Goal: Task Accomplishment & Management: Manage account settings

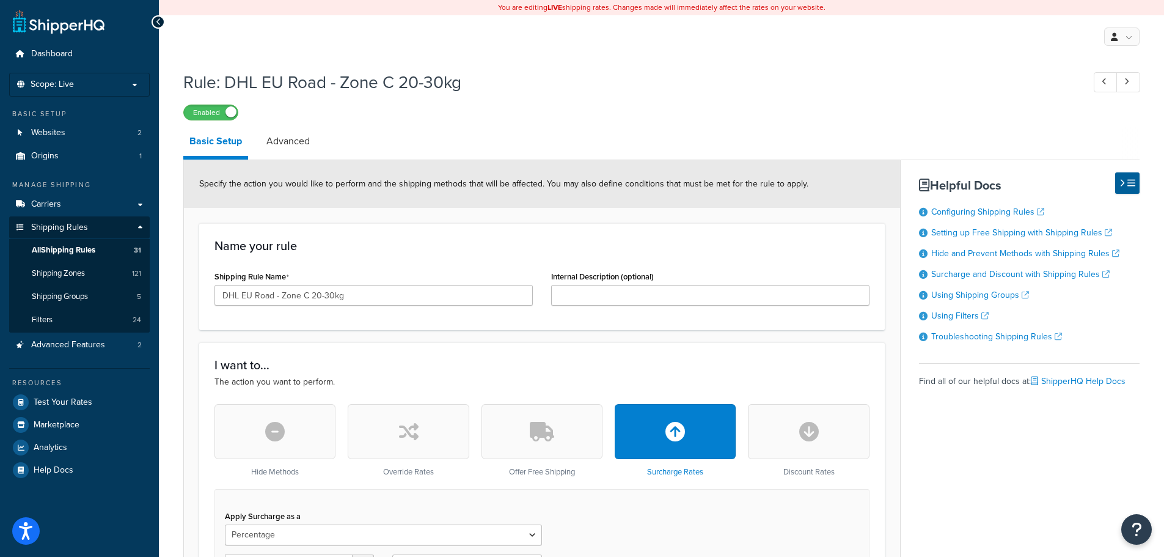
select select "PERCENTAGE"
select select "LOCATION"
click at [53, 206] on span "Carriers" at bounding box center [46, 204] width 30 height 10
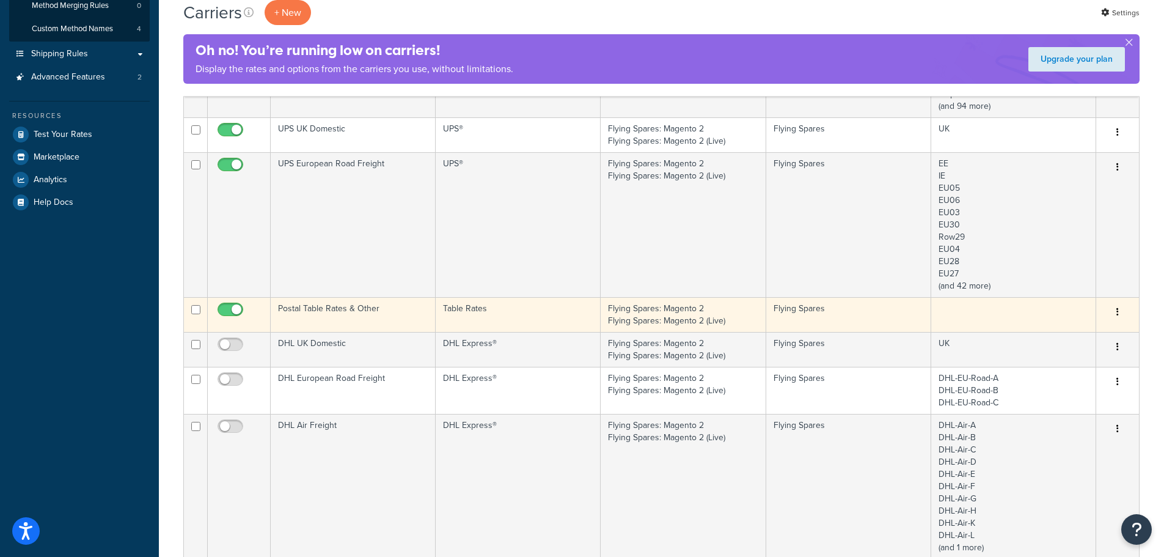
click at [400, 316] on td "Postal Table Rates & Other" at bounding box center [353, 314] width 165 height 35
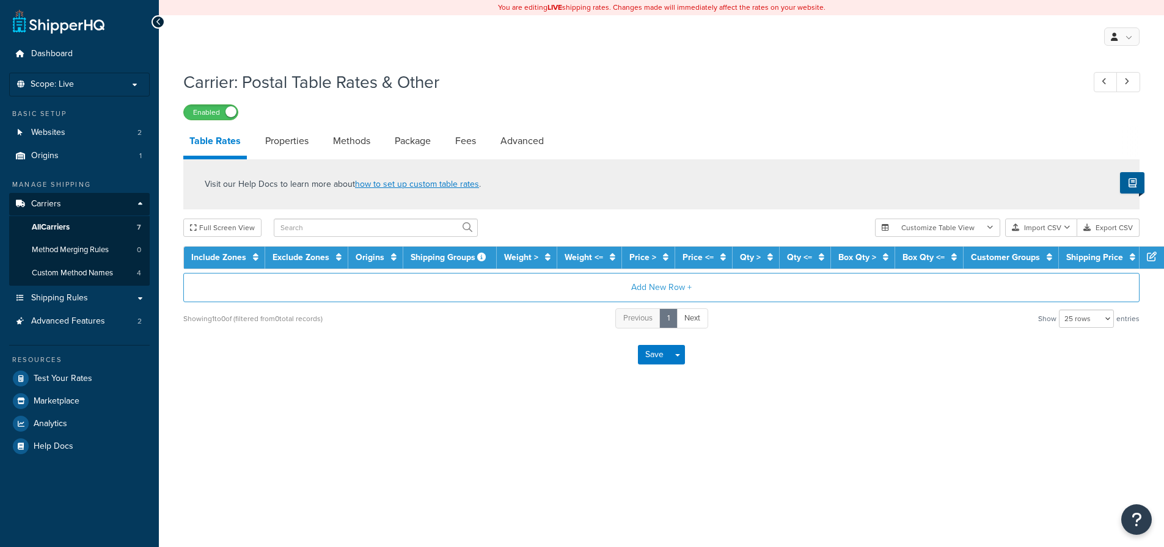
select select "25"
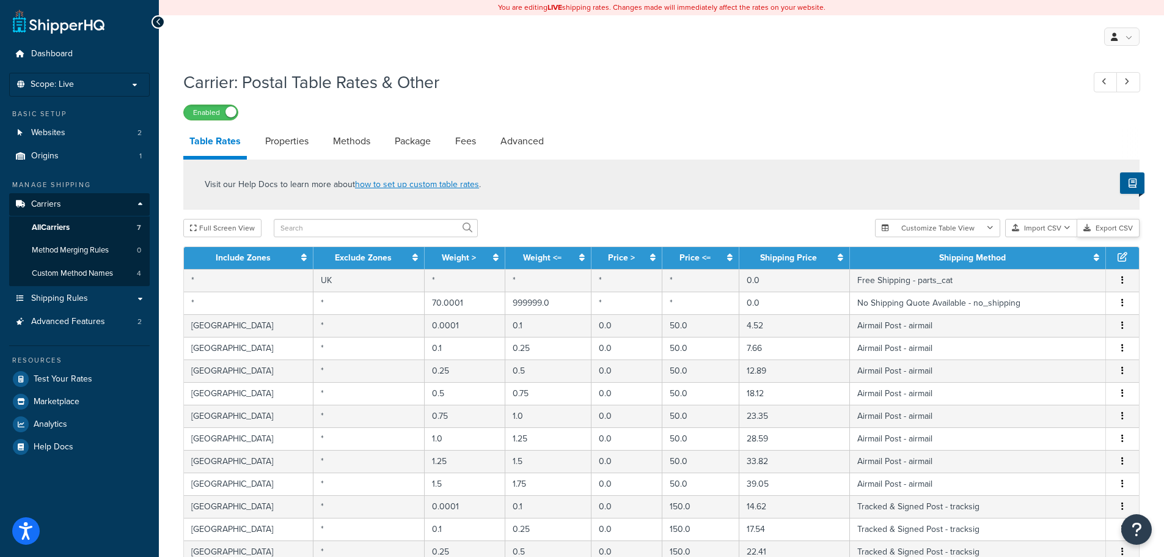
click at [1105, 232] on button "Export CSV" at bounding box center [1108, 228] width 62 height 18
click at [305, 225] on input "text" at bounding box center [376, 228] width 204 height 18
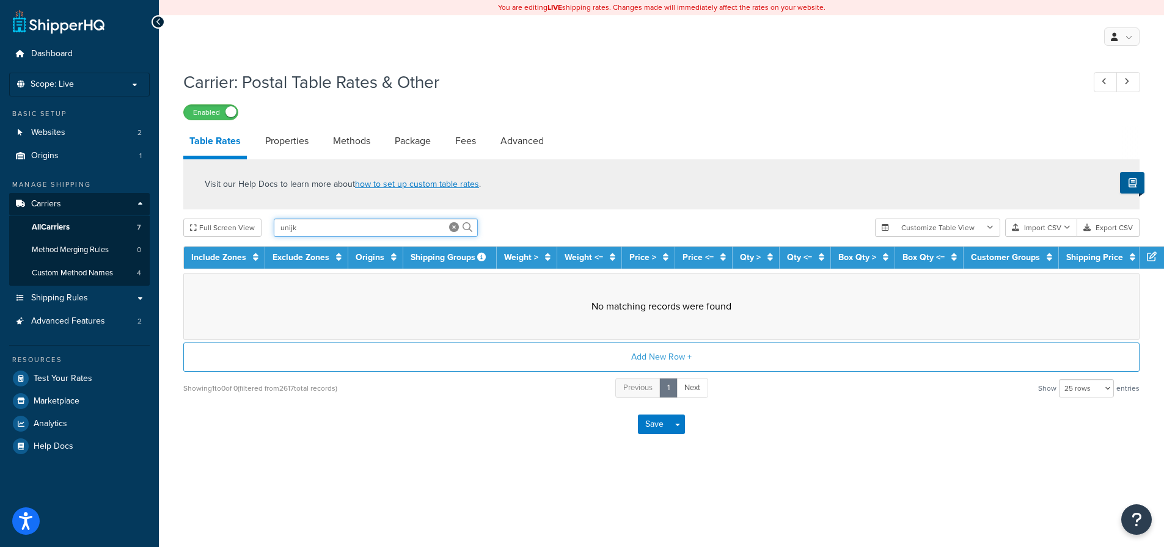
click at [350, 235] on input "unijk" at bounding box center [376, 228] width 204 height 18
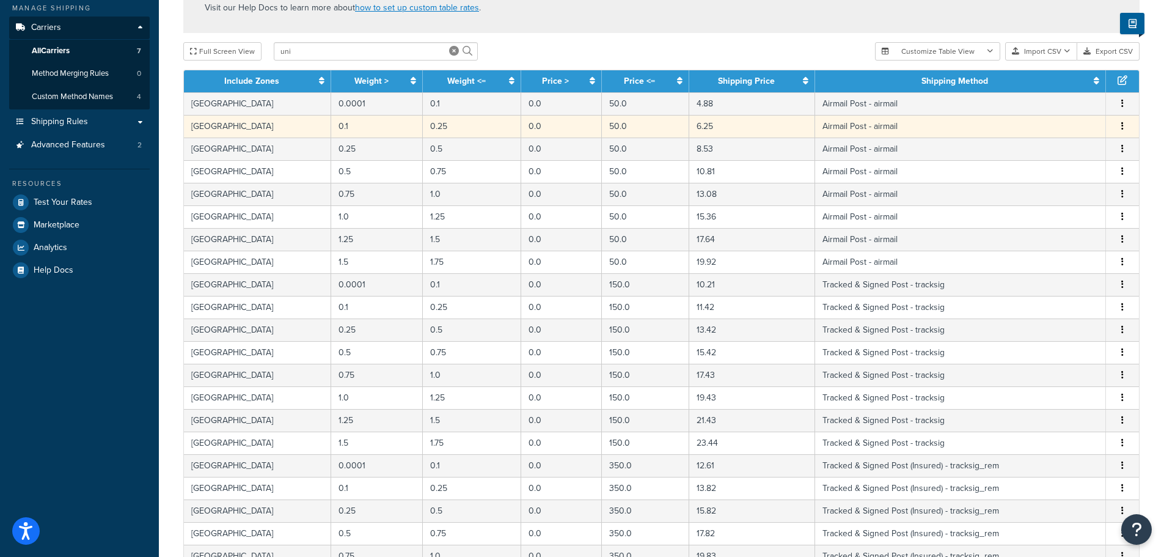
scroll to position [146, 0]
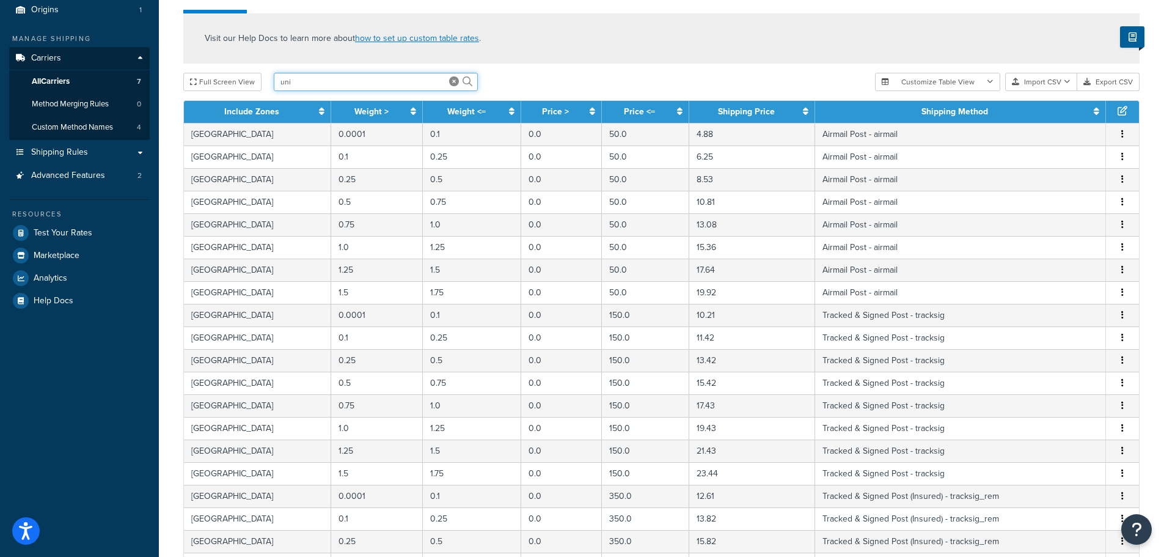
click at [330, 84] on input "uni" at bounding box center [376, 82] width 204 height 18
click at [332, 78] on input "united s" at bounding box center [376, 82] width 204 height 18
type input "united states"
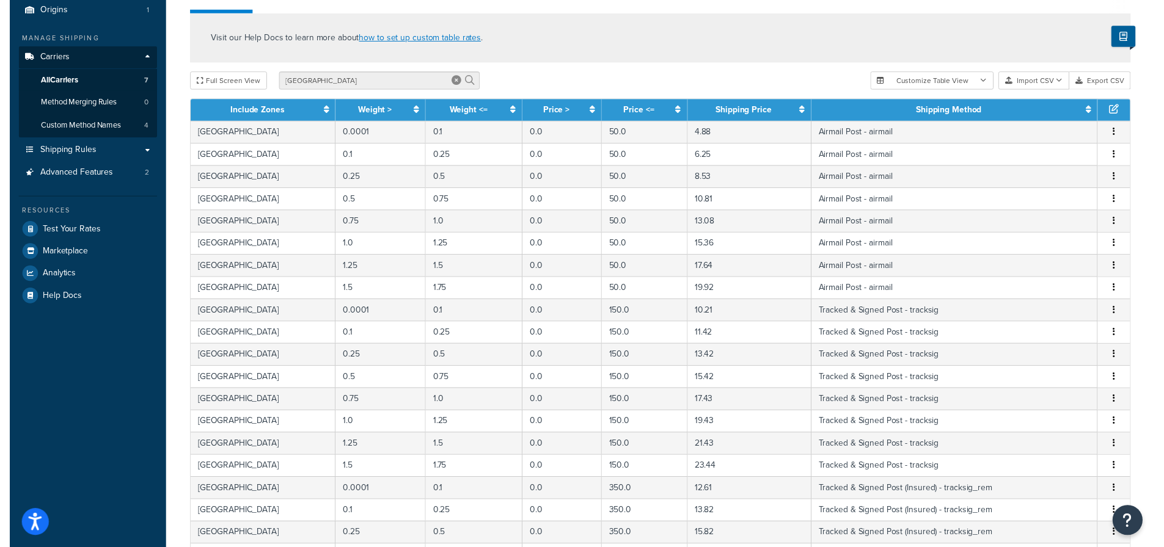
scroll to position [9, 0]
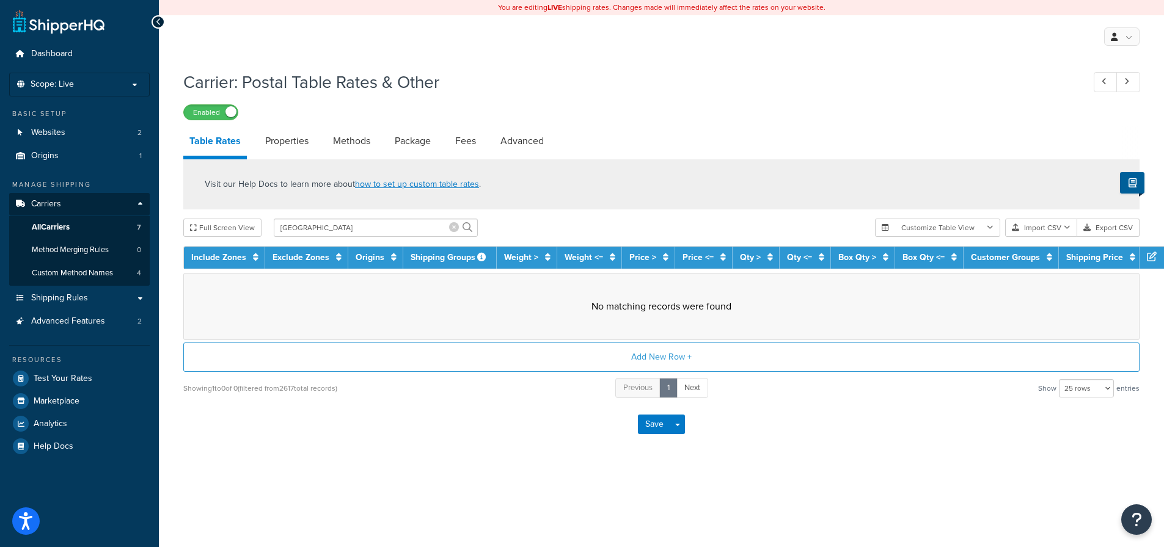
click at [449, 222] on icon at bounding box center [454, 227] width 10 height 10
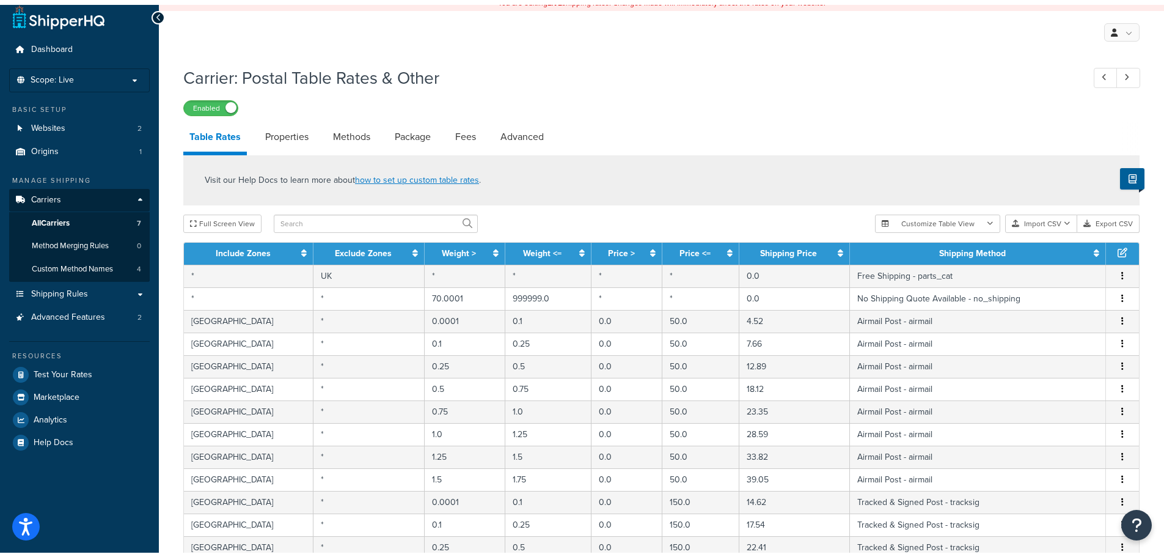
scroll to position [146, 0]
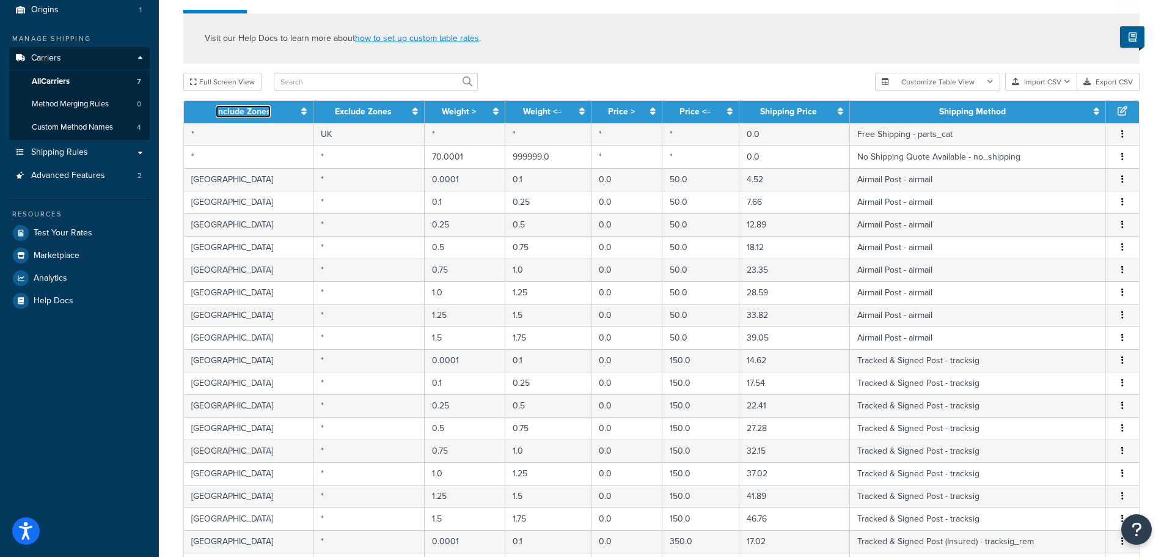
click at [244, 116] on link "Include Zones" at bounding box center [243, 111] width 55 height 13
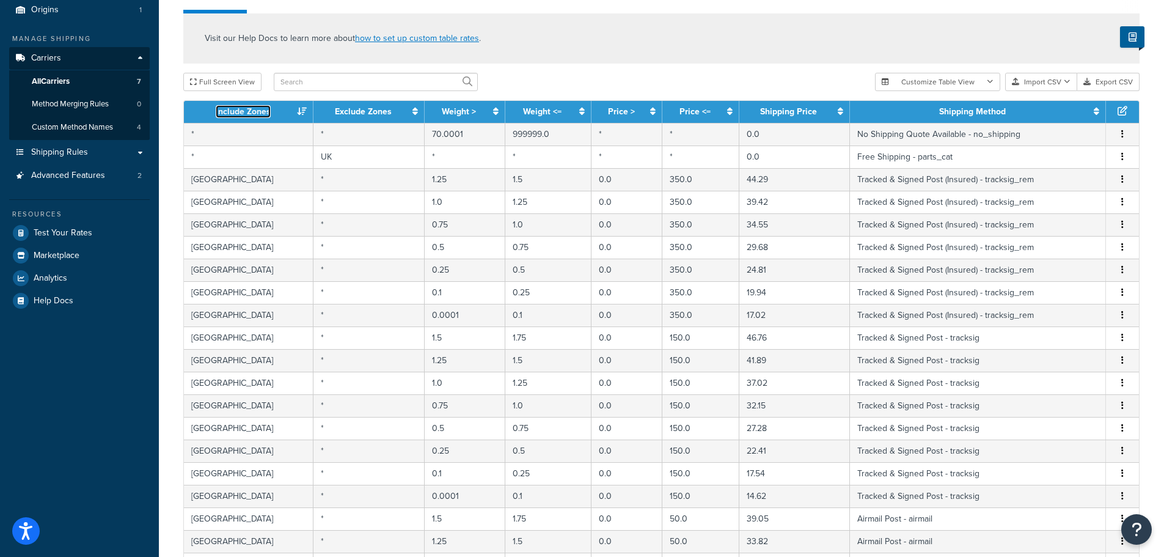
click at [244, 116] on link "Include Zones" at bounding box center [243, 111] width 55 height 13
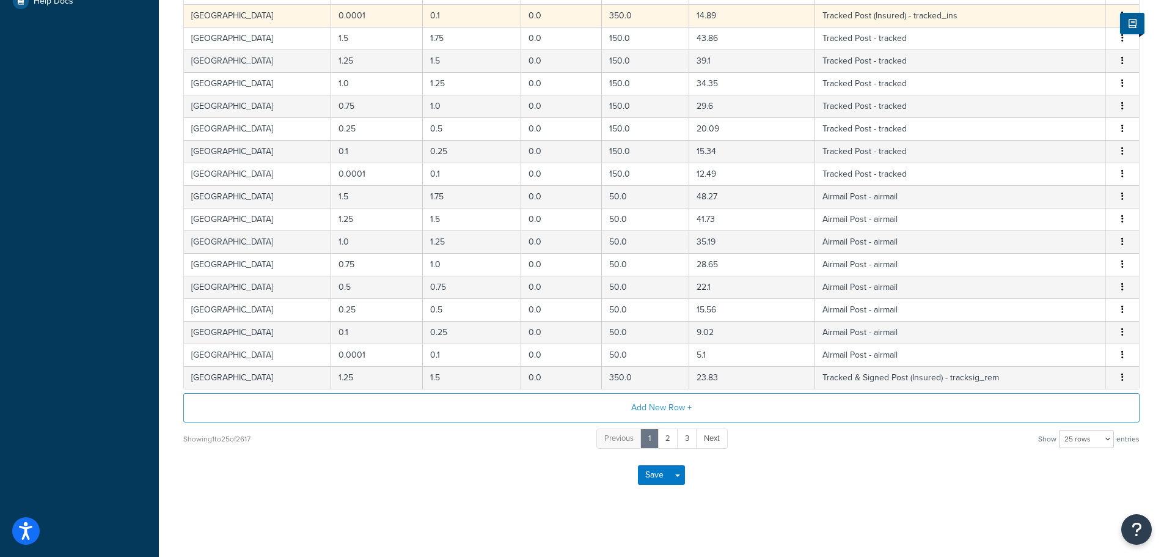
scroll to position [452, 0]
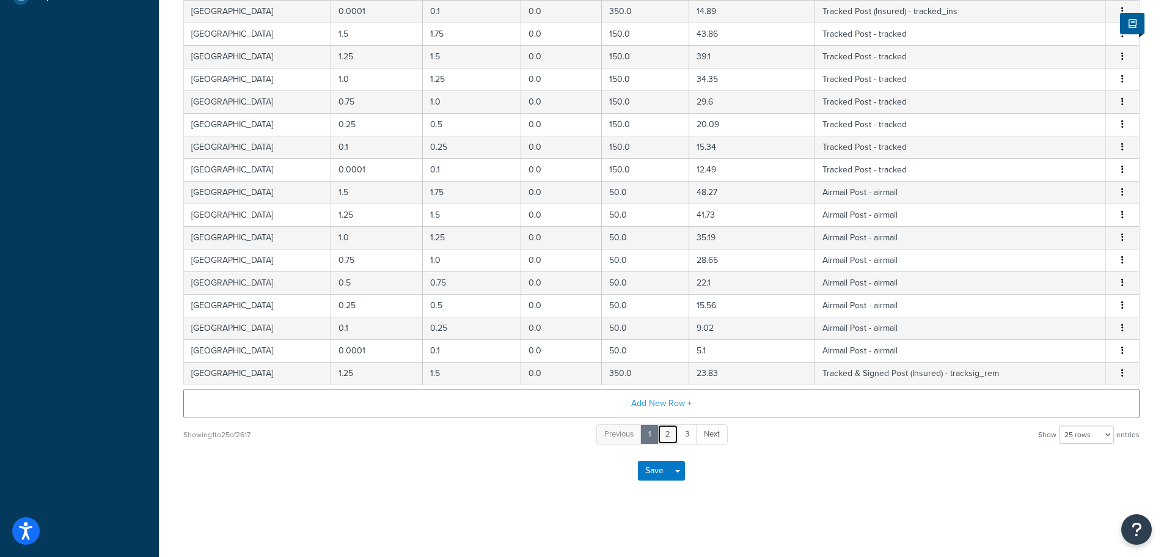
click at [665, 424] on link "2" at bounding box center [667, 434] width 21 height 20
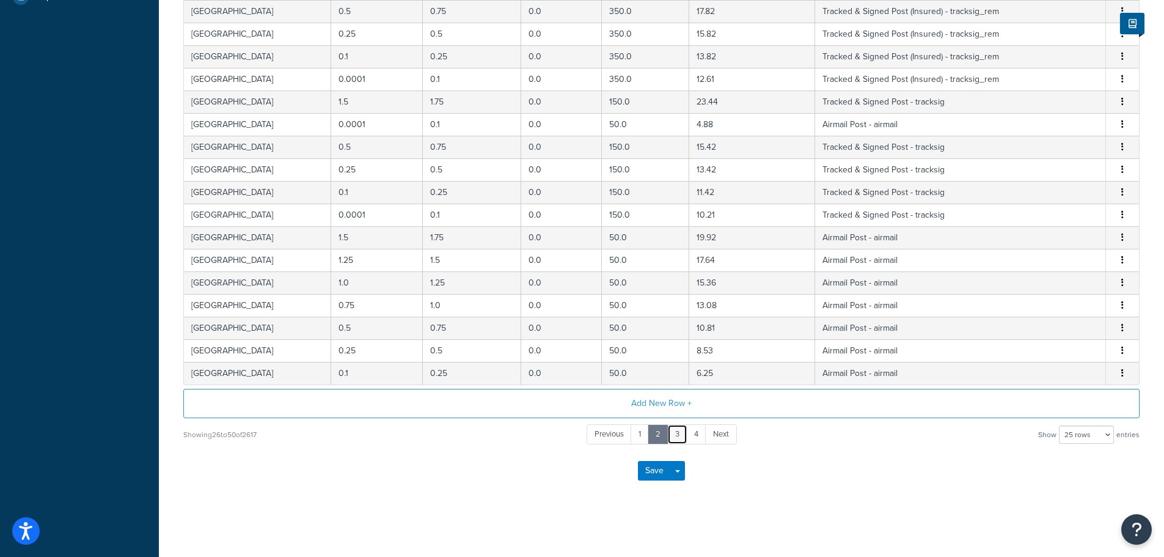
click at [681, 433] on link "3" at bounding box center [677, 434] width 20 height 20
click at [688, 439] on link "4" at bounding box center [686, 434] width 20 height 20
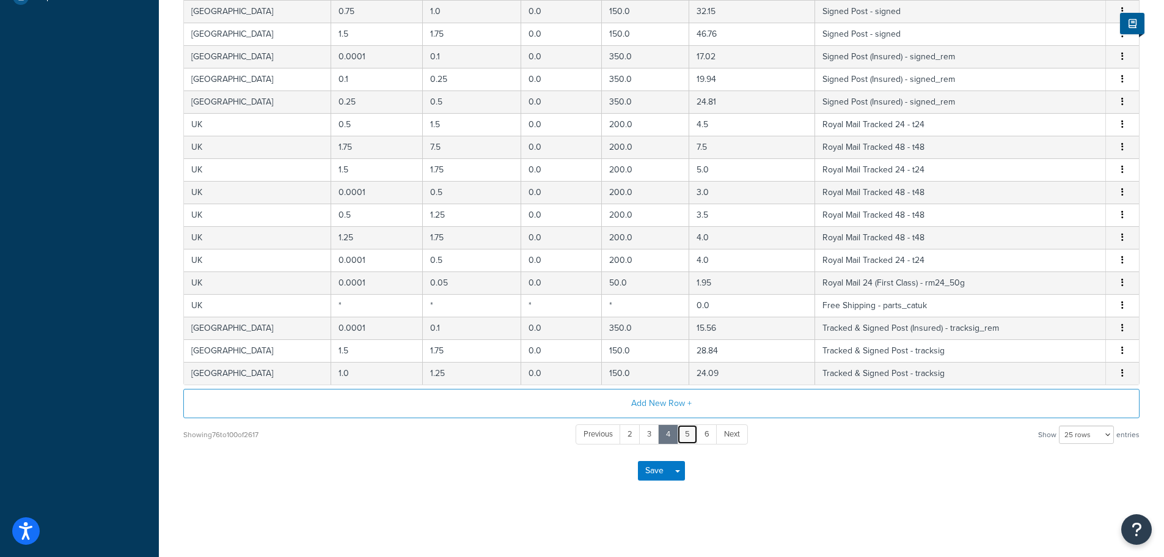
click at [688, 437] on link "5" at bounding box center [687, 434] width 21 height 20
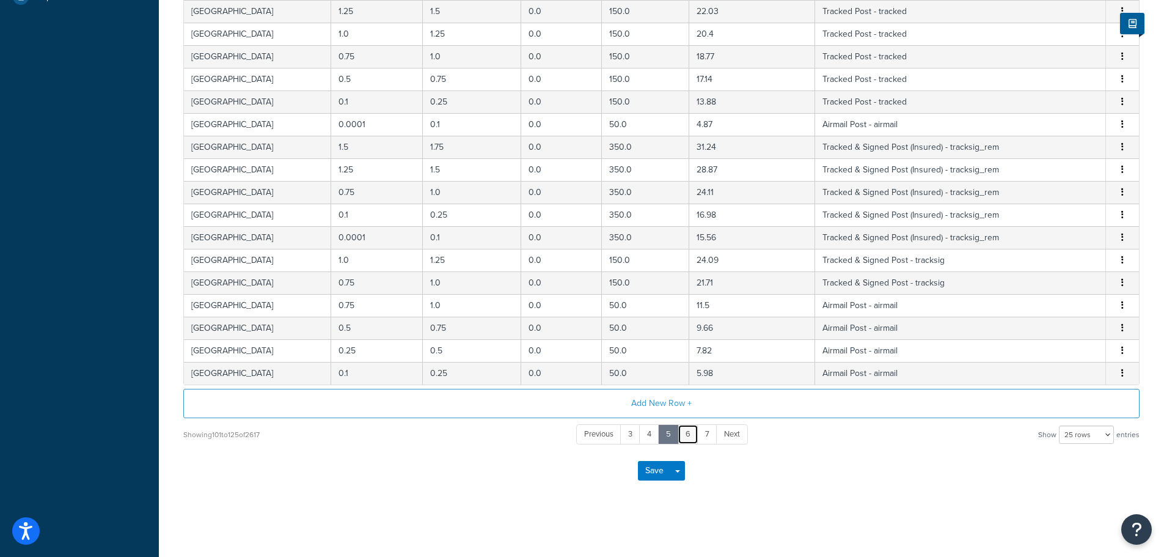
click at [688, 436] on link "6" at bounding box center [688, 434] width 21 height 20
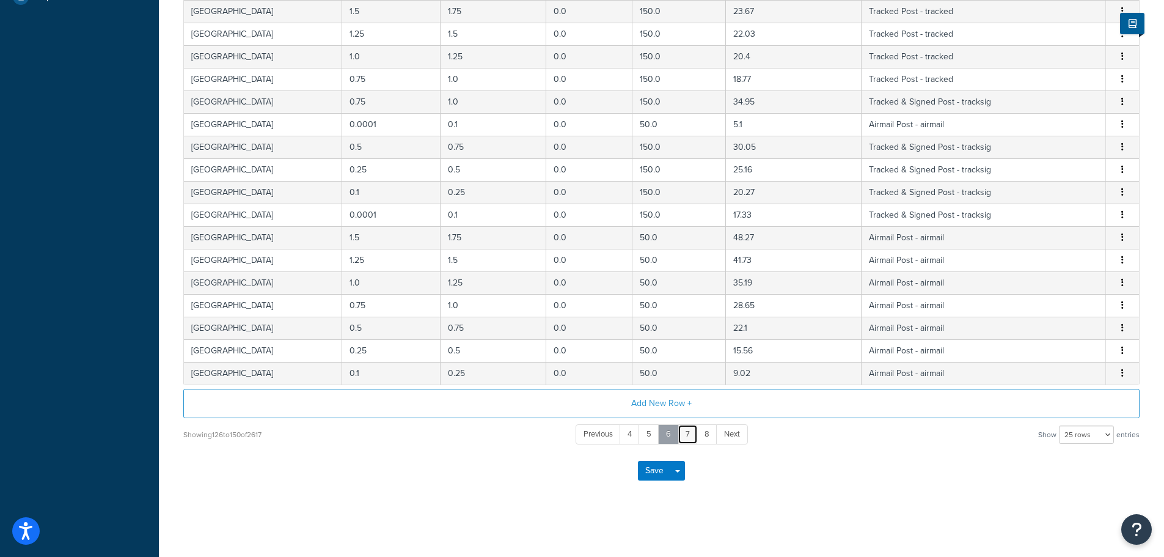
click at [688, 436] on link "7" at bounding box center [688, 434] width 20 height 20
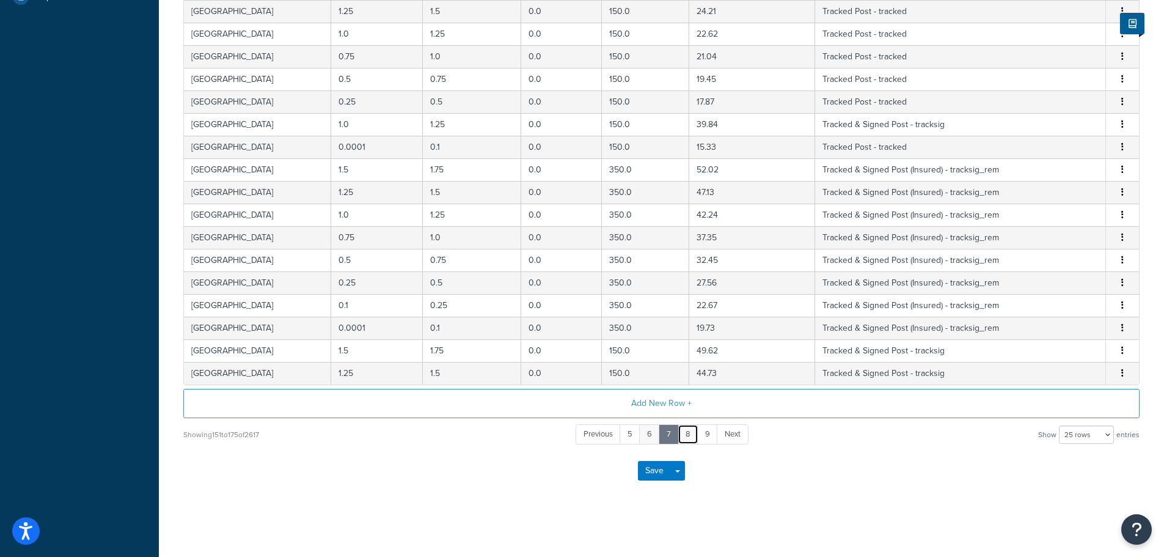
click at [688, 436] on link "8" at bounding box center [688, 434] width 21 height 20
click at [697, 436] on link "9" at bounding box center [707, 434] width 21 height 20
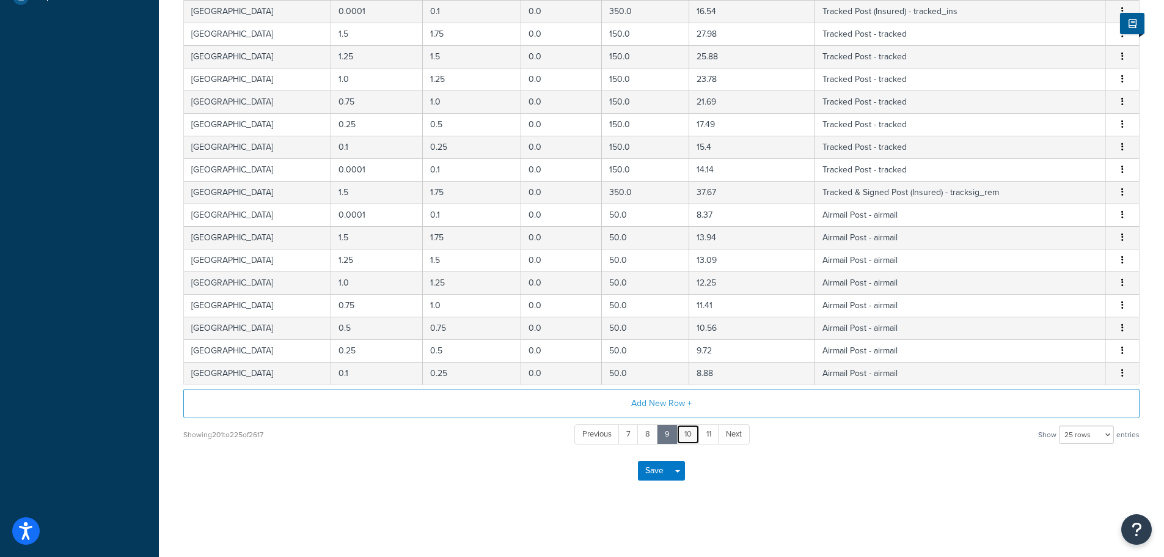
click at [688, 436] on link "10" at bounding box center [687, 434] width 23 height 20
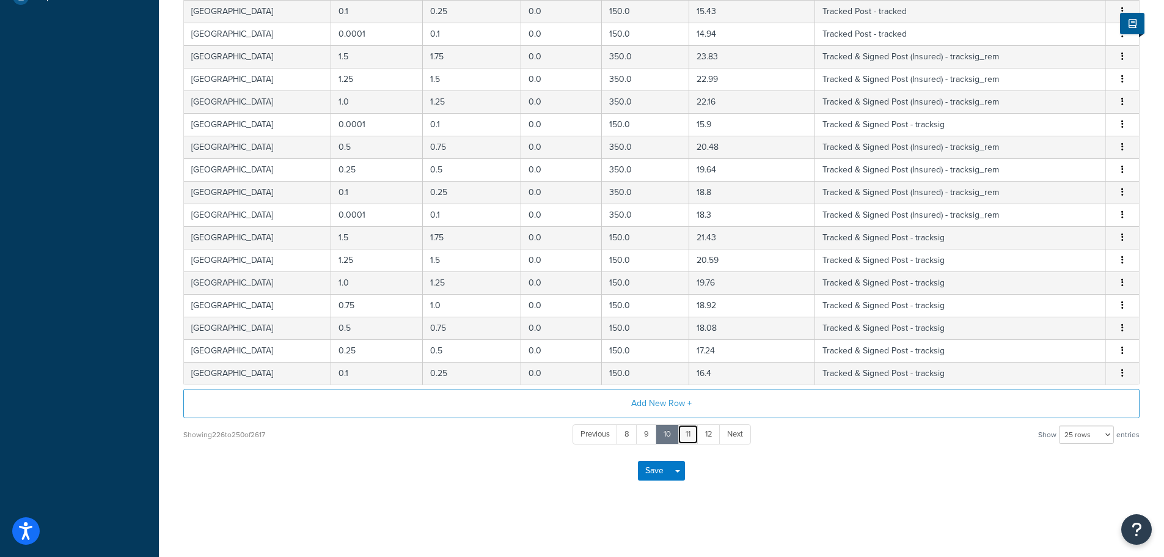
click at [688, 436] on link "11" at bounding box center [688, 434] width 21 height 20
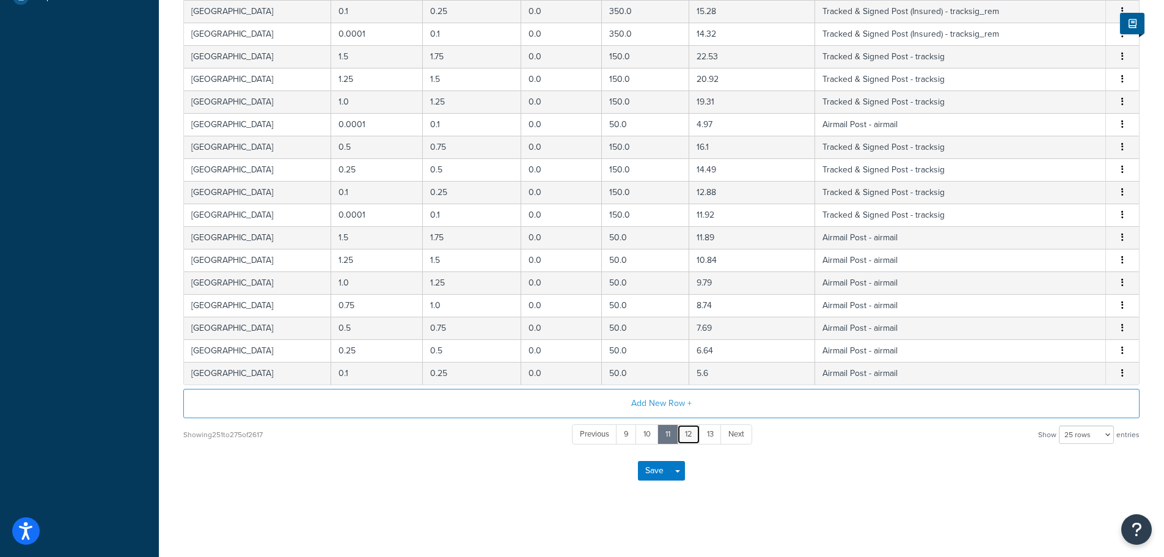
click at [688, 436] on link "12" at bounding box center [688, 434] width 23 height 20
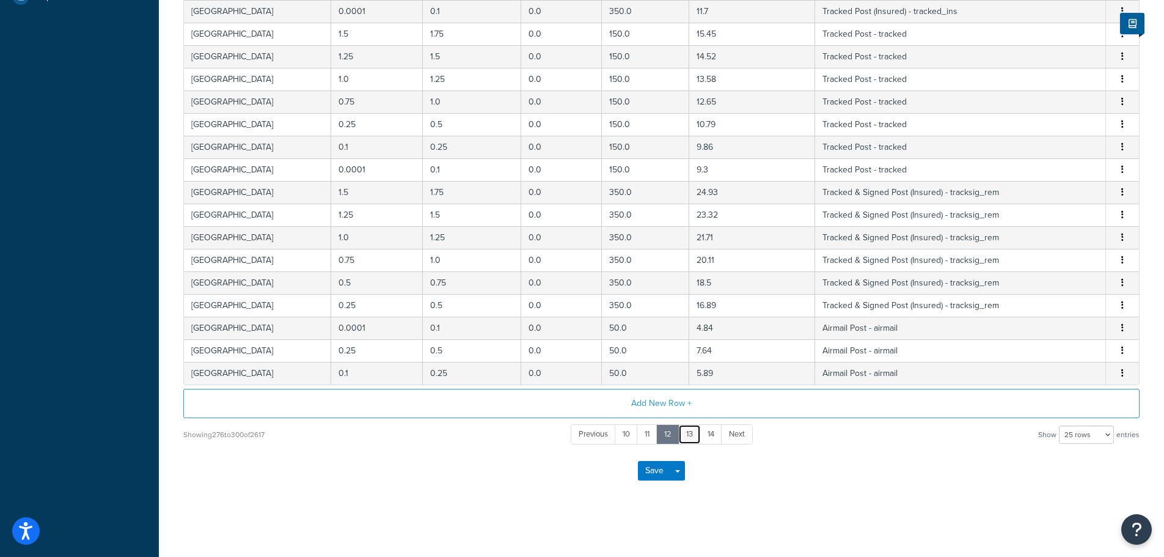
click at [688, 436] on link "13" at bounding box center [689, 434] width 23 height 20
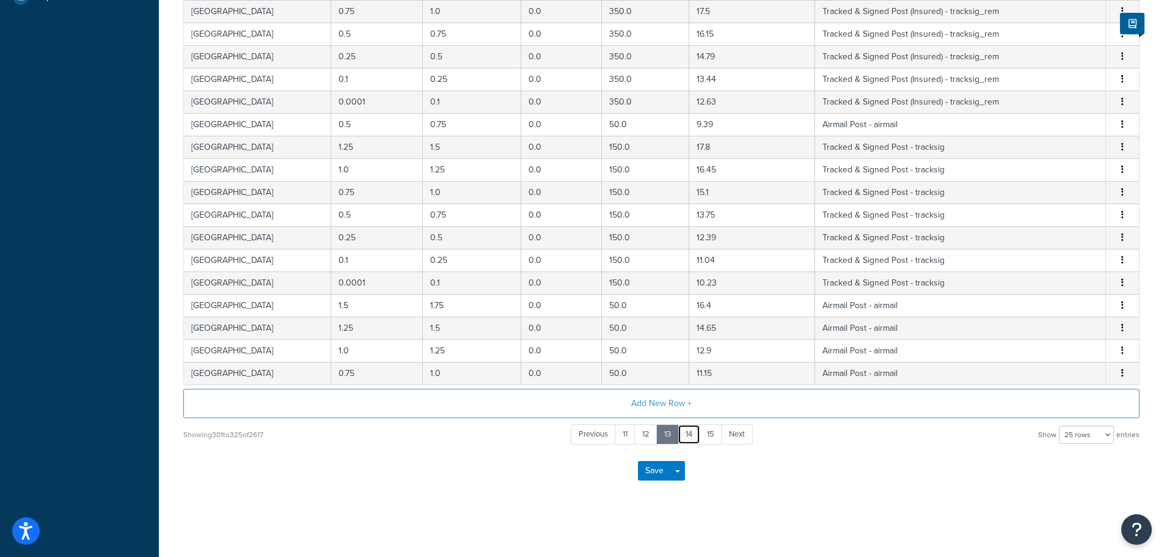
click at [688, 436] on link "14" at bounding box center [689, 434] width 23 height 20
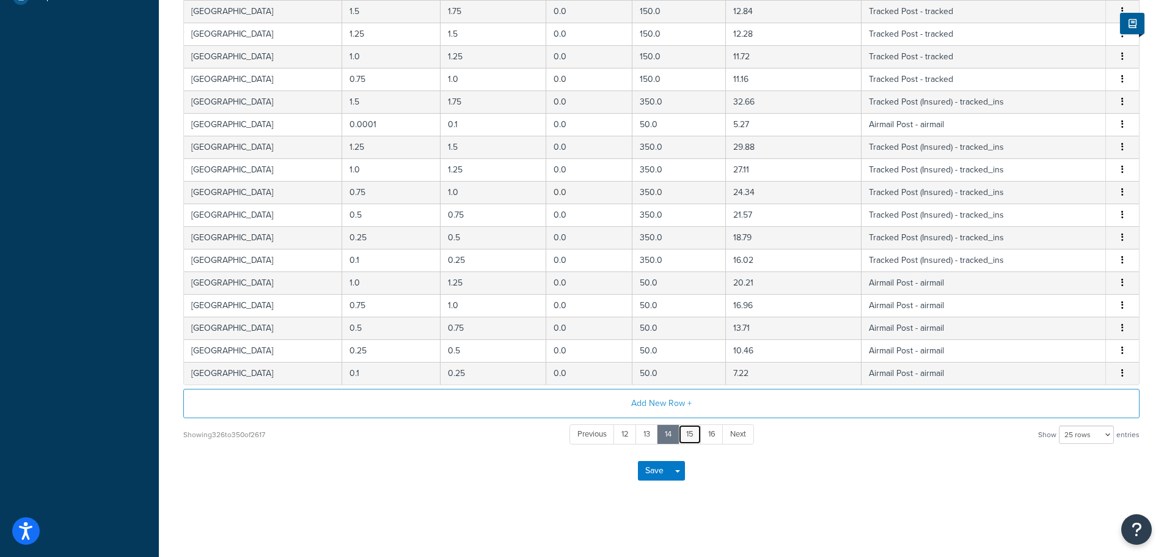
click at [688, 436] on link "15" at bounding box center [689, 434] width 23 height 20
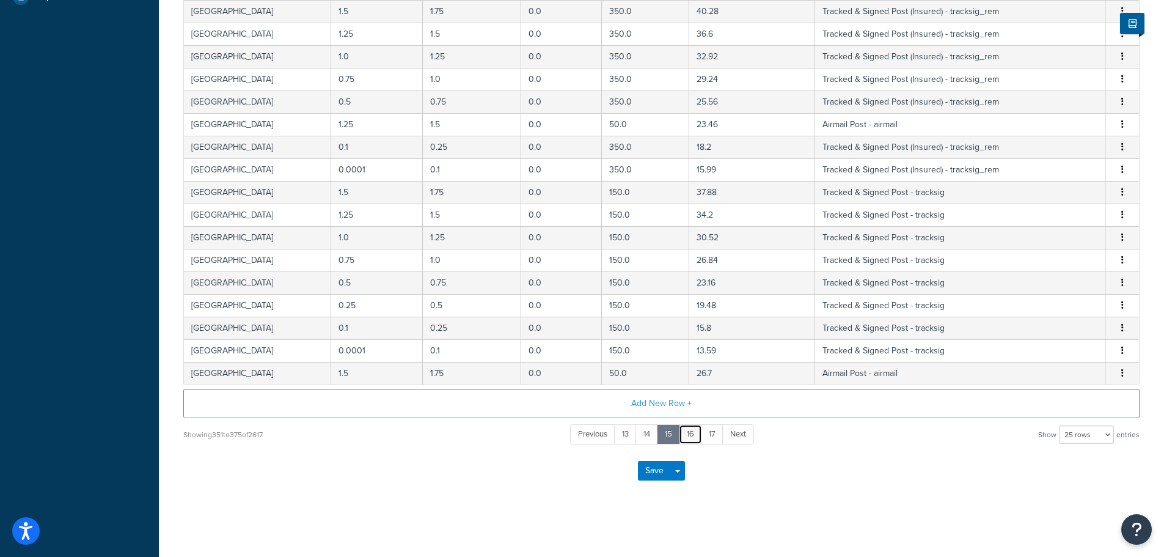
click at [688, 436] on link "16" at bounding box center [690, 434] width 23 height 20
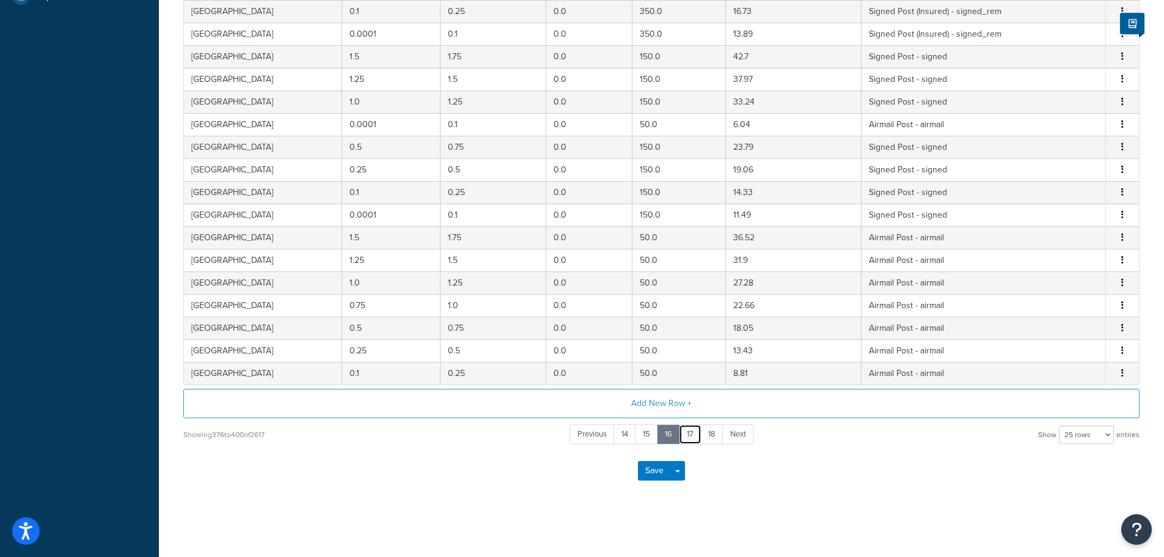
click at [688, 436] on link "17" at bounding box center [690, 434] width 23 height 20
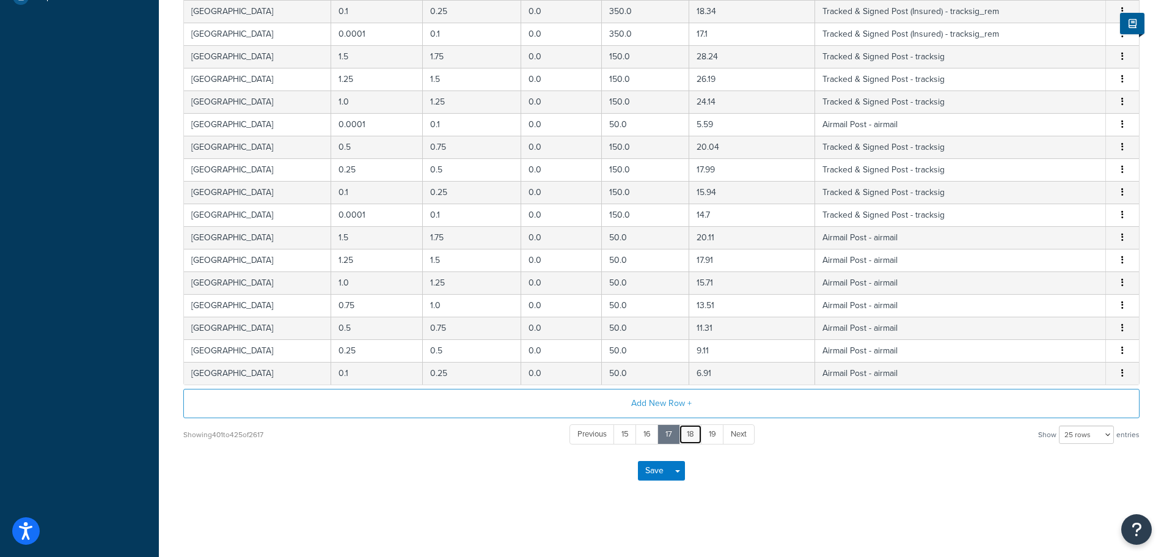
click at [688, 436] on link "18" at bounding box center [690, 434] width 23 height 20
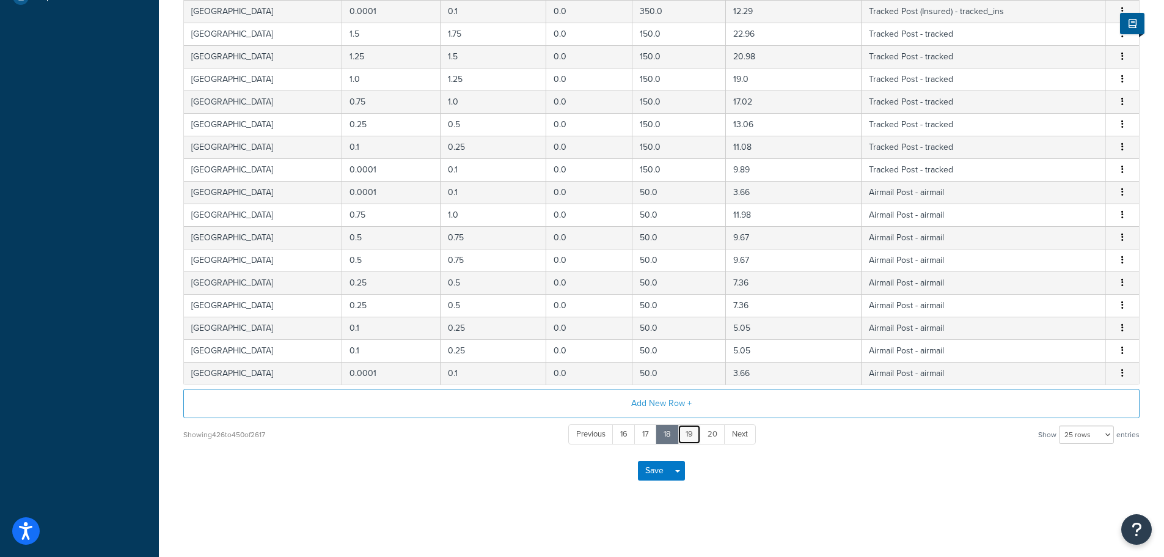
click at [688, 436] on link "19" at bounding box center [689, 434] width 23 height 20
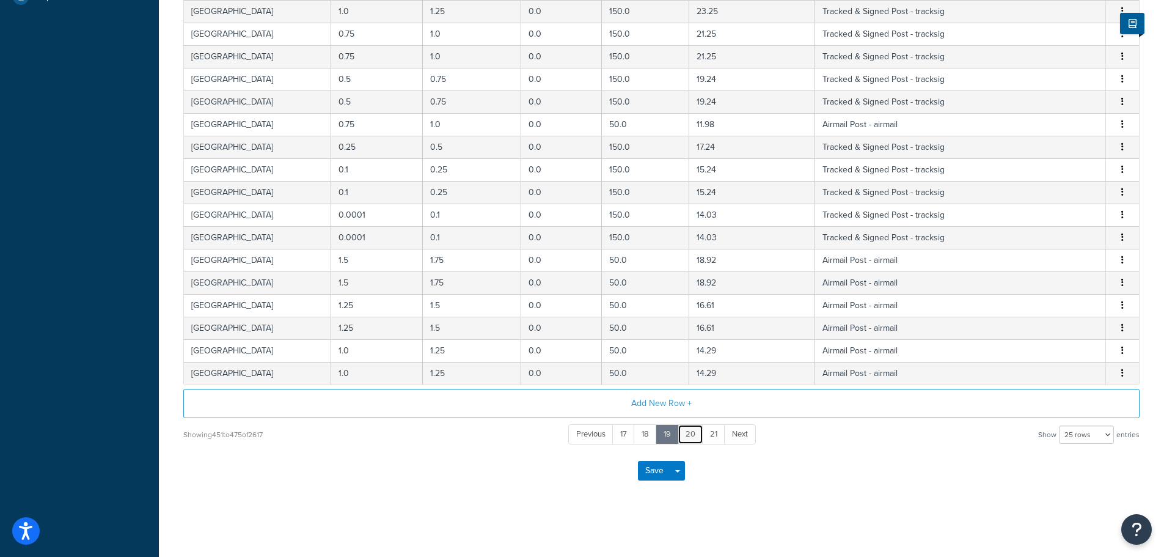
click at [688, 436] on link "20" at bounding box center [691, 434] width 26 height 20
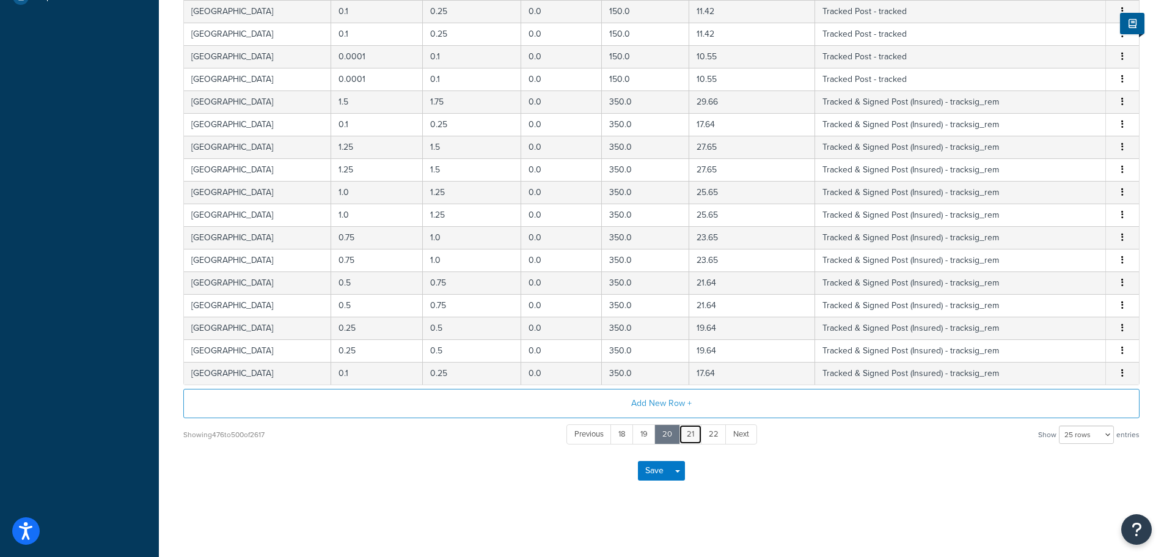
click at [688, 436] on link "21" at bounding box center [690, 434] width 23 height 20
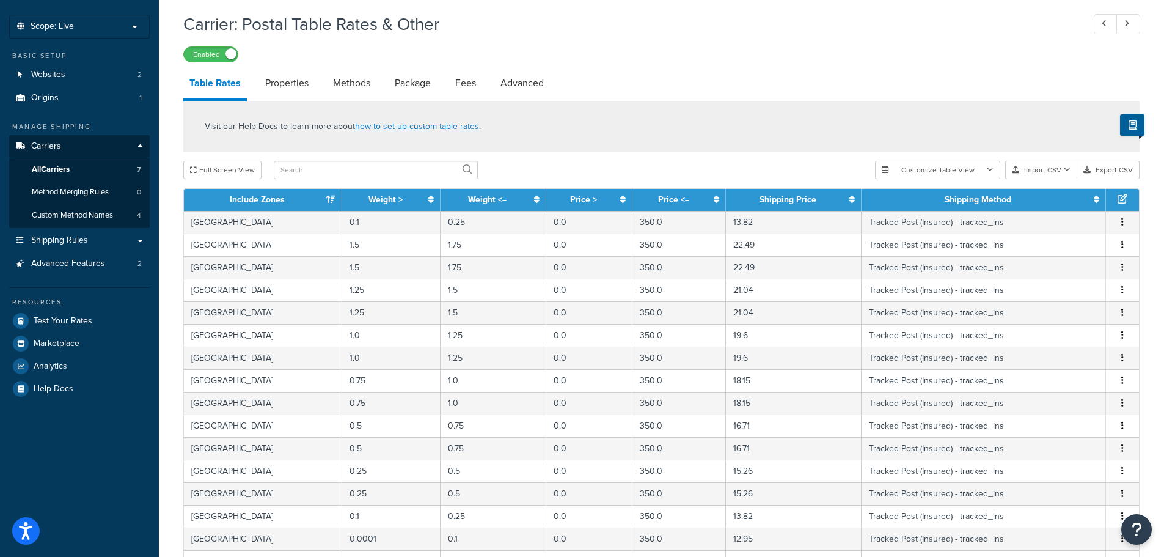
scroll to position [0, 0]
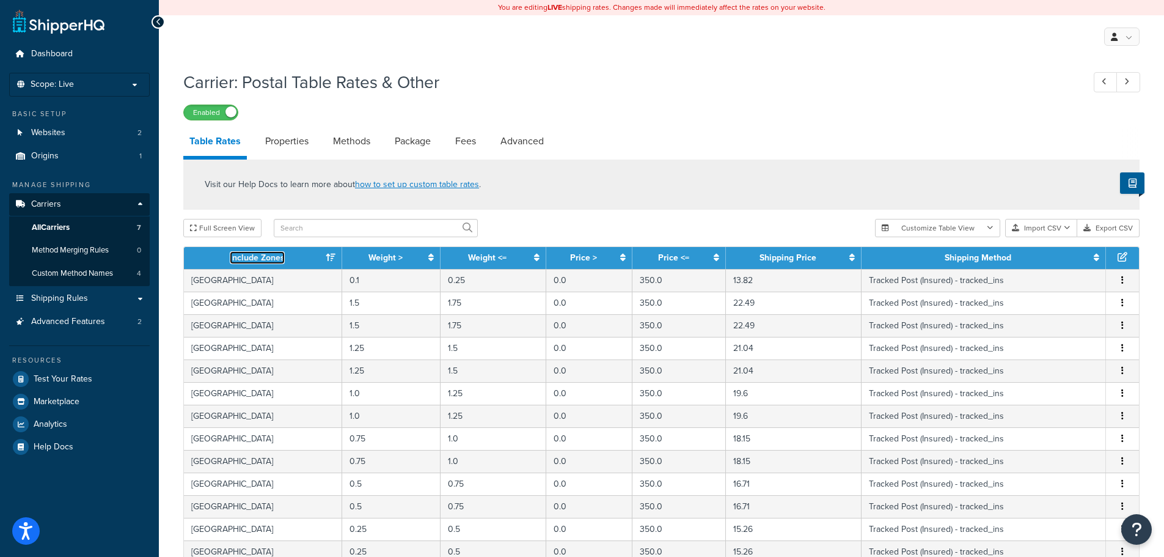
click at [255, 258] on link "Include Zones" at bounding box center [257, 257] width 55 height 13
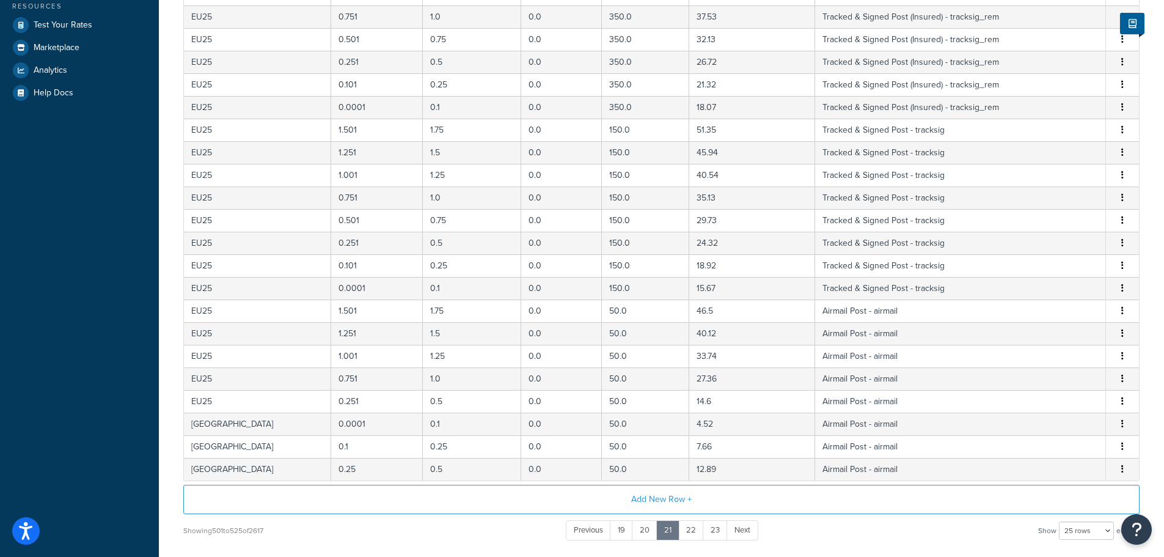
scroll to position [452, 0]
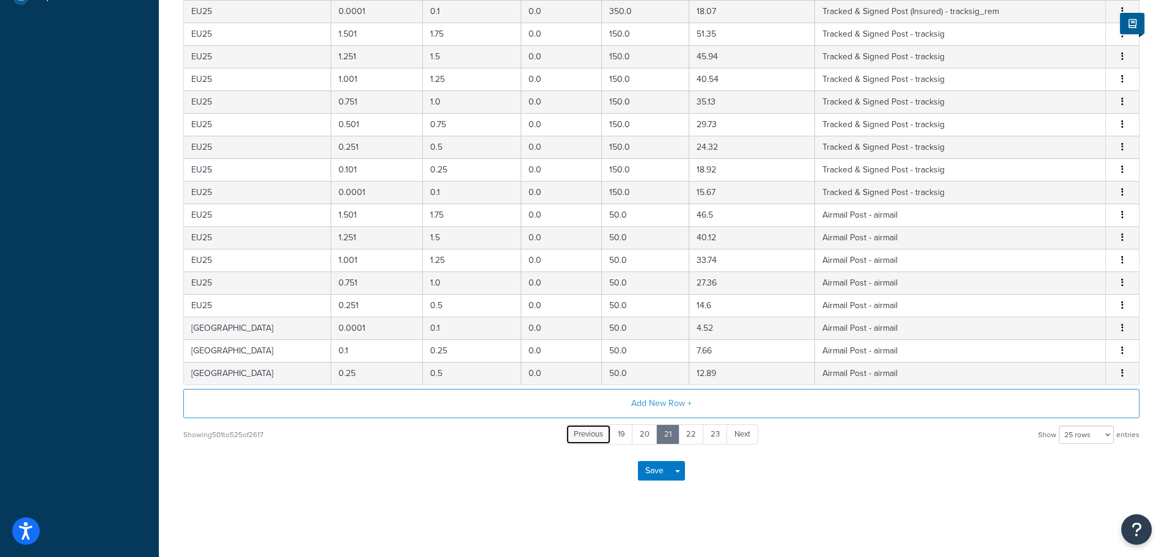
click at [594, 434] on span "Previous" at bounding box center [588, 434] width 29 height 12
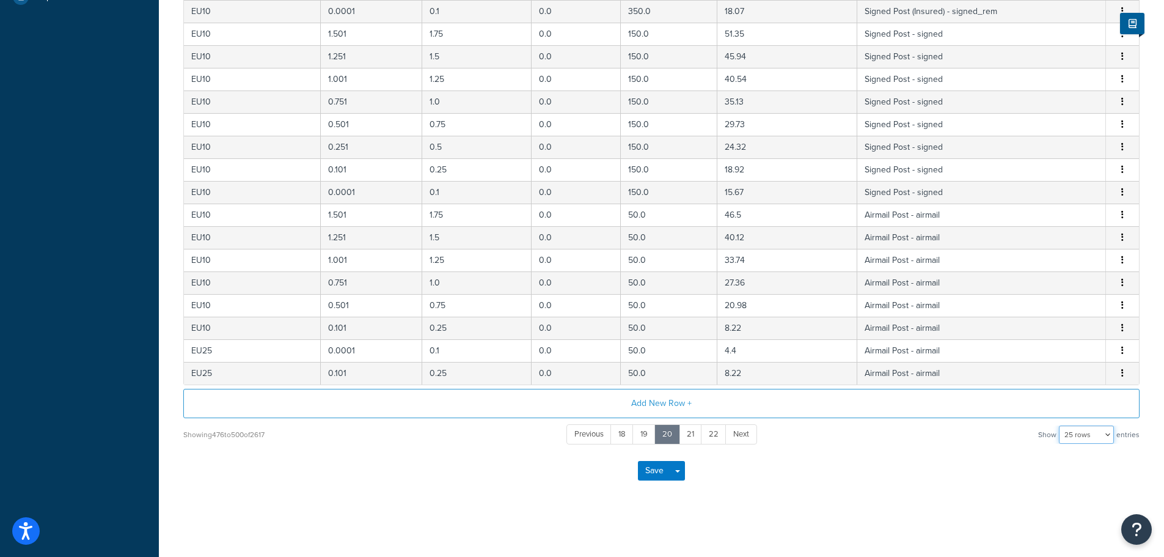
click at [1072, 430] on select "10 rows 15 rows 25 rows 50 rows 100 rows 1000 rows" at bounding box center [1086, 434] width 55 height 18
select select "1000"
click at [1060, 425] on select "10 rows 15 rows 25 rows 50 rows 100 rows 1000 rows" at bounding box center [1086, 434] width 55 height 18
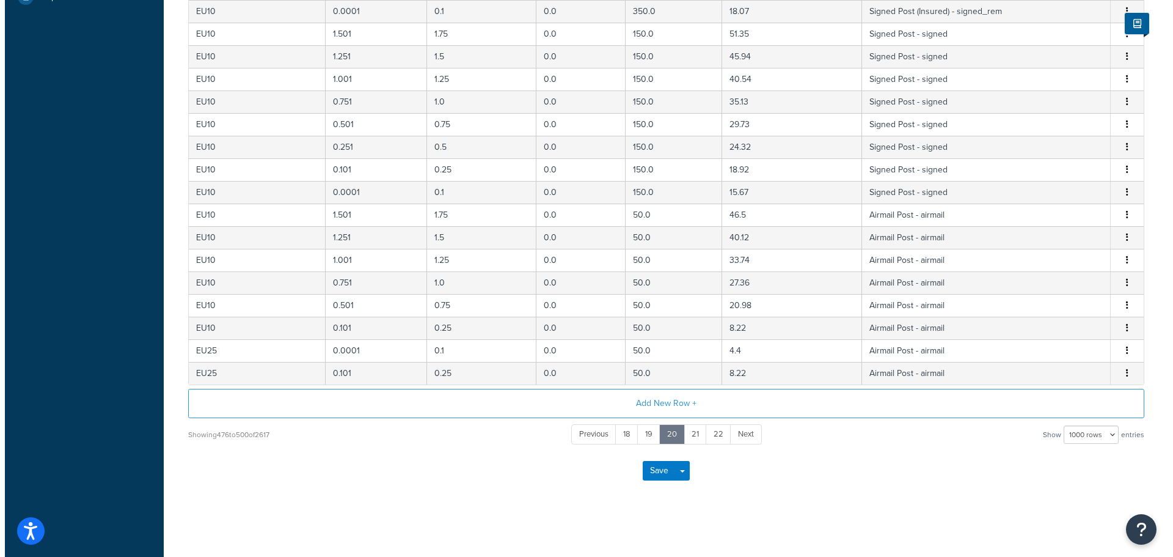
scroll to position [0, 0]
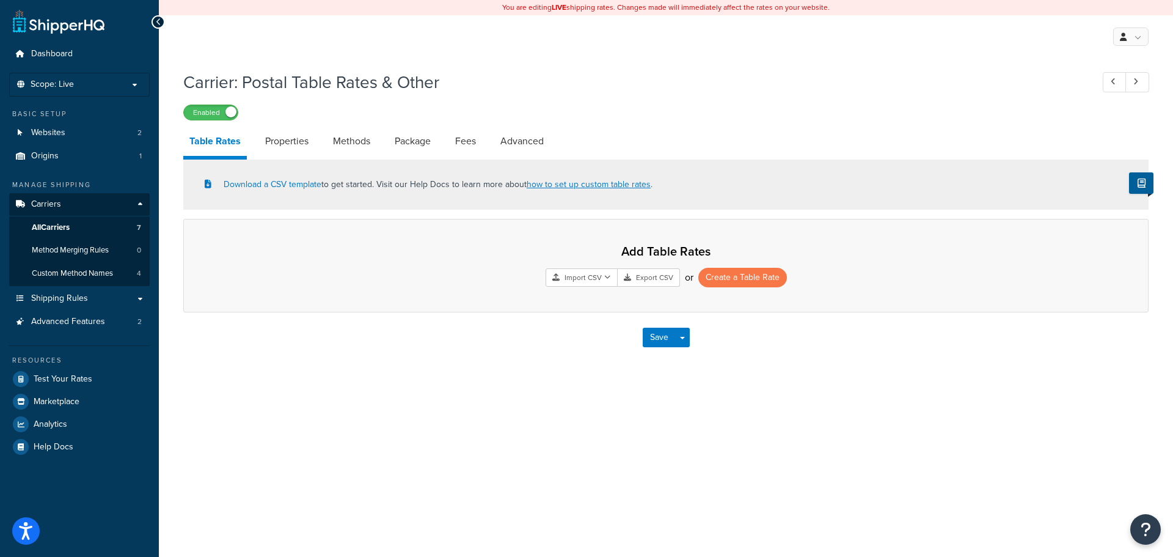
click at [210, 144] on link "Table Rates" at bounding box center [215, 142] width 64 height 33
click at [68, 232] on span "All Carriers" at bounding box center [51, 227] width 38 height 10
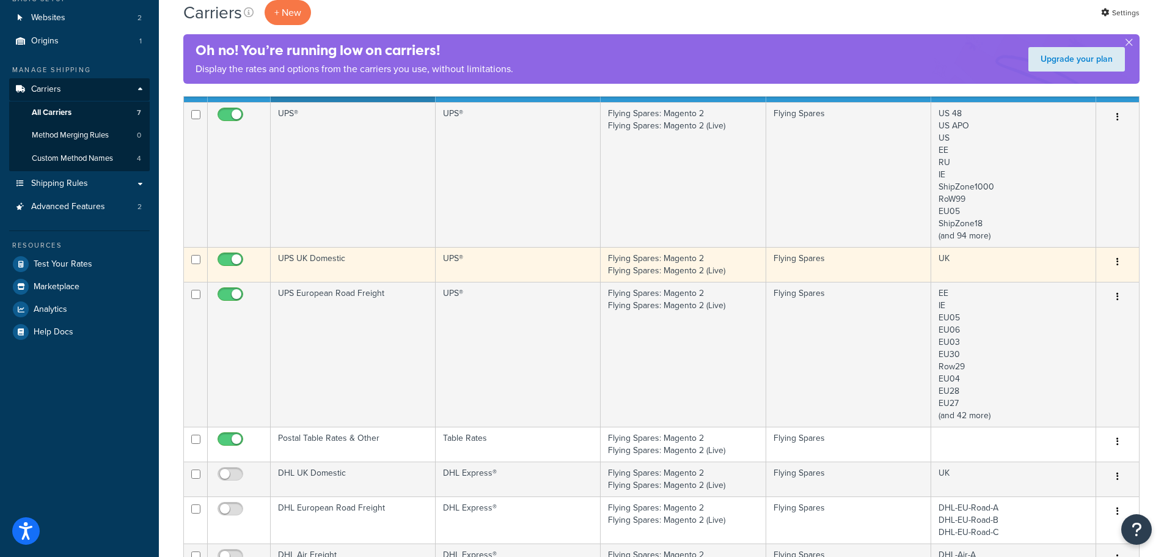
scroll to position [122, 0]
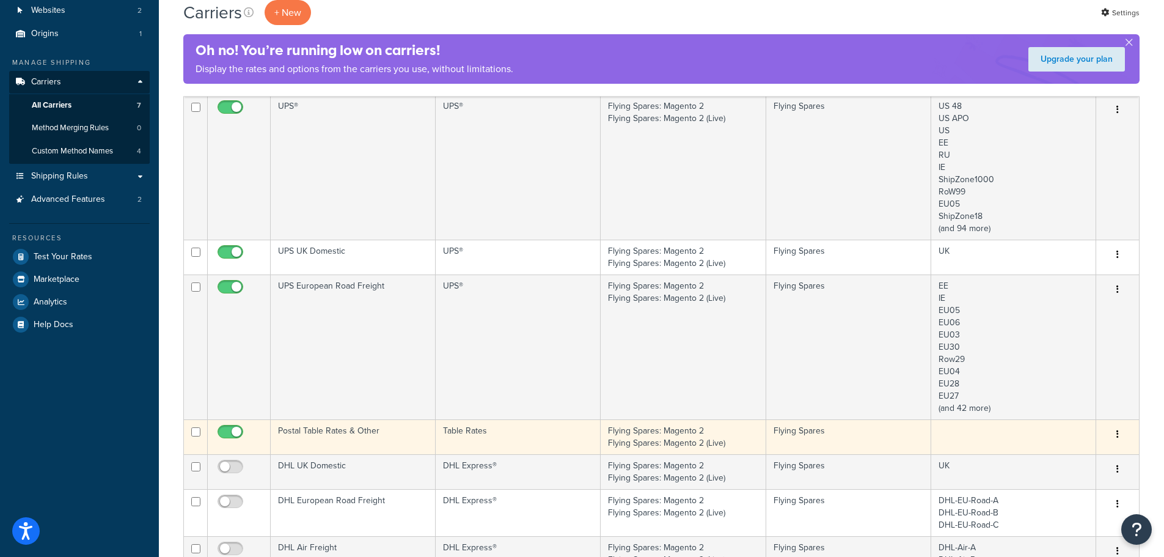
click at [345, 430] on td "Postal Table Rates & Other" at bounding box center [353, 436] width 165 height 35
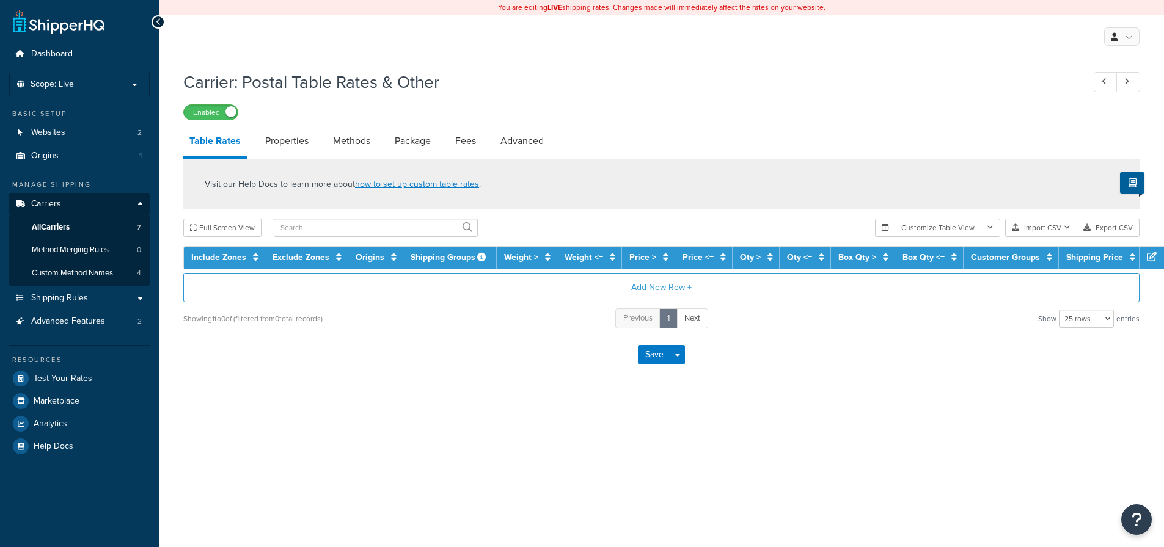
select select "25"
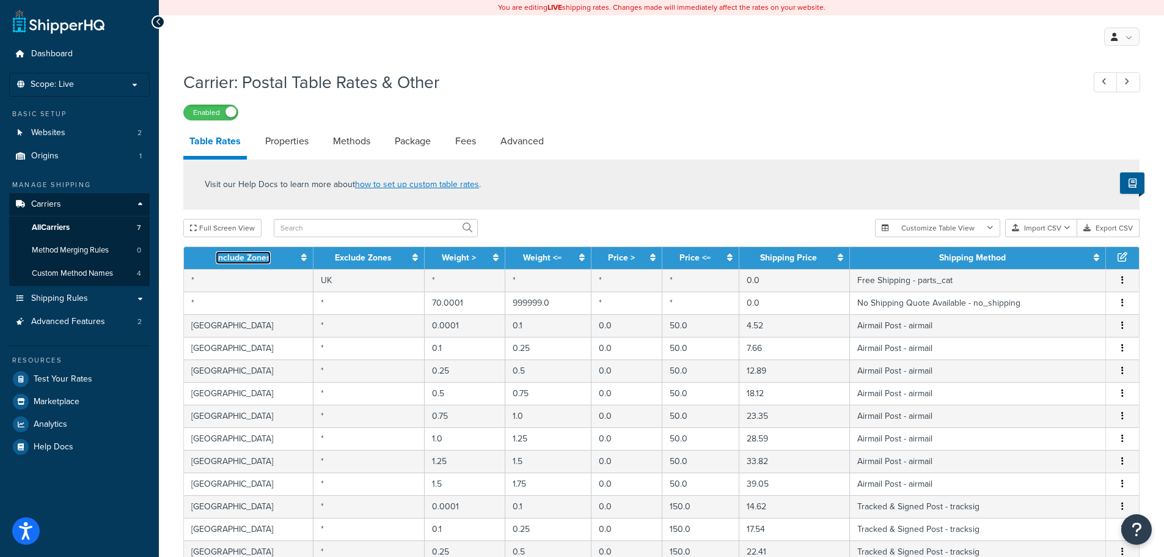
click at [259, 260] on link "Include Zones" at bounding box center [243, 257] width 55 height 13
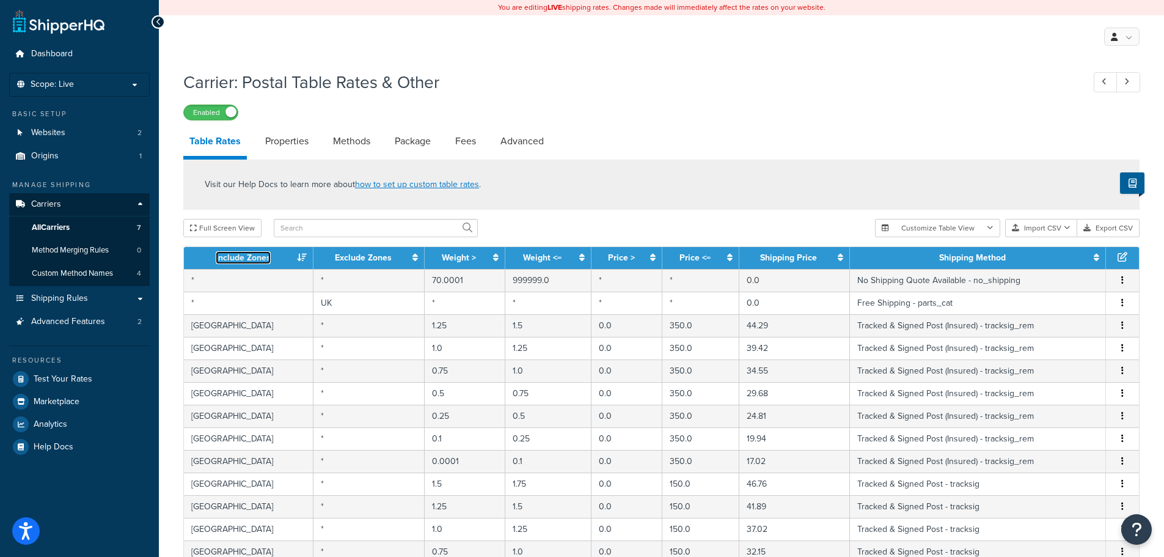
click at [259, 260] on link "Include Zones" at bounding box center [243, 257] width 55 height 13
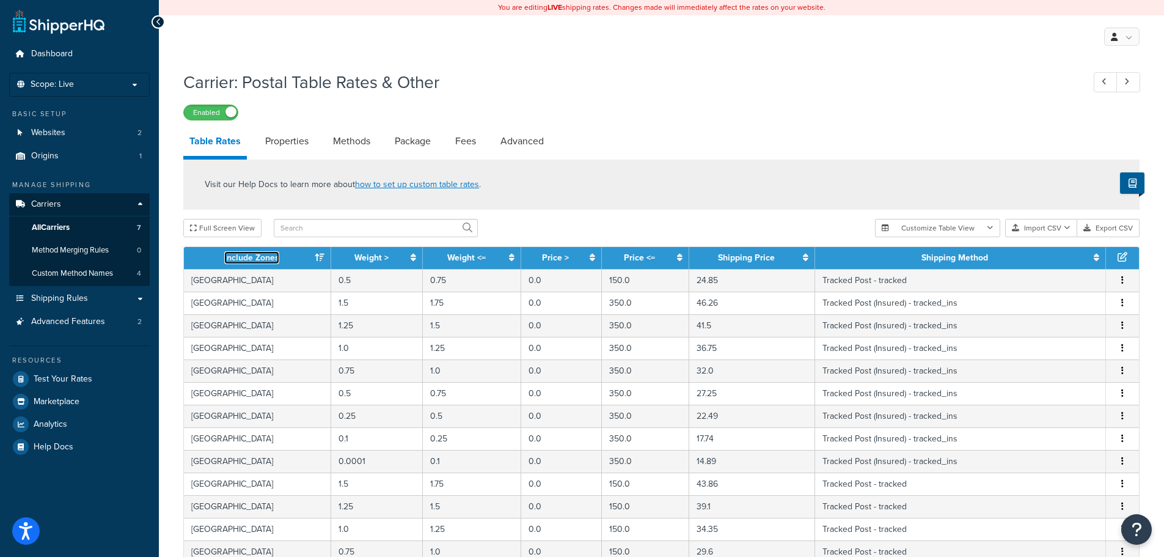
click at [259, 260] on link "Include Zones" at bounding box center [251, 257] width 55 height 13
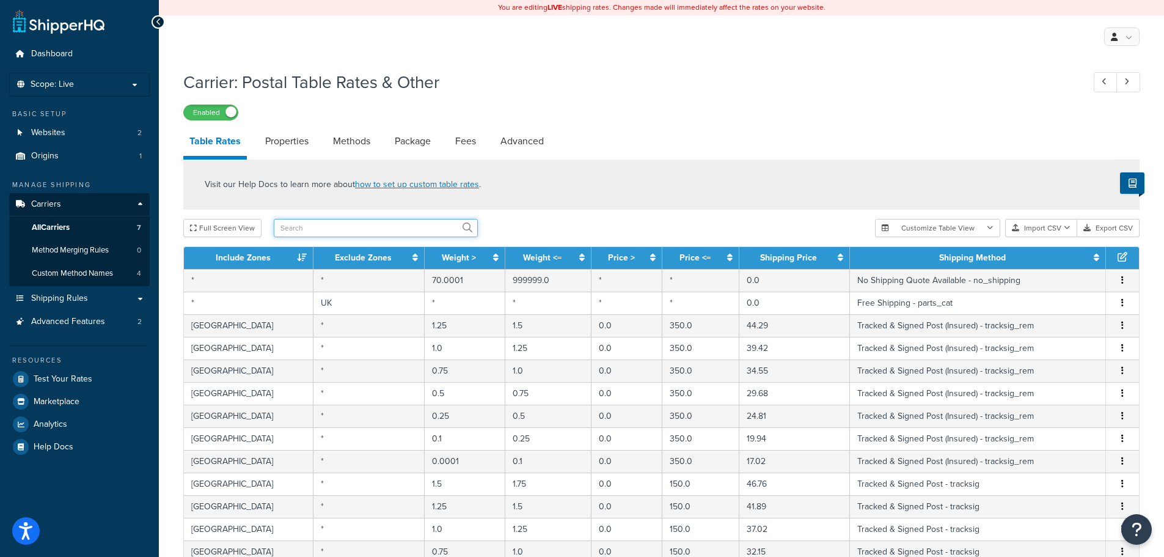
click at [318, 232] on input "text" at bounding box center [376, 228] width 204 height 18
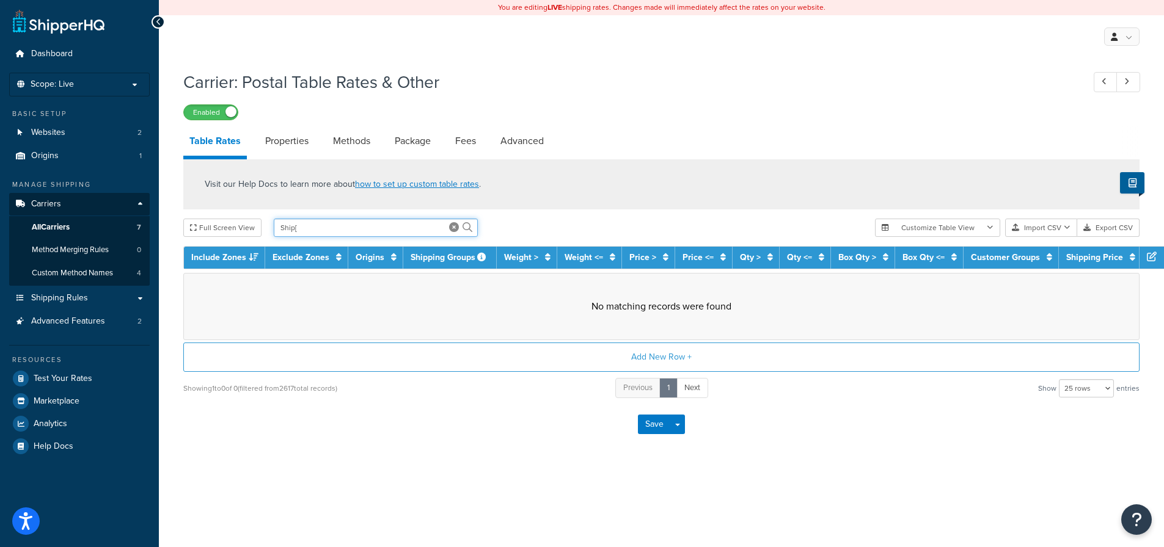
click at [324, 225] on input "Ship[" at bounding box center [376, 228] width 204 height 18
type input "ShipZoneUSA"
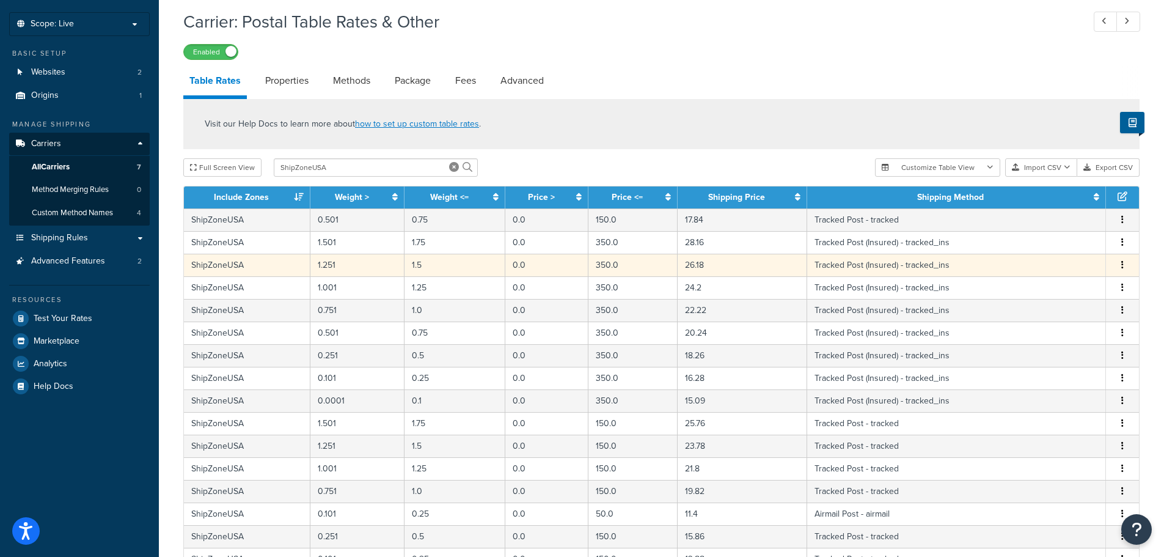
scroll to position [61, 0]
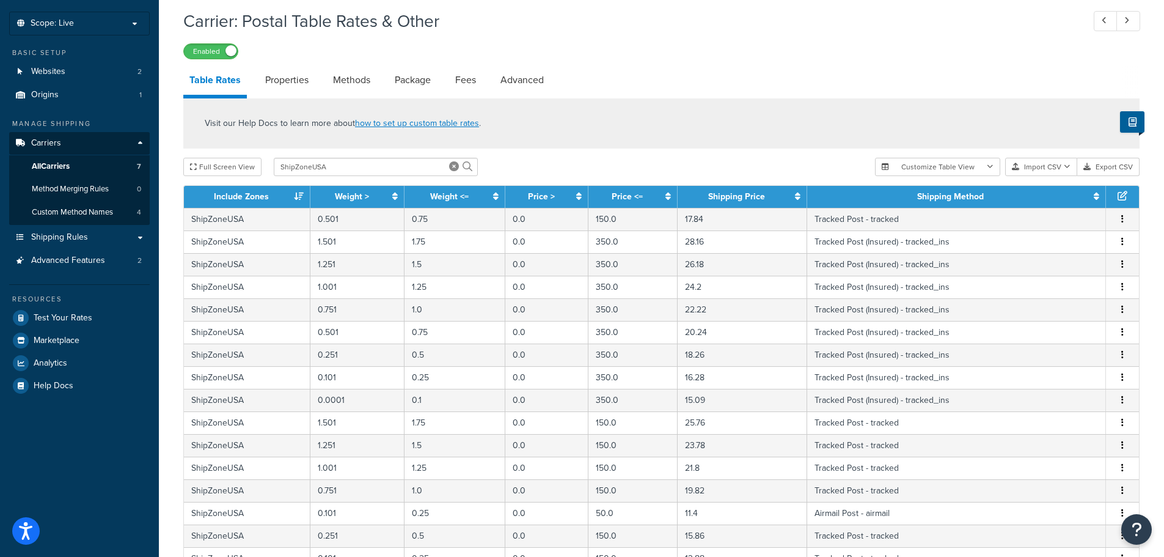
click at [374, 199] on th "Weight >" at bounding box center [357, 197] width 94 height 22
click at [396, 197] on icon at bounding box center [394, 196] width 5 height 9
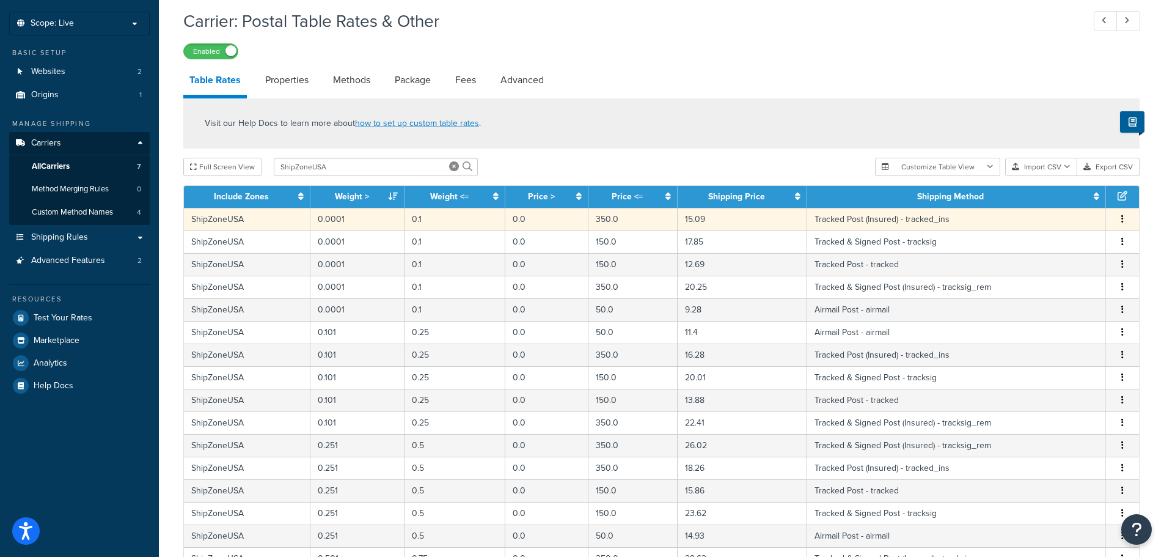
click at [1123, 222] on icon "button" at bounding box center [1122, 218] width 2 height 9
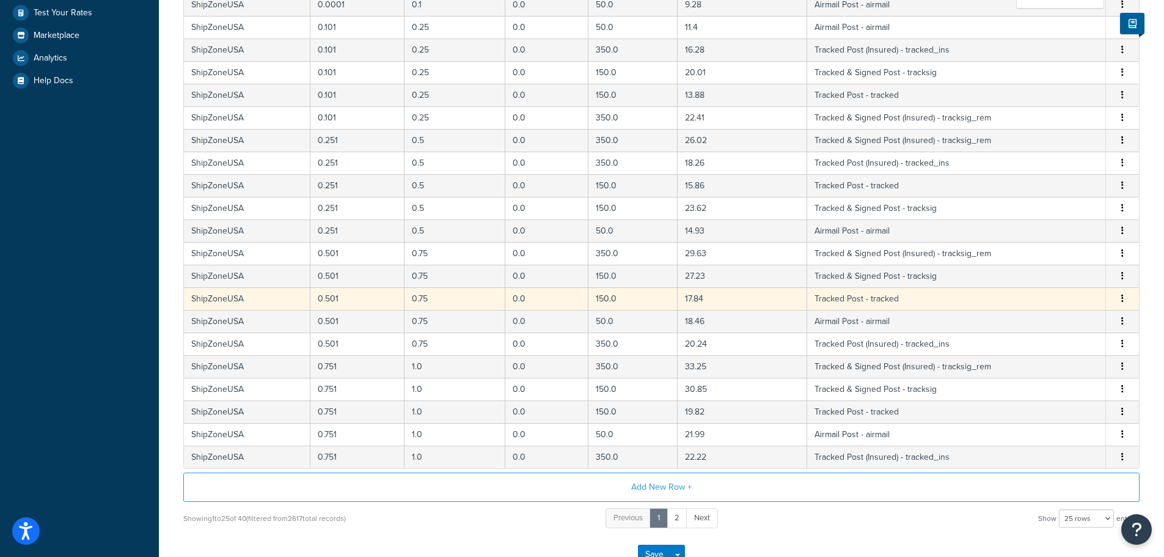
scroll to position [367, 0]
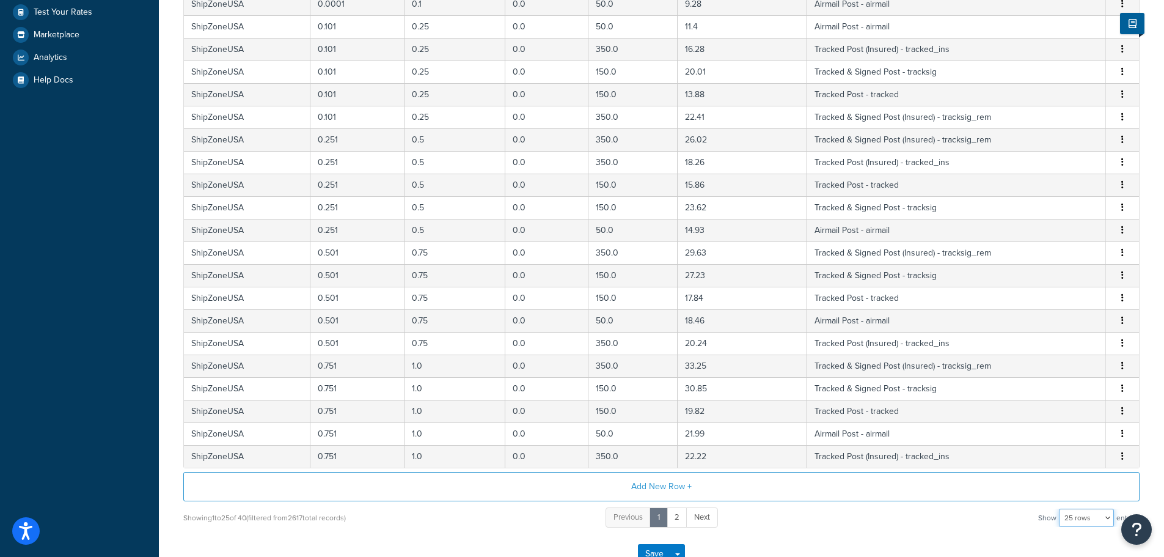
click at [1085, 517] on select "10 rows 15 rows 25 rows 50 rows 100 rows 1000 rows" at bounding box center [1086, 517] width 55 height 18
select select "50"
click at [1060, 510] on select "10 rows 15 rows 25 rows 50 rows 100 rows 1000 rows" at bounding box center [1086, 517] width 55 height 18
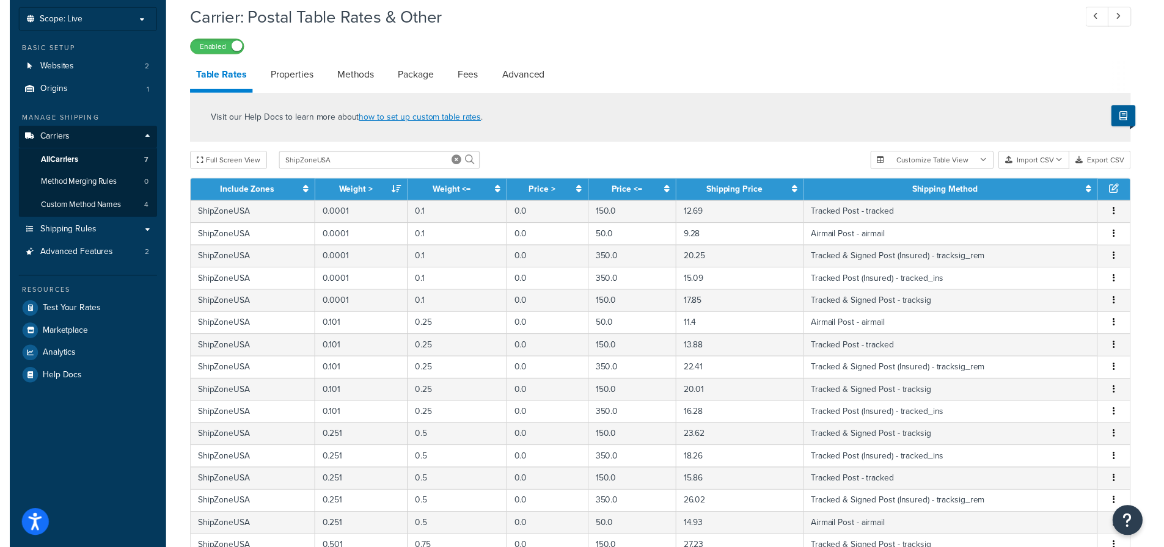
scroll to position [0, 0]
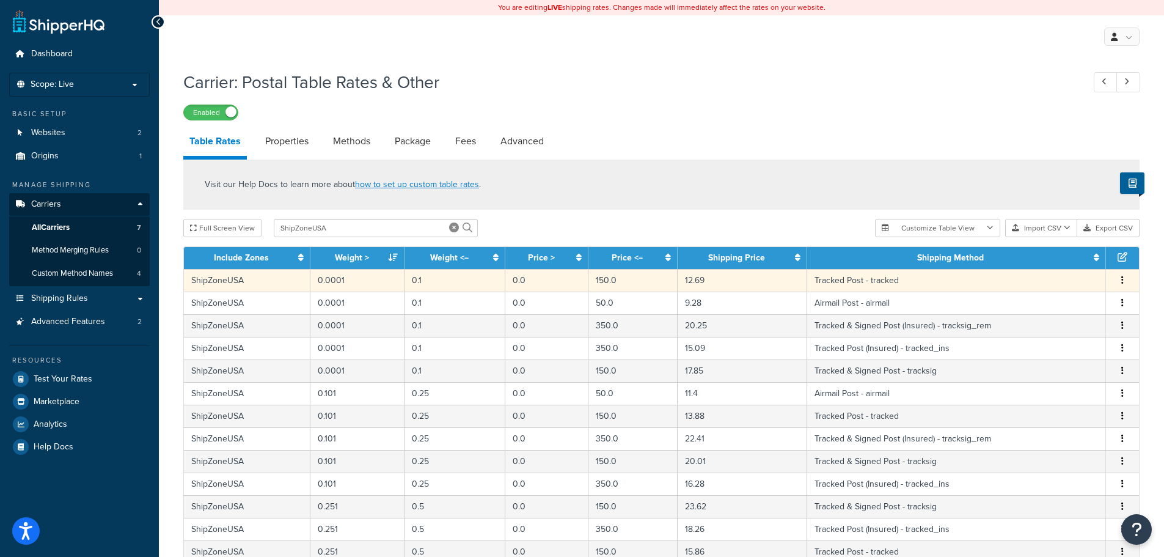
click at [1124, 282] on button "button" at bounding box center [1123, 280] width 10 height 13
click at [1072, 311] on div "Delete" at bounding box center [1060, 307] width 87 height 25
click at [1121, 284] on icon "button" at bounding box center [1122, 280] width 2 height 9
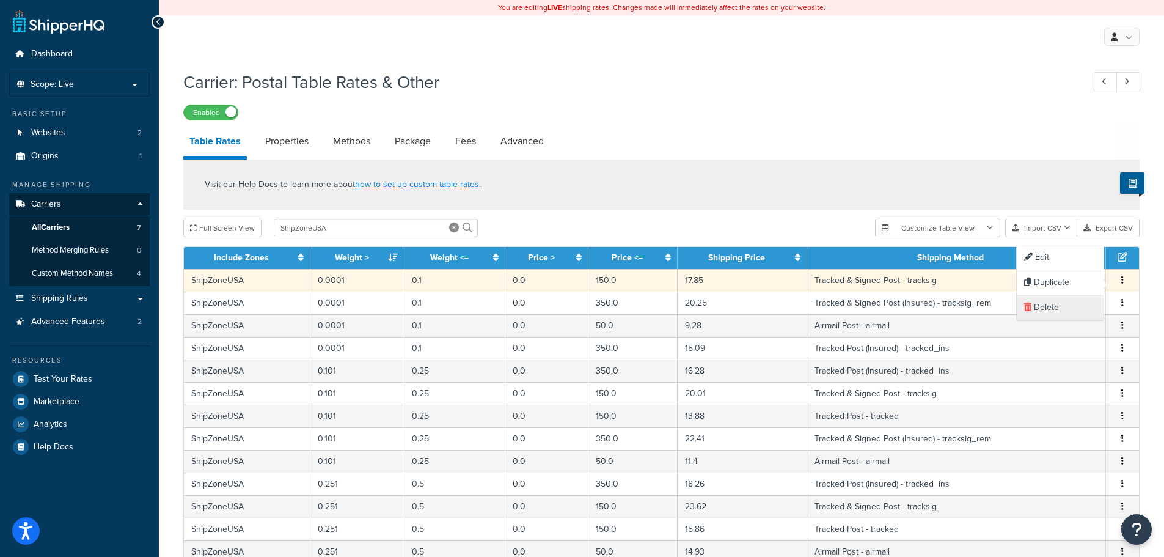
click at [1080, 312] on div "Delete" at bounding box center [1060, 307] width 87 height 25
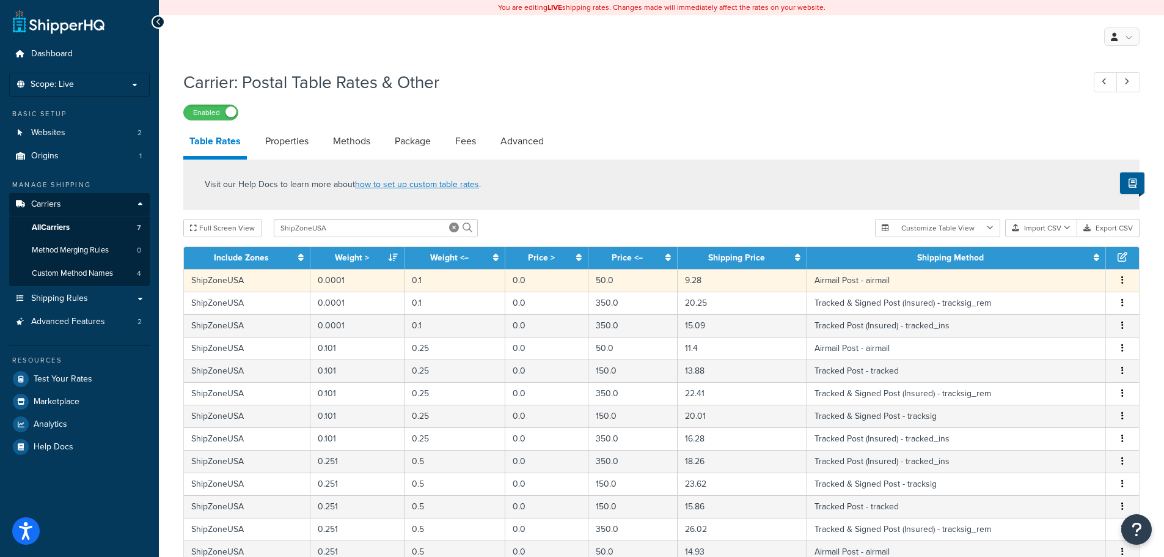
click at [1122, 284] on icon "button" at bounding box center [1122, 280] width 2 height 9
click at [1072, 309] on div "Delete" at bounding box center [1060, 307] width 87 height 25
click at [1124, 287] on button "button" at bounding box center [1123, 280] width 10 height 13
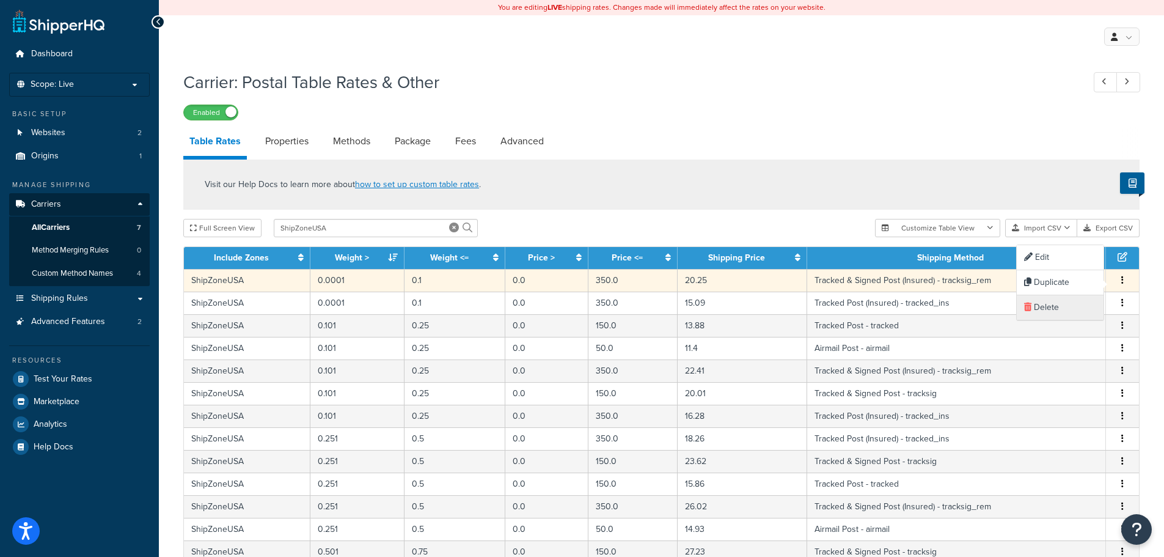
click at [1087, 308] on div "Delete" at bounding box center [1060, 307] width 87 height 25
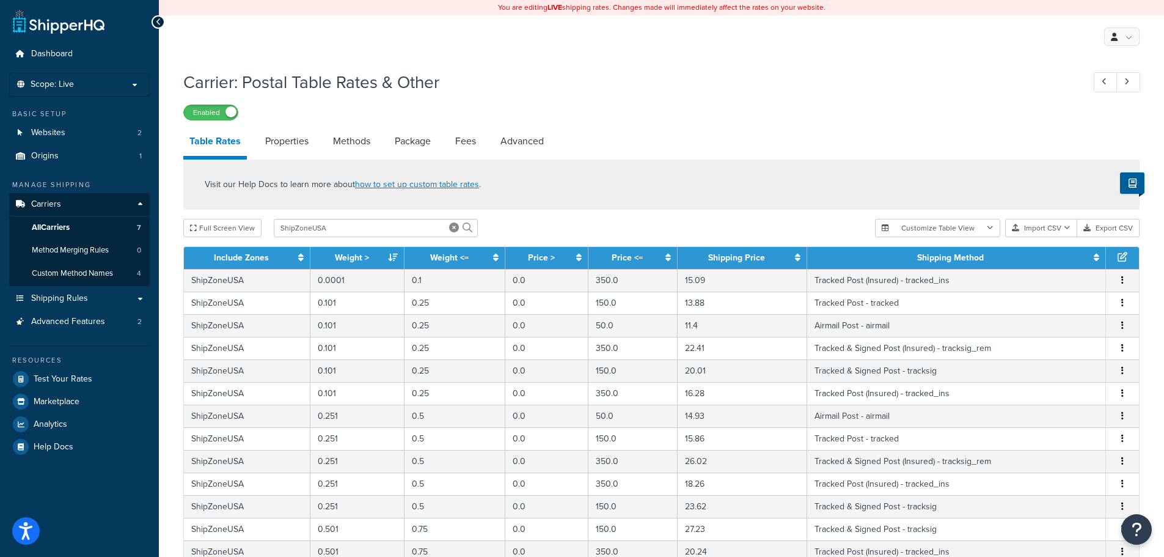
click at [1126, 261] on icon at bounding box center [1123, 257] width 10 height 10
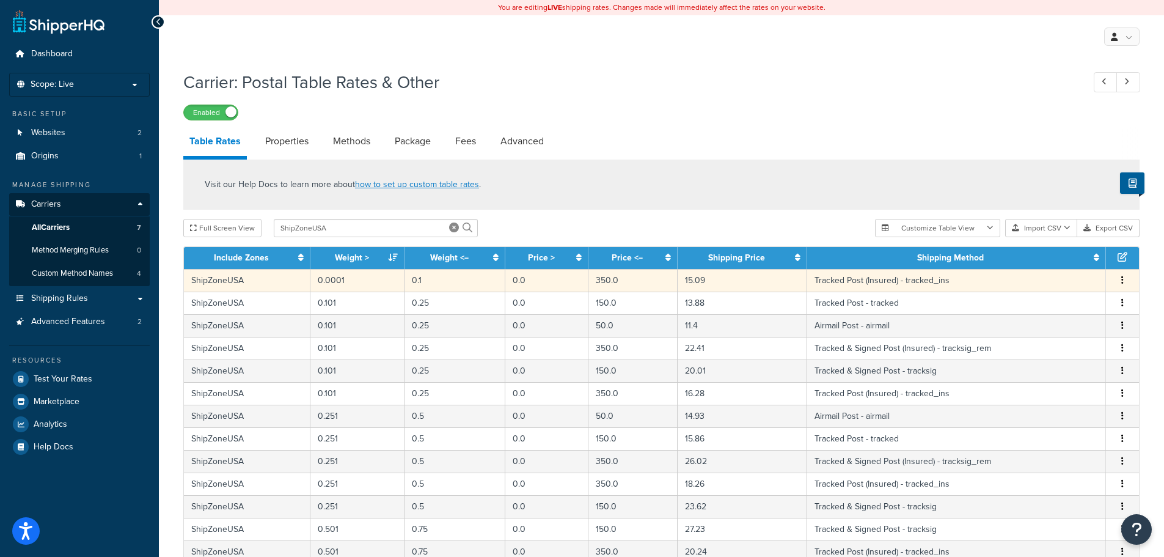
click at [1123, 281] on icon "button" at bounding box center [1122, 280] width 2 height 9
click at [1078, 301] on div "Delete" at bounding box center [1060, 307] width 87 height 25
click at [1120, 283] on button "button" at bounding box center [1123, 280] width 10 height 13
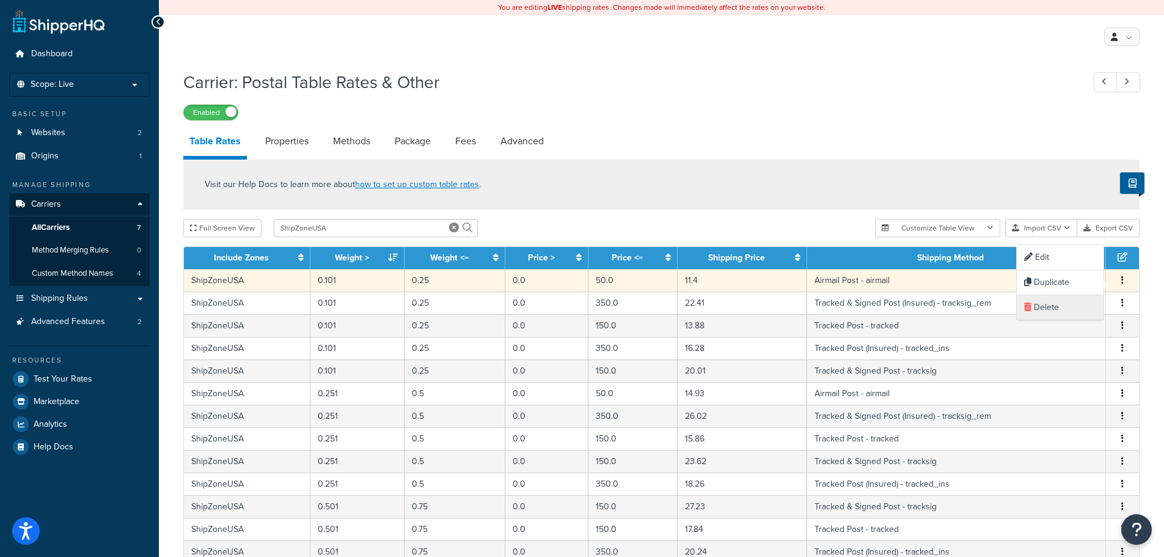
click at [1088, 305] on div "Delete" at bounding box center [1060, 307] width 87 height 25
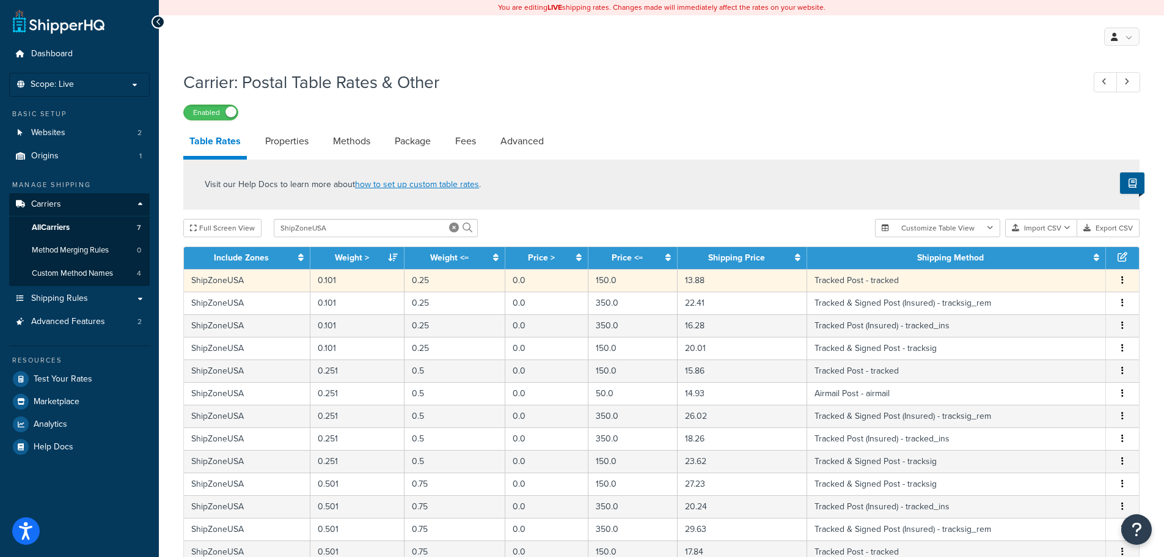
click at [1121, 285] on button "button" at bounding box center [1123, 280] width 10 height 13
click at [1090, 306] on div "Delete" at bounding box center [1060, 307] width 87 height 25
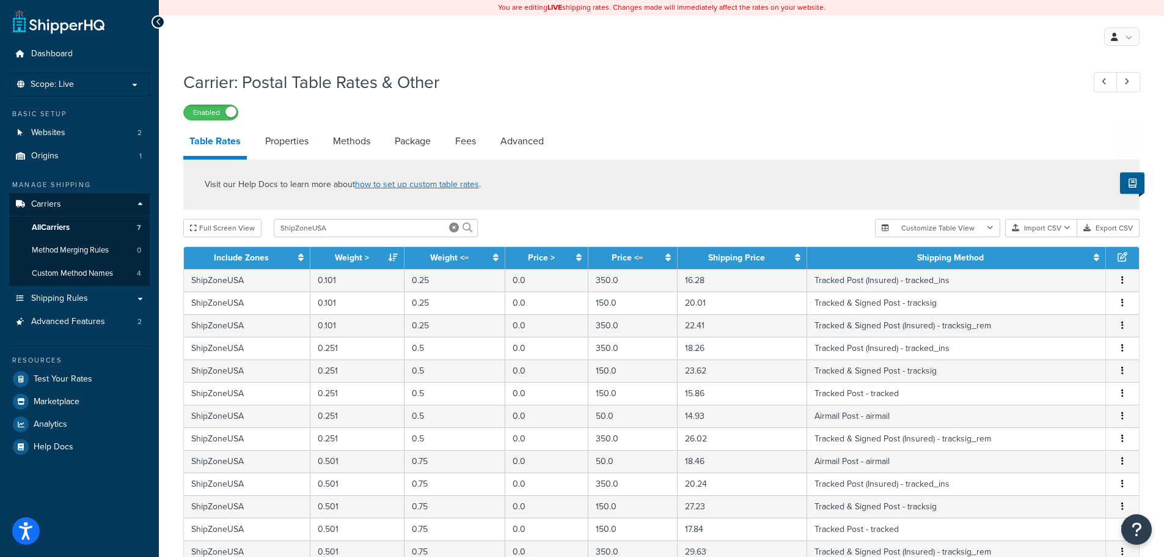
click at [1124, 284] on button "button" at bounding box center [1123, 280] width 10 height 13
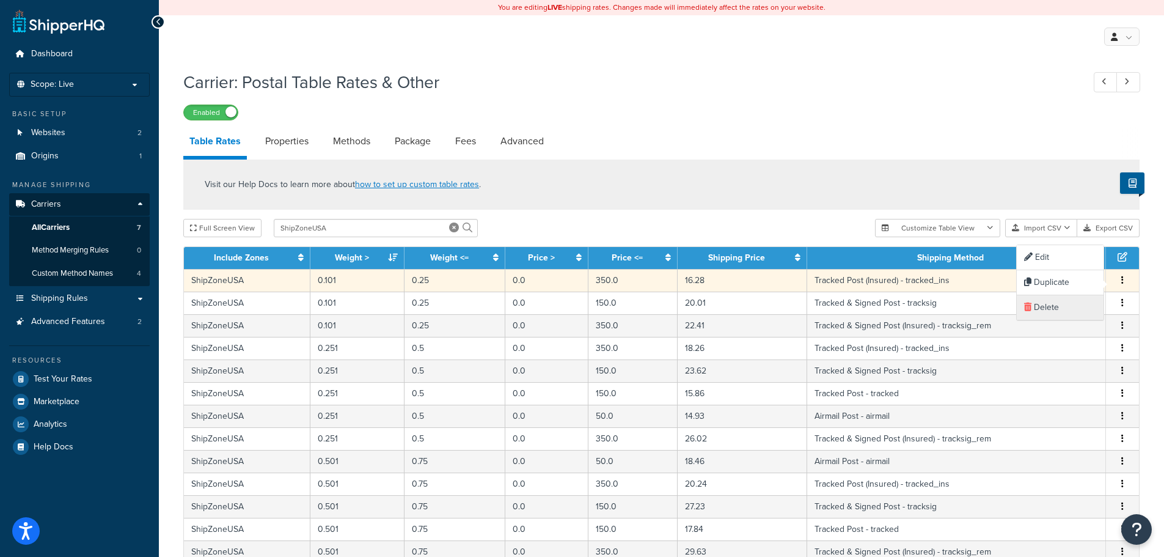
click at [1080, 310] on div "Delete" at bounding box center [1060, 307] width 87 height 25
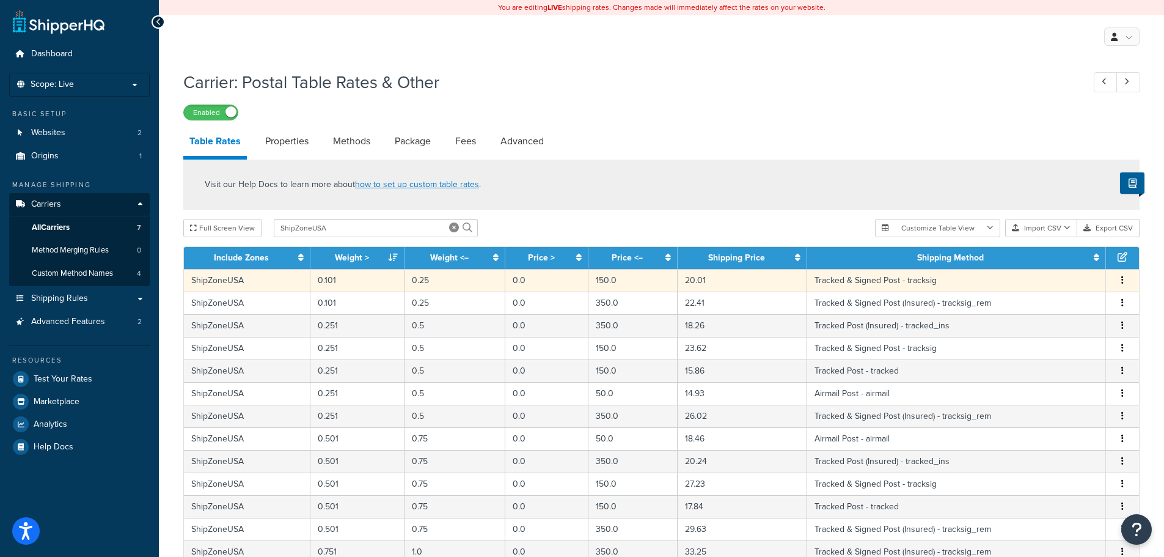
click at [1124, 283] on button "button" at bounding box center [1123, 280] width 10 height 13
click at [1071, 311] on div "Delete" at bounding box center [1060, 307] width 87 height 25
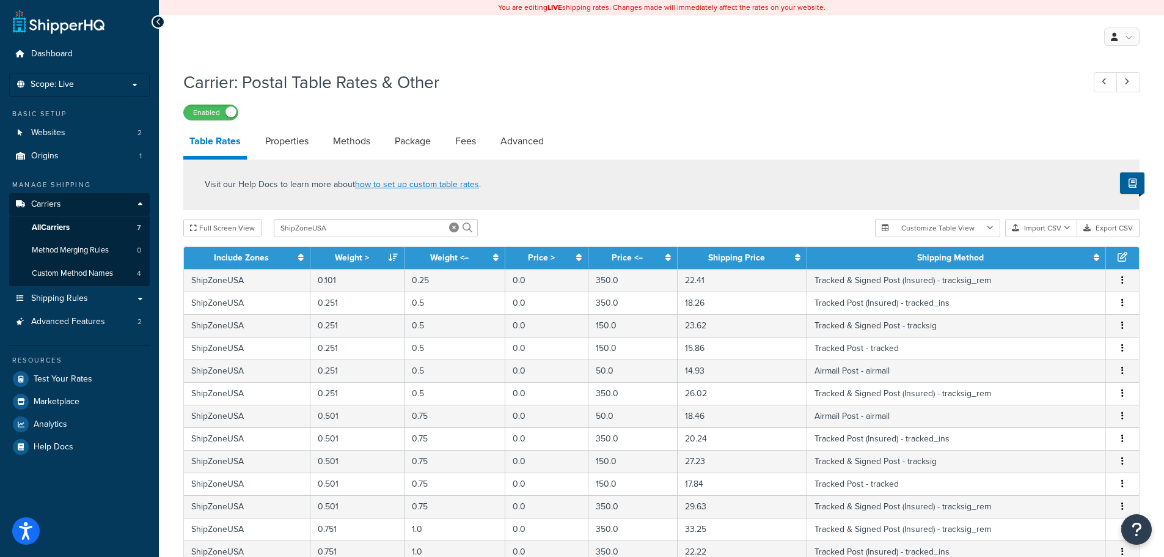
click at [1123, 284] on icon "button" at bounding box center [1122, 280] width 2 height 9
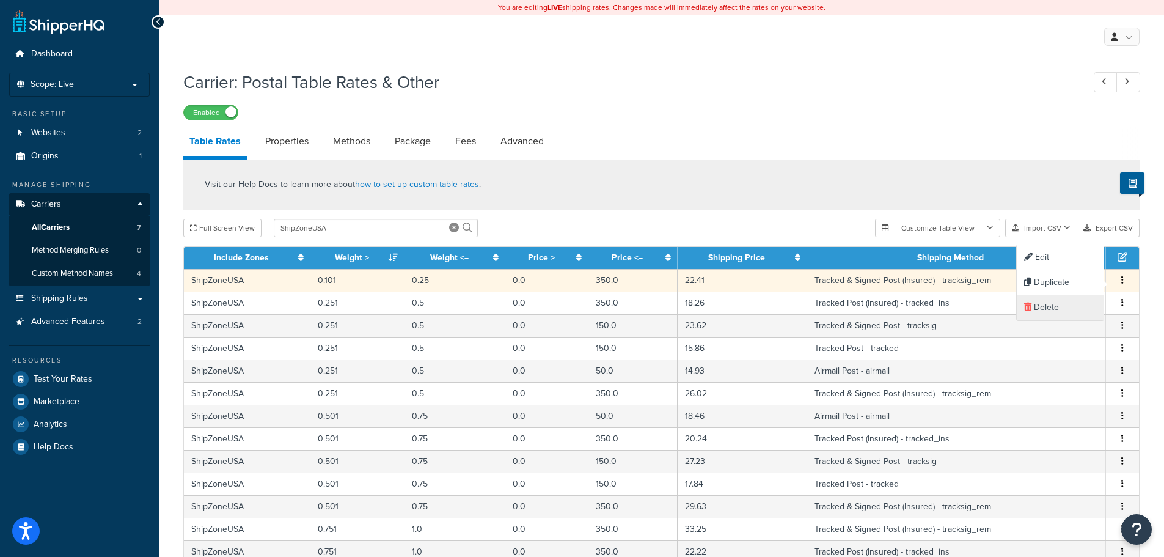
click at [1072, 307] on div "Delete" at bounding box center [1060, 307] width 87 height 25
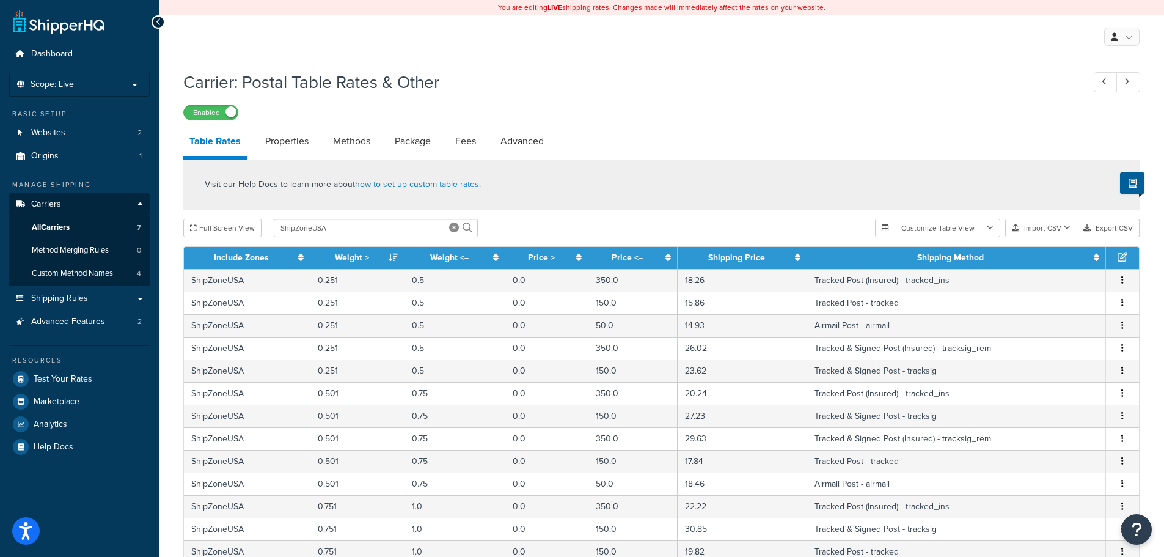
click at [1121, 285] on button "button" at bounding box center [1123, 280] width 10 height 13
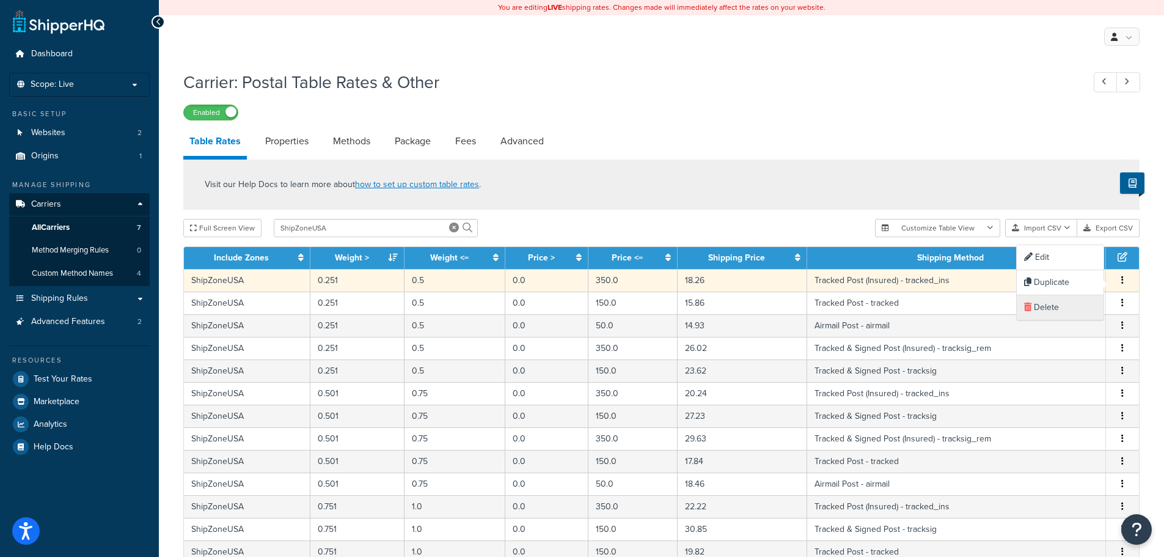
click at [1075, 303] on div "Delete" at bounding box center [1060, 307] width 87 height 25
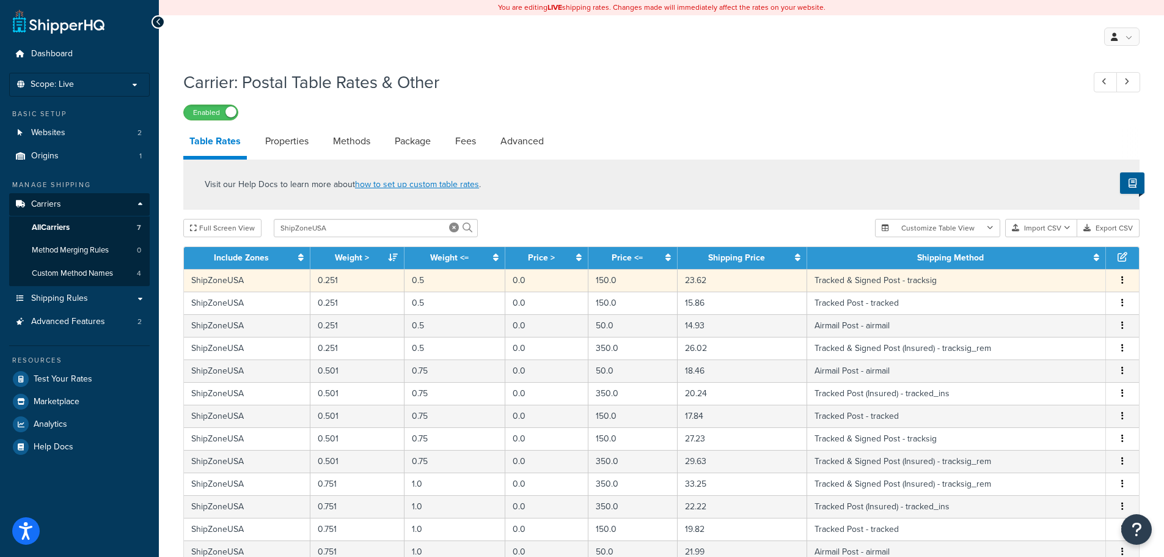
click at [1125, 283] on button "button" at bounding box center [1123, 280] width 10 height 13
click at [1078, 312] on div "Delete" at bounding box center [1060, 307] width 87 height 25
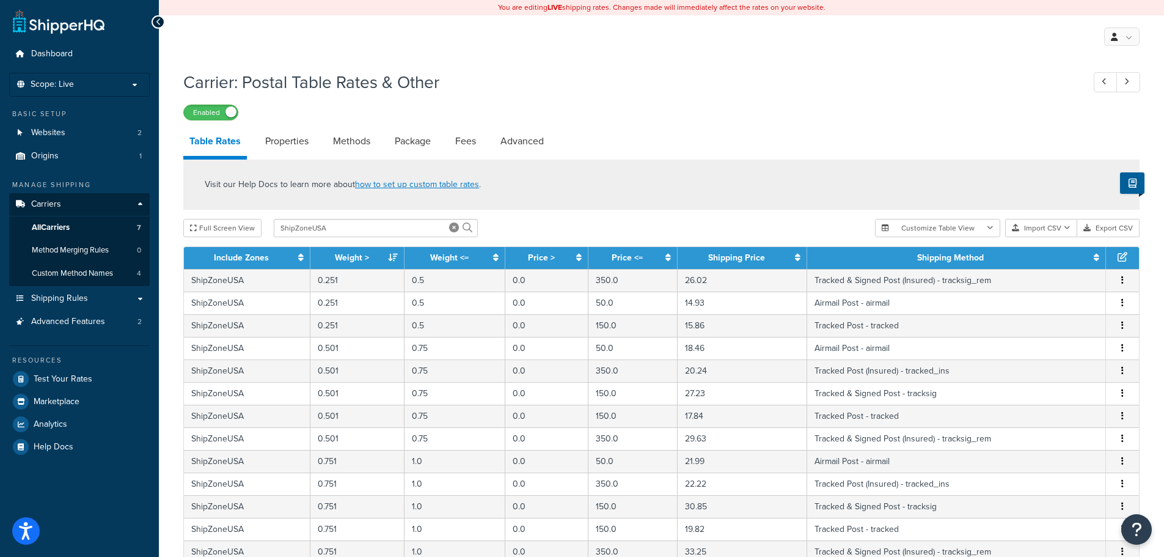
click at [1118, 284] on button "button" at bounding box center [1123, 280] width 10 height 13
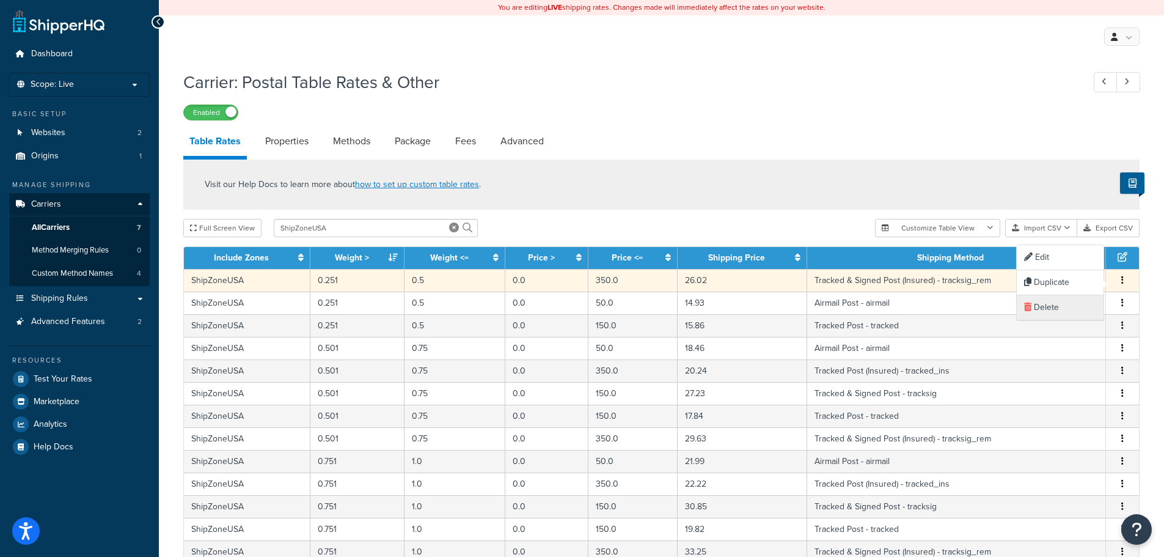
click at [1071, 302] on div "Delete" at bounding box center [1060, 307] width 87 height 25
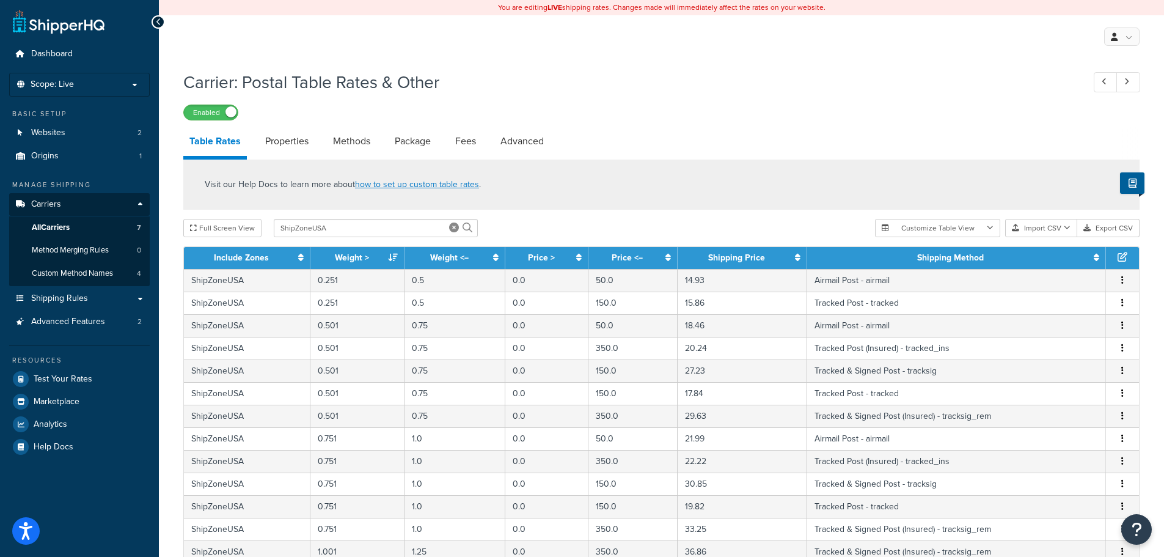
click at [1125, 282] on button "button" at bounding box center [1123, 280] width 10 height 13
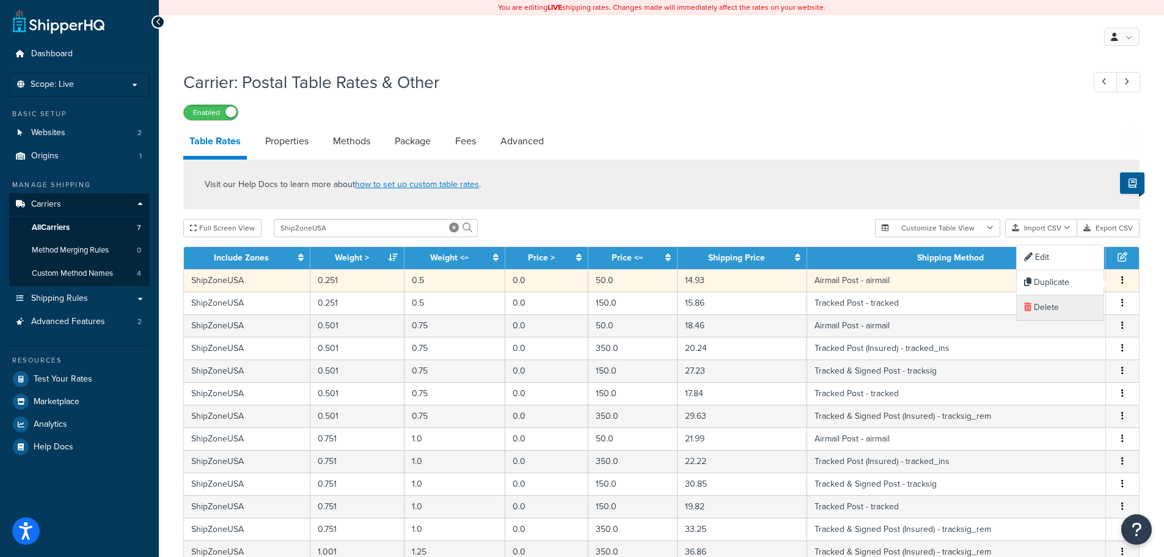
click at [1074, 305] on div "Delete" at bounding box center [1060, 307] width 87 height 25
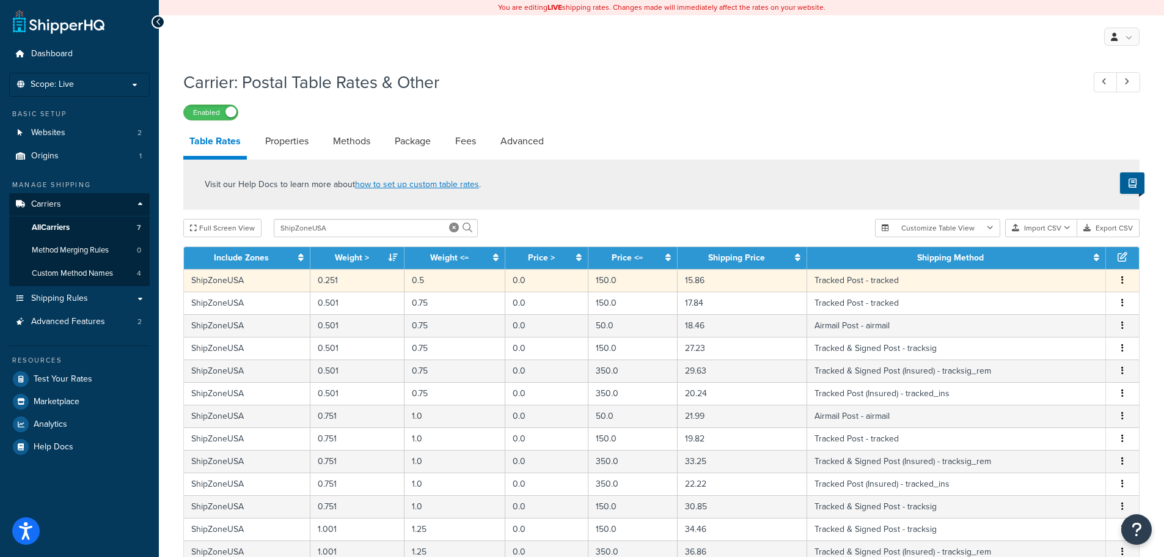
click at [1127, 282] on span "Edit Duplicate Delete" at bounding box center [1122, 280] width 18 height 13
click at [1124, 280] on button "button" at bounding box center [1123, 280] width 10 height 13
click at [1069, 302] on div "Delete" at bounding box center [1060, 307] width 87 height 25
click at [1122, 284] on icon "button" at bounding box center [1122, 280] width 2 height 9
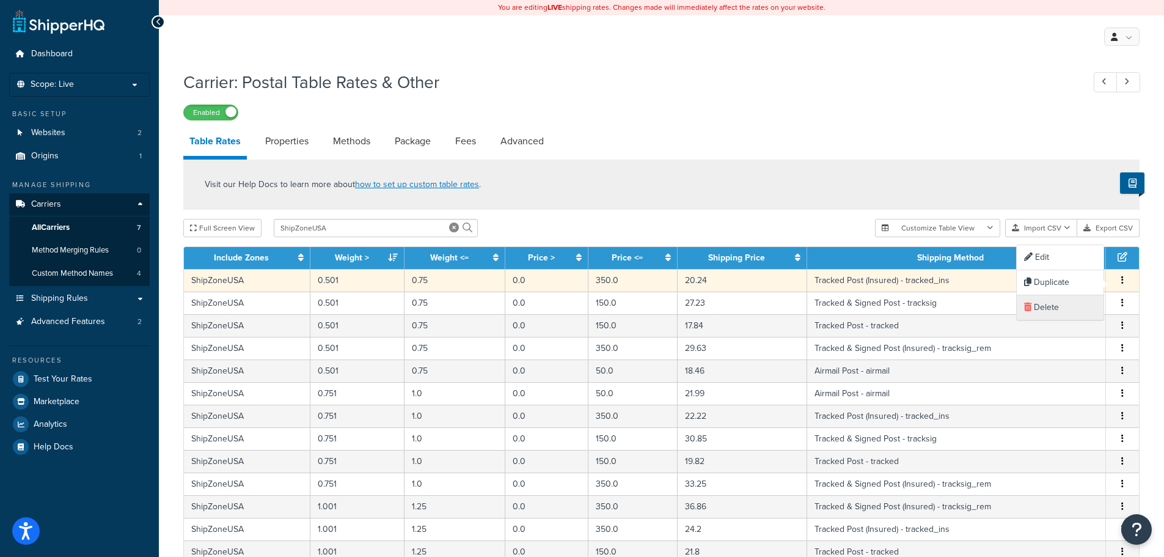
click at [1083, 302] on div "Delete" at bounding box center [1060, 307] width 87 height 25
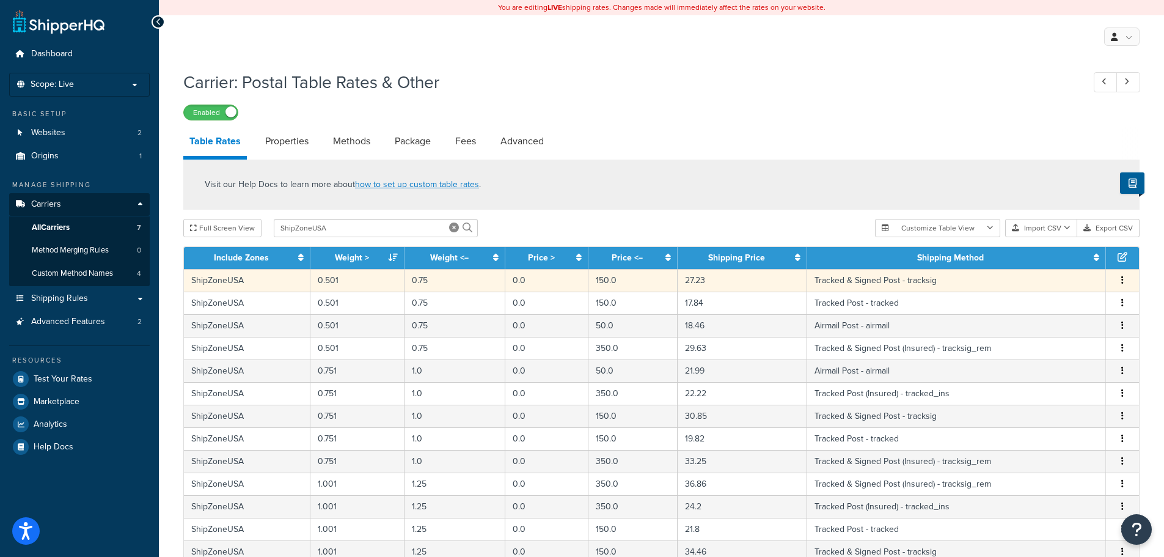
click at [1122, 282] on icon "button" at bounding box center [1122, 280] width 2 height 9
click at [1090, 298] on div "Delete" at bounding box center [1060, 307] width 87 height 25
click at [1125, 282] on button "button" at bounding box center [1123, 280] width 10 height 13
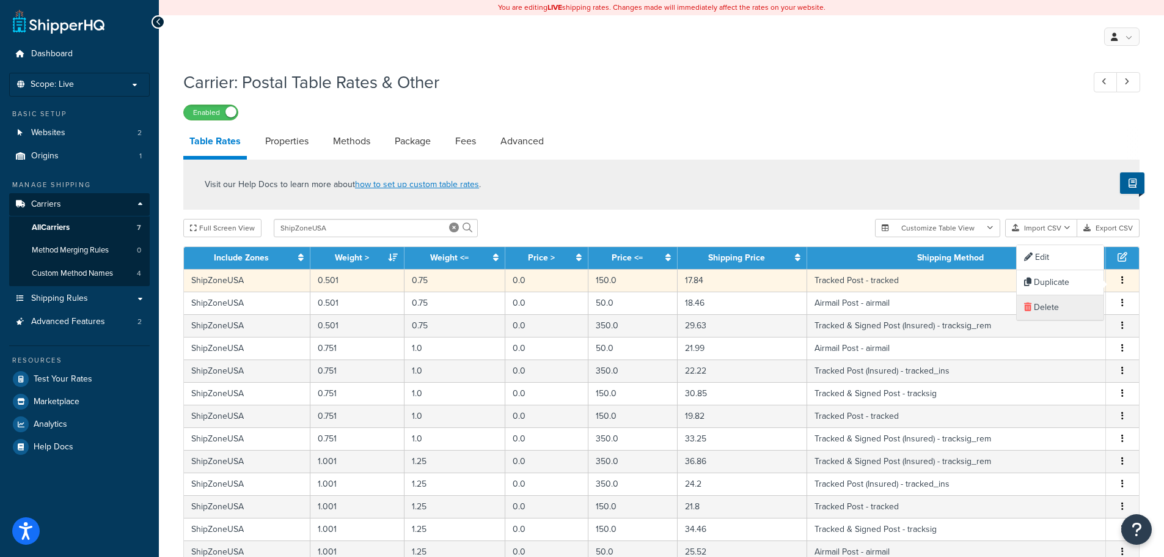
click at [1092, 299] on div "Delete" at bounding box center [1060, 307] width 87 height 25
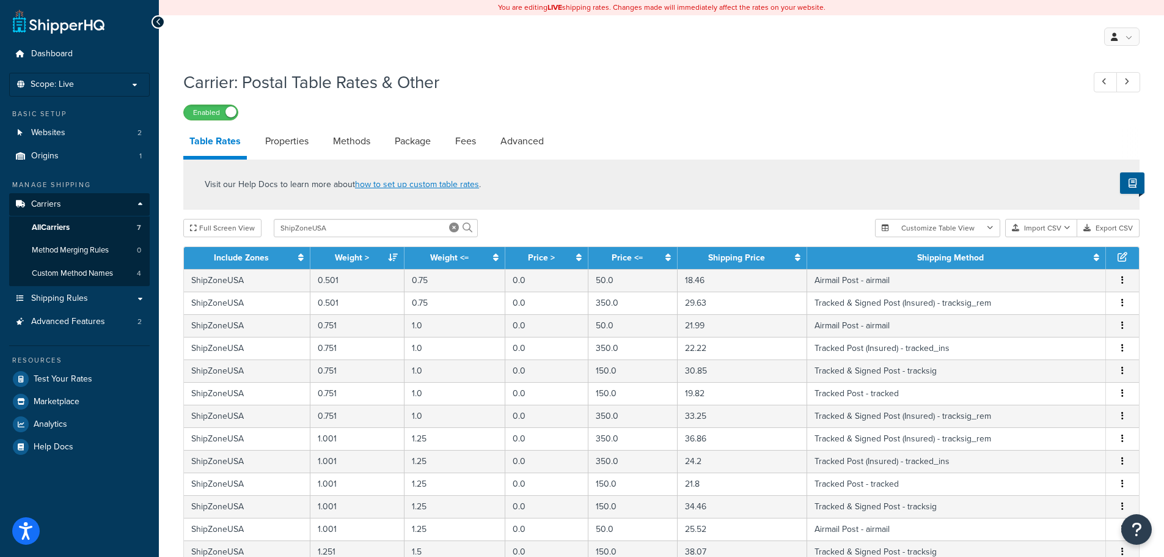
click at [1123, 284] on icon "button" at bounding box center [1122, 280] width 2 height 9
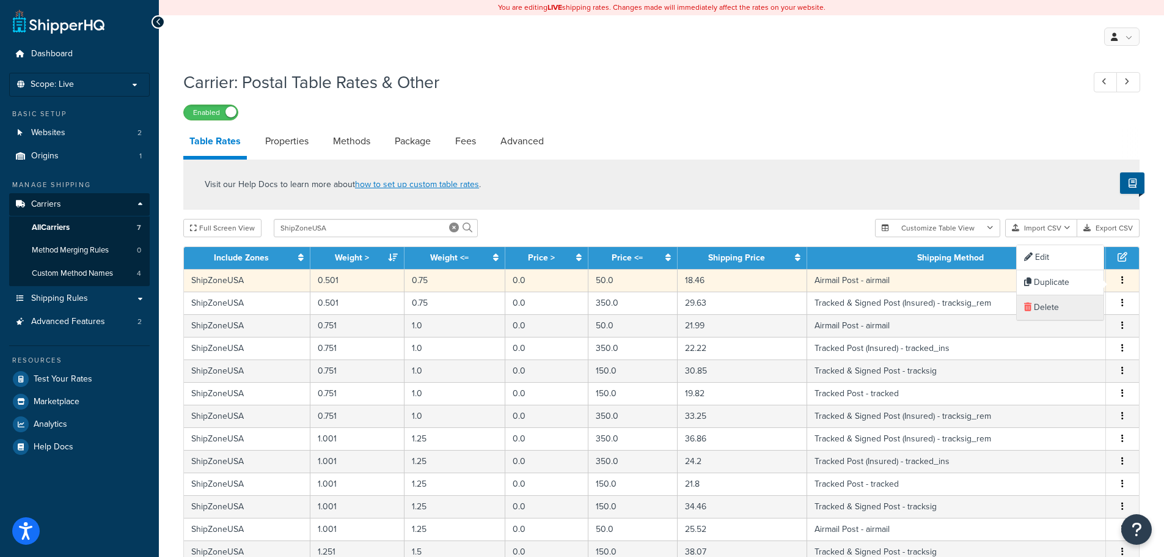
click at [1087, 304] on div "Delete" at bounding box center [1060, 307] width 87 height 25
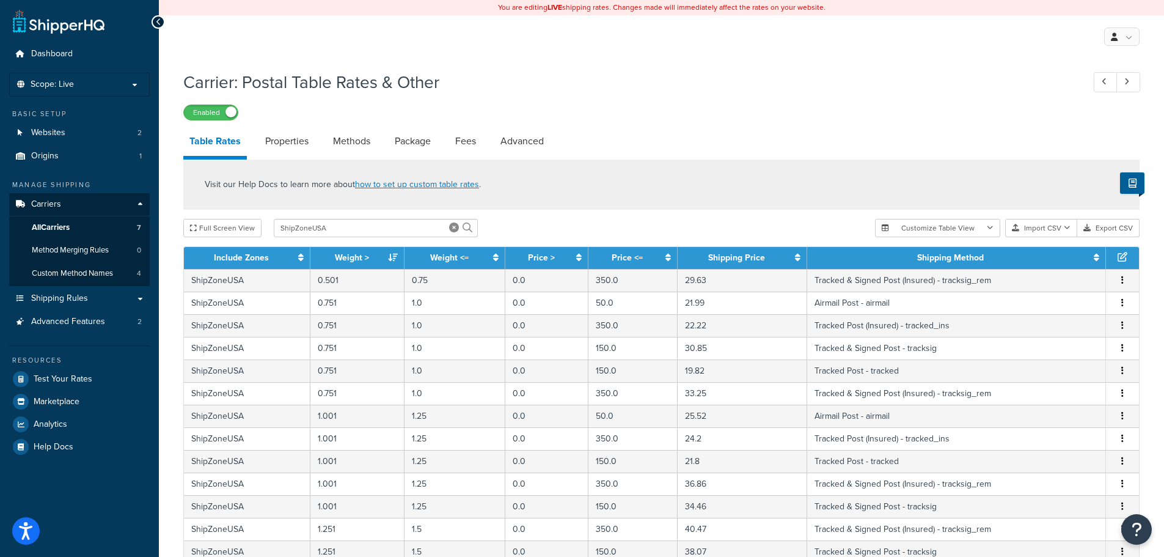
click at [1119, 284] on button "button" at bounding box center [1123, 280] width 10 height 13
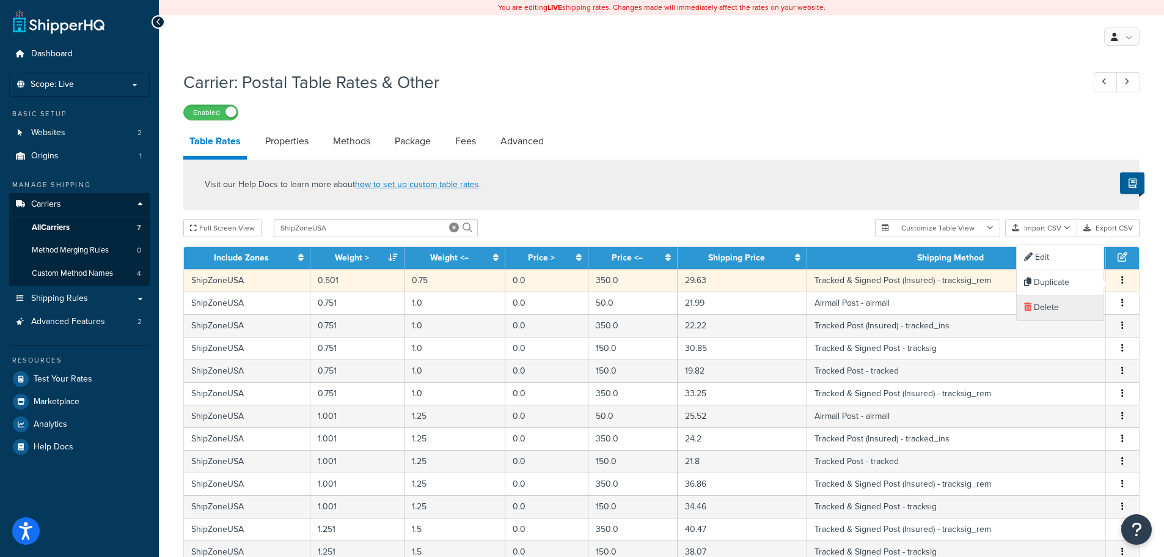
click at [1067, 306] on div "Delete" at bounding box center [1060, 307] width 87 height 25
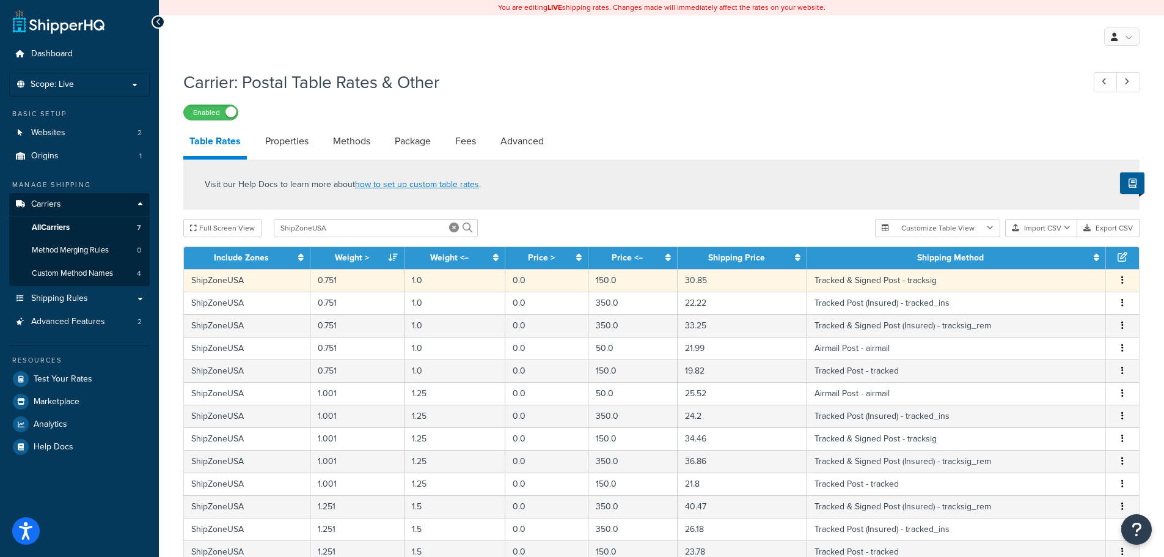
click at [1115, 279] on span "Edit Duplicate Delete" at bounding box center [1122, 280] width 18 height 13
click at [1115, 283] on span "Edit Duplicate Delete" at bounding box center [1122, 280] width 18 height 13
click at [1123, 283] on icon "button" at bounding box center [1122, 280] width 2 height 9
click at [1056, 302] on div "Delete" at bounding box center [1060, 307] width 87 height 25
click at [1127, 279] on button "button" at bounding box center [1123, 280] width 10 height 13
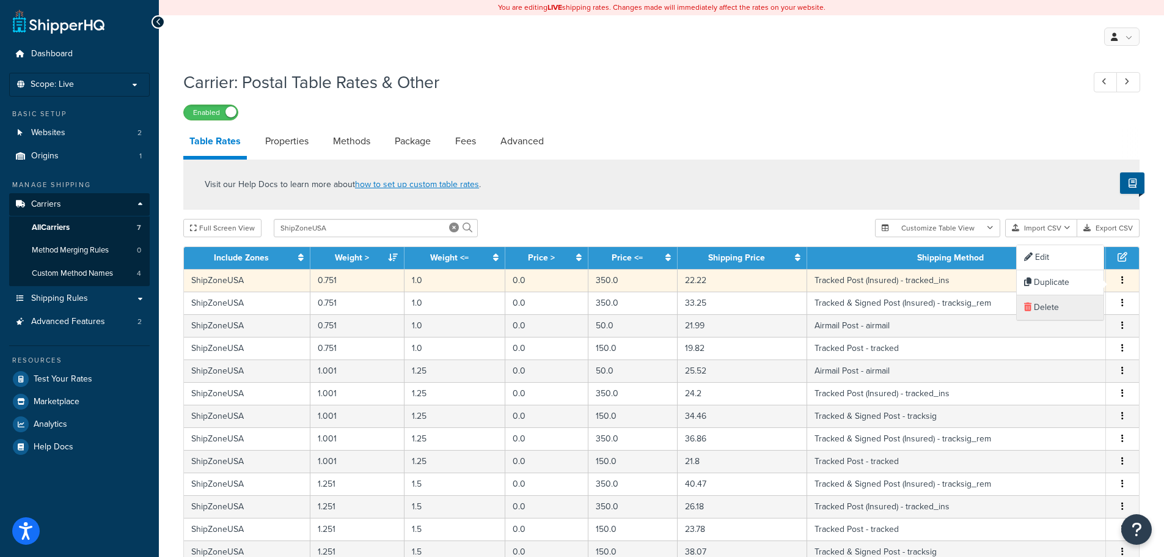
click at [1068, 311] on div "Delete" at bounding box center [1060, 307] width 87 height 25
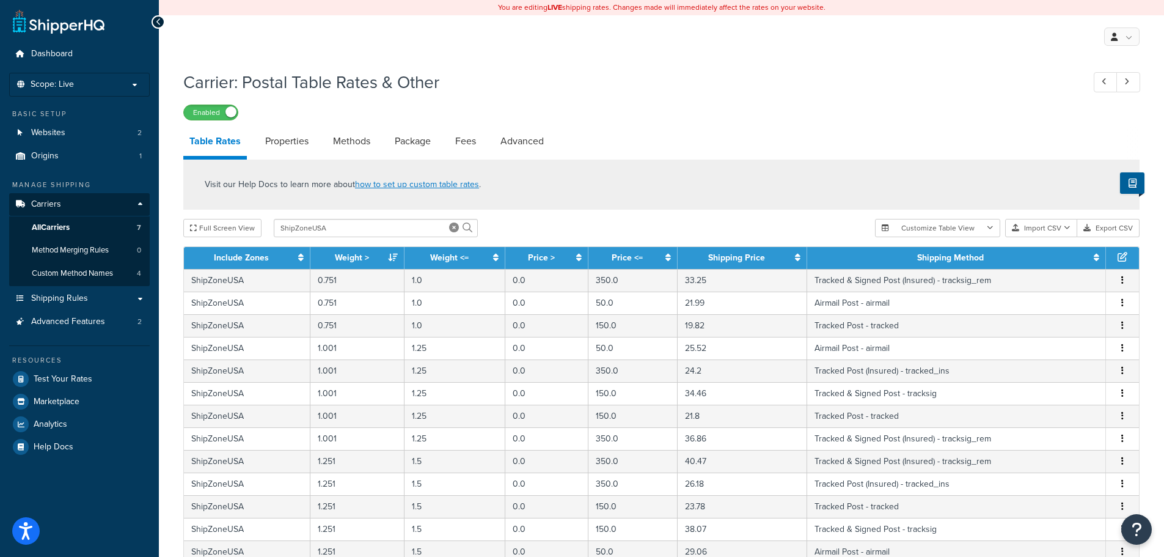
click at [1121, 285] on button "button" at bounding box center [1123, 280] width 10 height 13
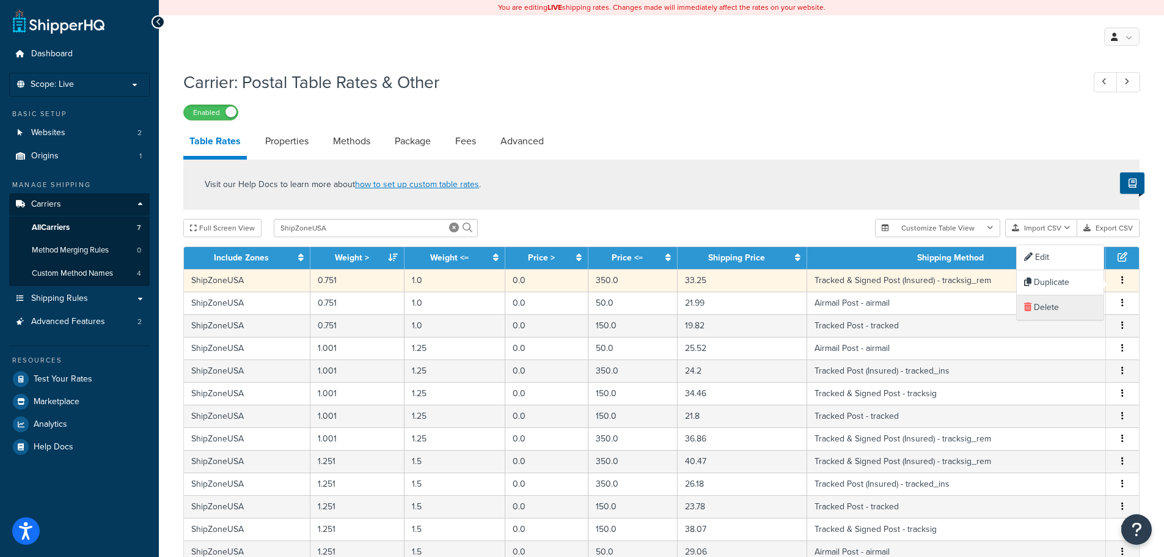
click at [1086, 305] on div "Delete" at bounding box center [1060, 307] width 87 height 25
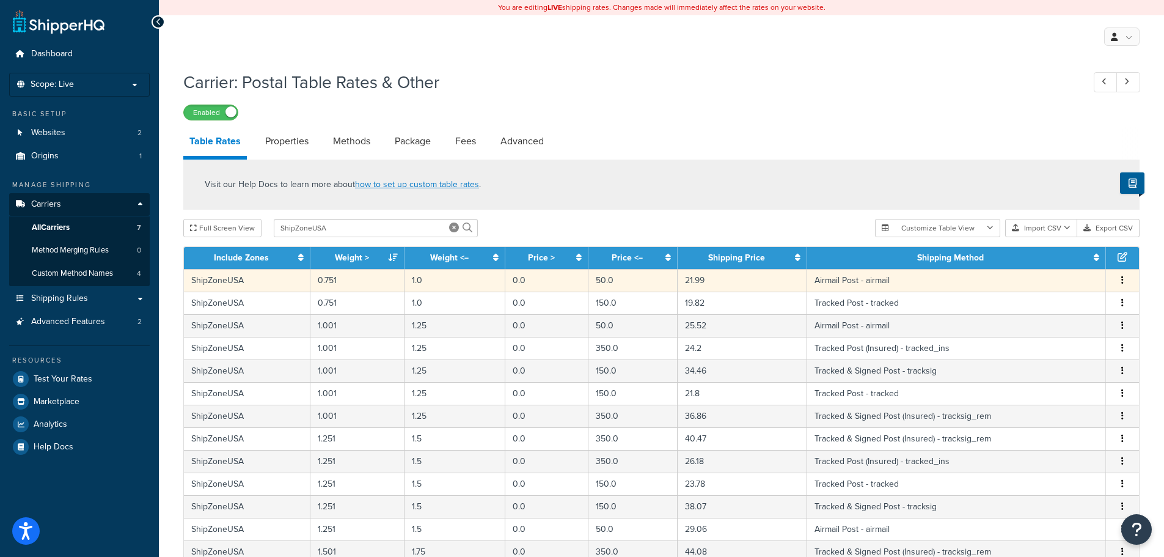
click at [1124, 280] on button "button" at bounding box center [1123, 280] width 10 height 13
click at [1088, 301] on div "Delete" at bounding box center [1060, 307] width 87 height 25
click at [1120, 283] on button "button" at bounding box center [1123, 280] width 10 height 13
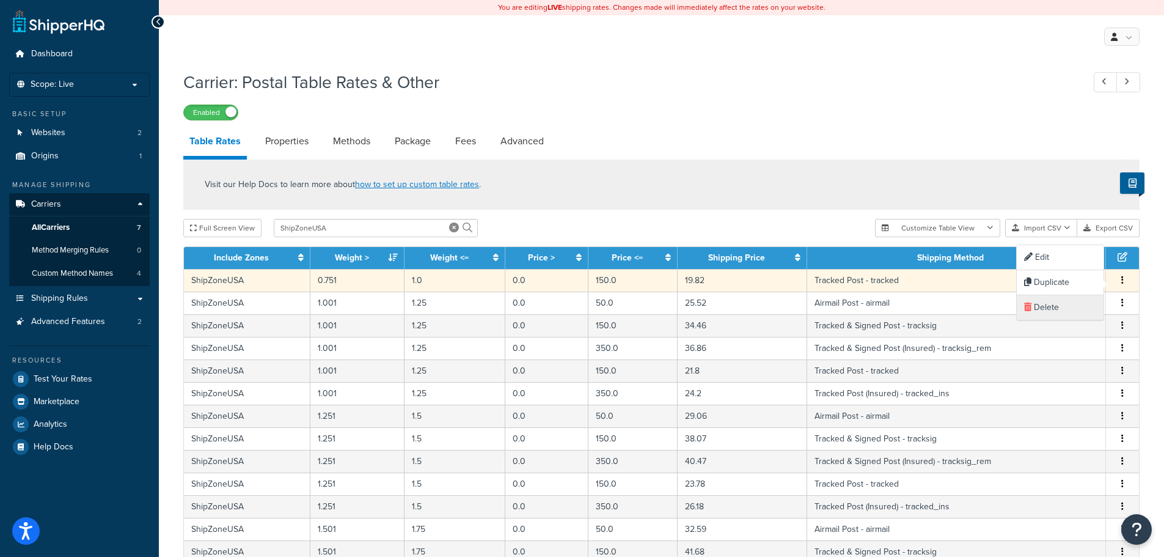
click at [1075, 313] on div "Delete" at bounding box center [1060, 307] width 87 height 25
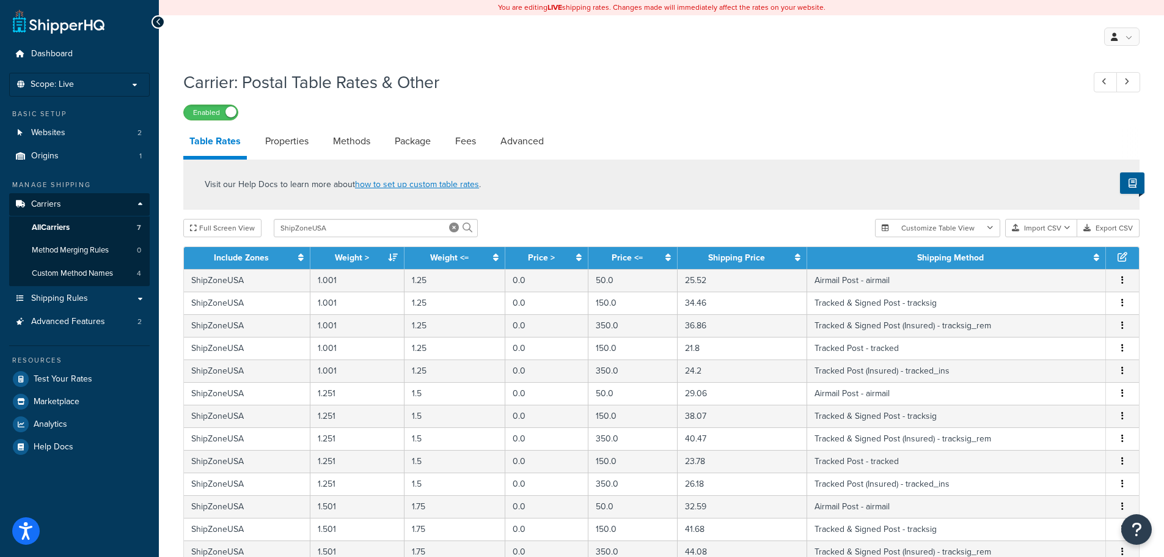
click at [1123, 284] on icon "button" at bounding box center [1122, 280] width 2 height 9
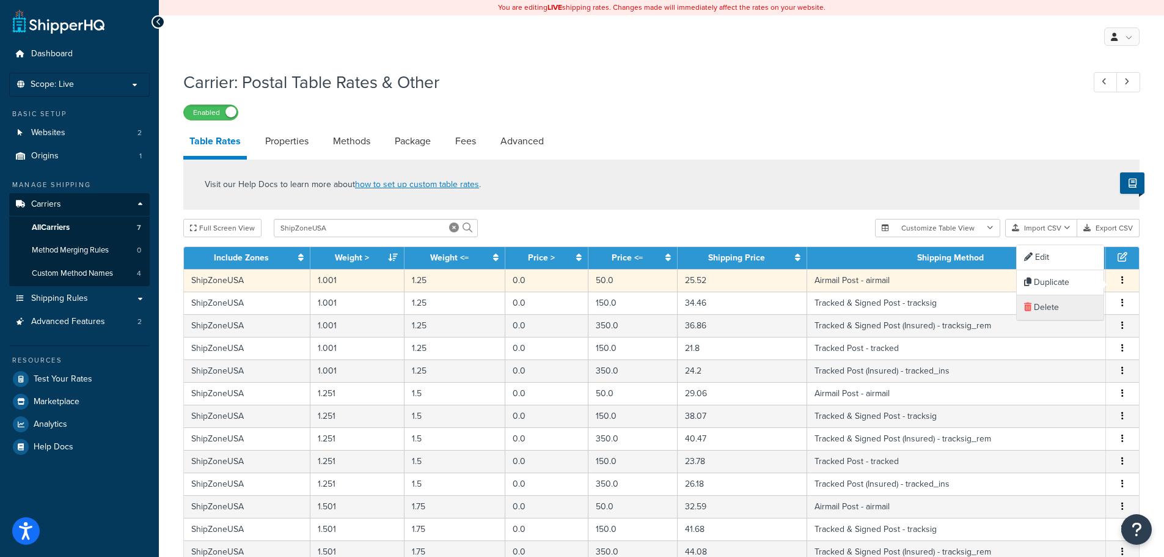
click at [1086, 309] on div "Delete" at bounding box center [1060, 307] width 87 height 25
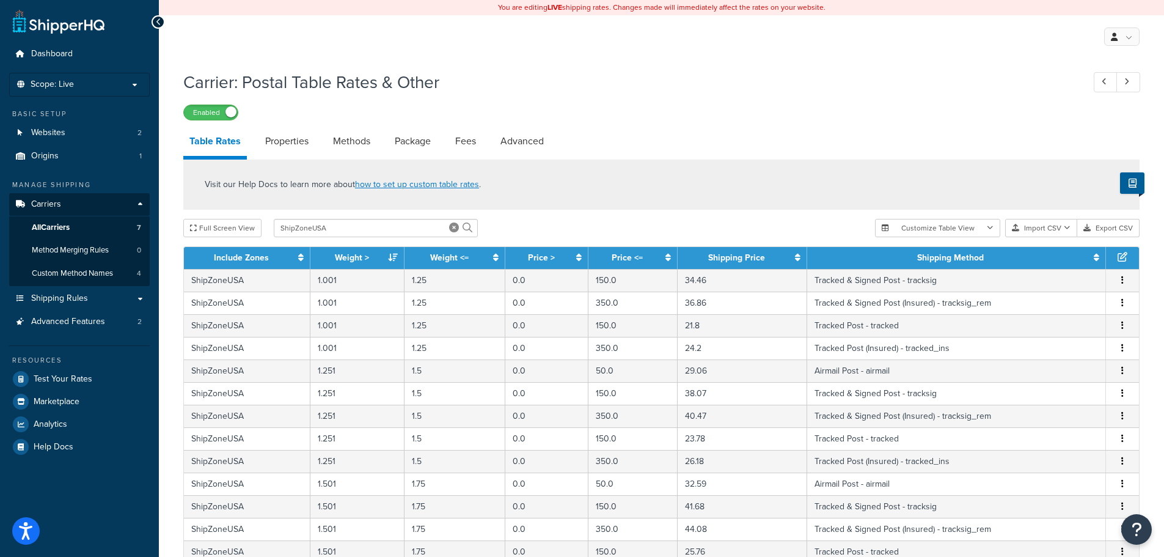
click at [1124, 284] on button "button" at bounding box center [1123, 280] width 10 height 13
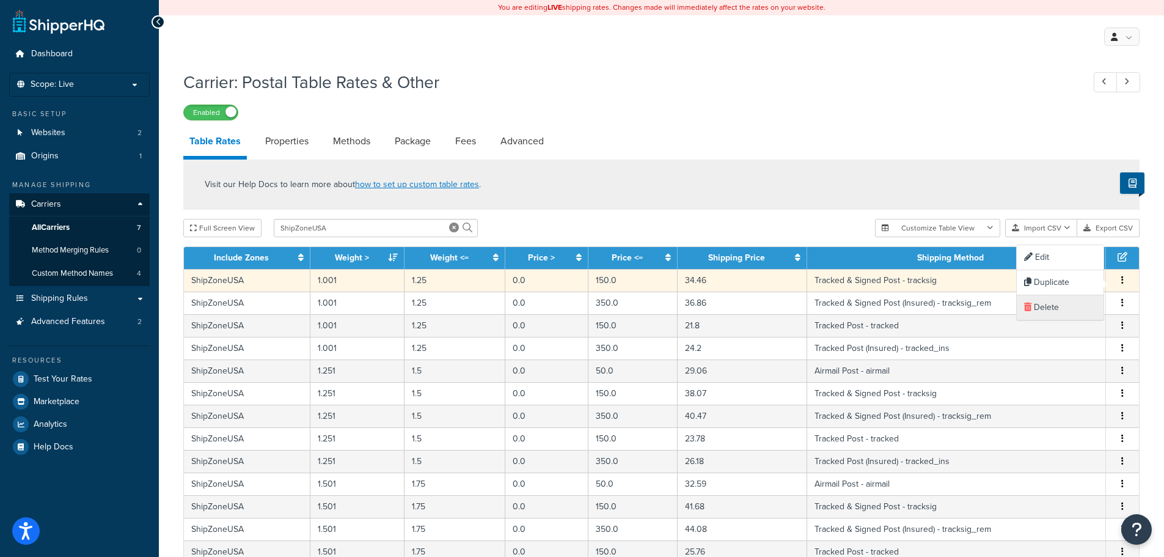
click at [1090, 302] on div "Delete" at bounding box center [1060, 307] width 87 height 25
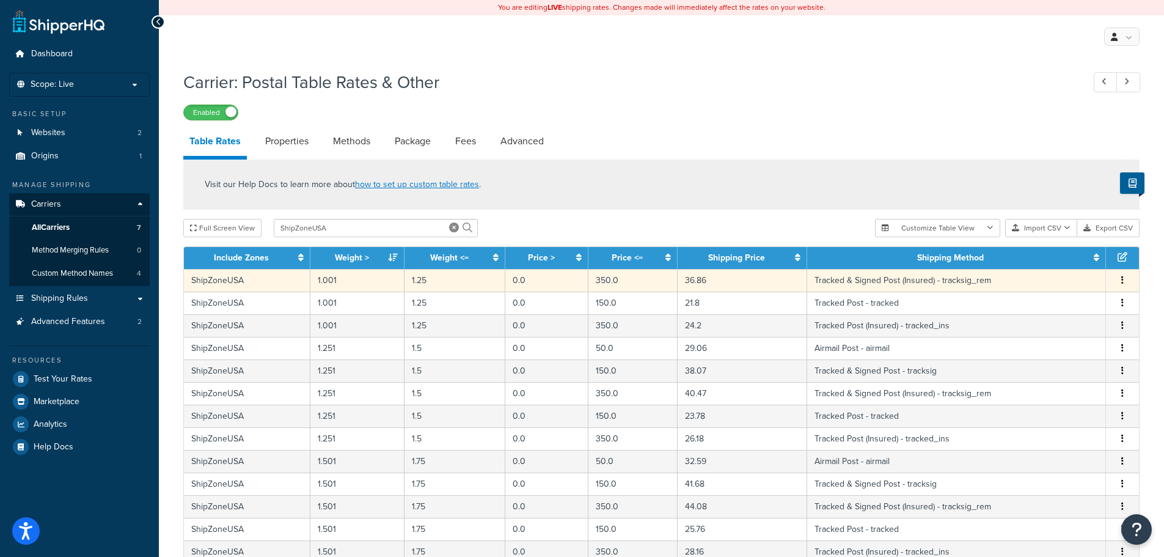
click at [1121, 287] on button "button" at bounding box center [1123, 280] width 10 height 13
click at [1074, 311] on div "Delete" at bounding box center [1060, 307] width 87 height 25
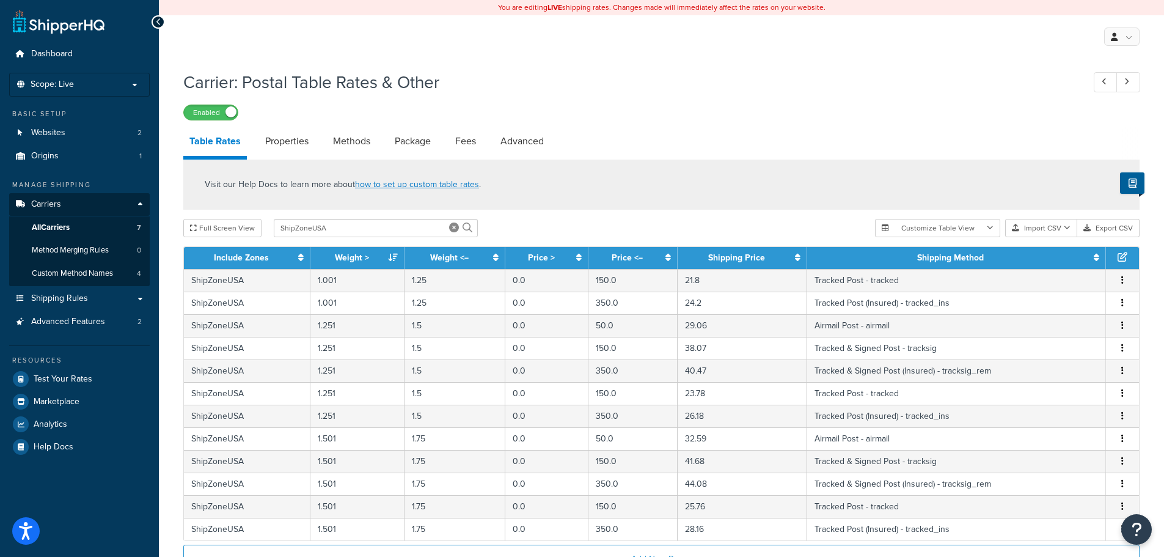
click at [1122, 282] on icon "button" at bounding box center [1122, 280] width 2 height 9
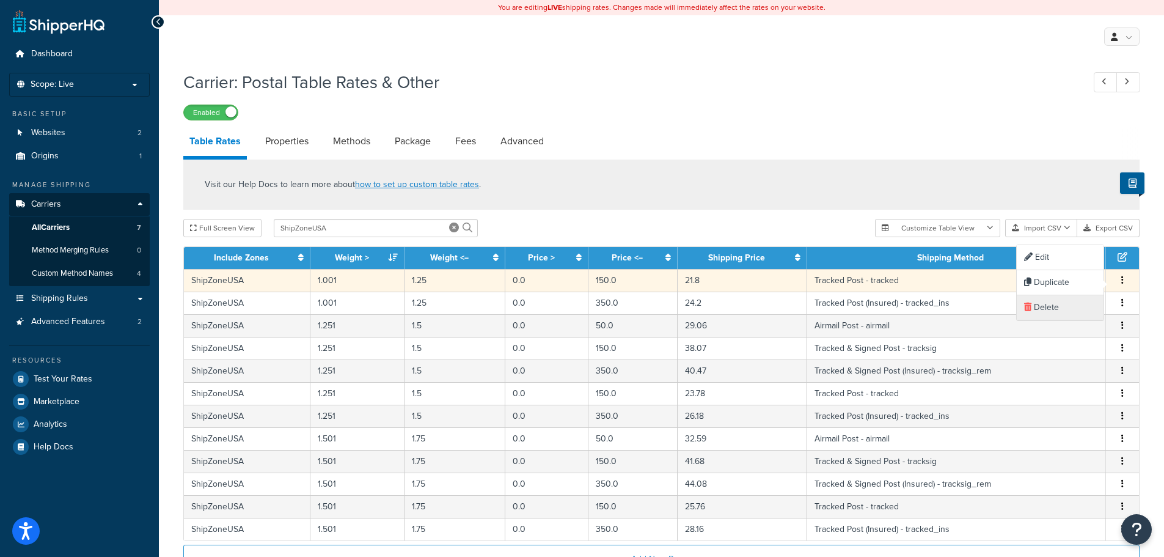
click at [1087, 299] on div "Delete" at bounding box center [1060, 307] width 87 height 25
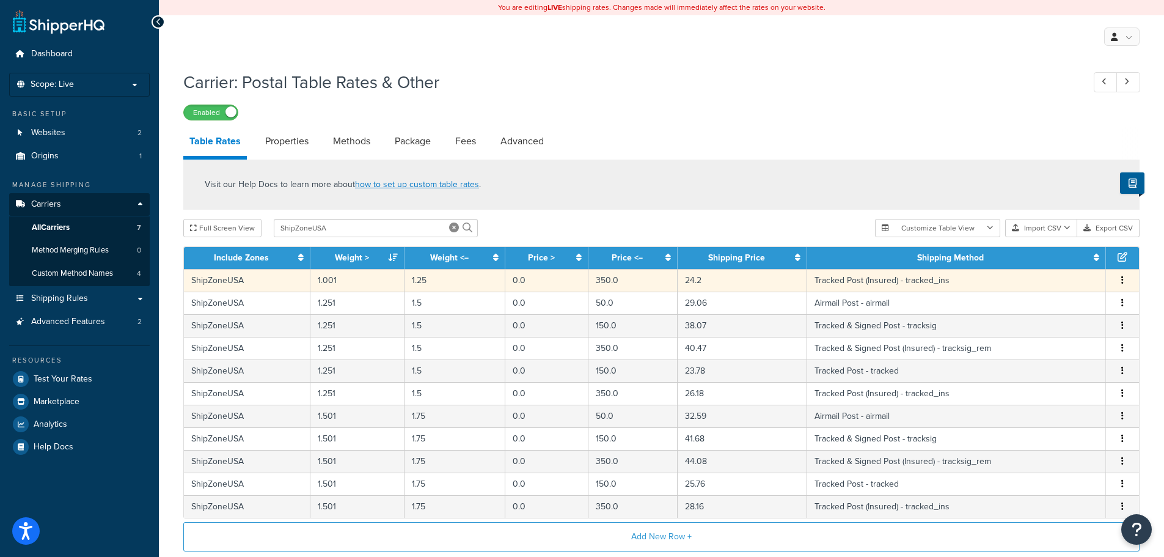
click at [1121, 284] on icon "button" at bounding box center [1122, 280] width 2 height 9
click at [1091, 302] on div "Delete" at bounding box center [1060, 307] width 87 height 25
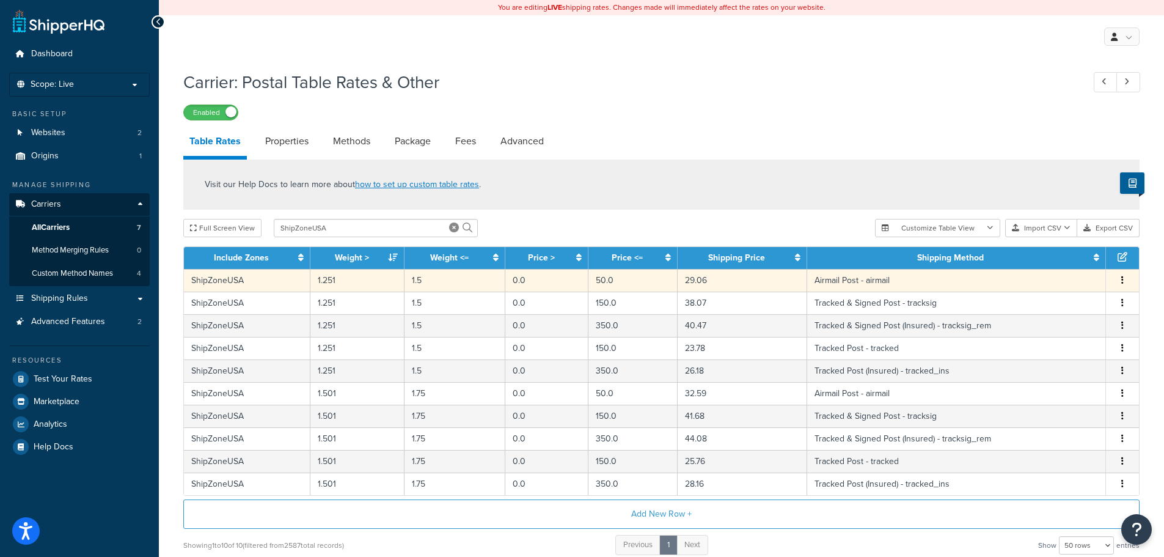
click at [1118, 285] on button "button" at bounding box center [1123, 280] width 10 height 13
click at [1091, 304] on div "Delete" at bounding box center [1060, 307] width 87 height 25
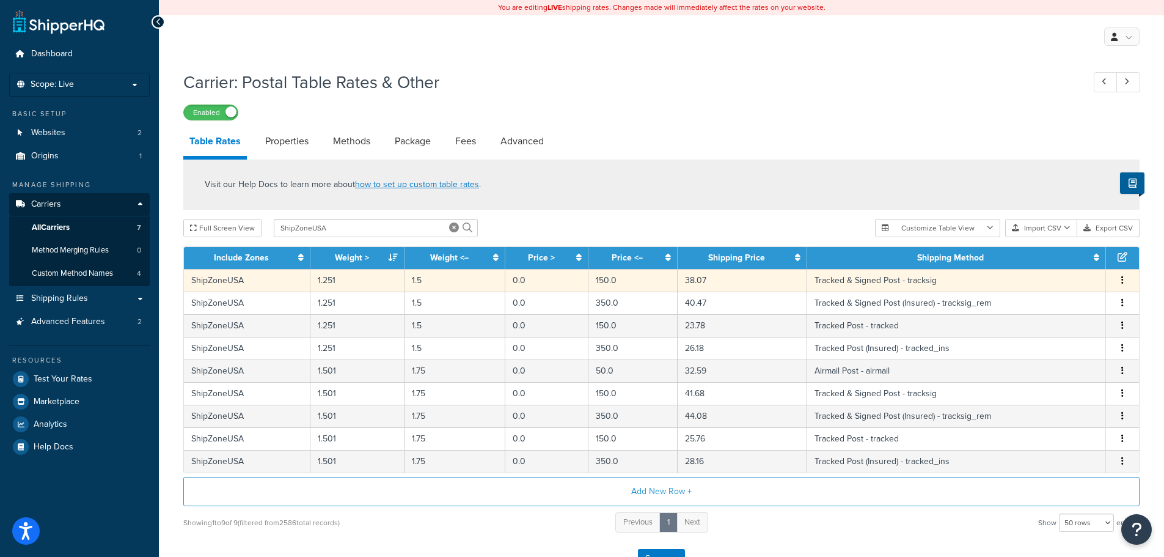
click at [1123, 284] on icon "button" at bounding box center [1122, 280] width 2 height 9
click at [1094, 301] on div "Delete" at bounding box center [1060, 307] width 87 height 25
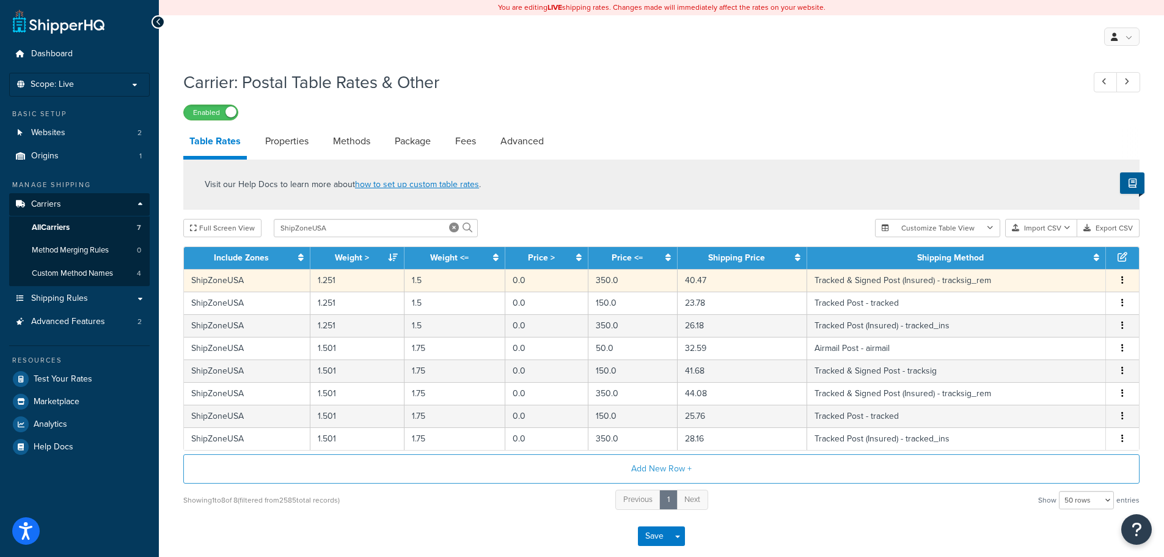
click at [1119, 285] on button "button" at bounding box center [1123, 280] width 10 height 13
click at [1091, 305] on div "Delete" at bounding box center [1060, 307] width 87 height 25
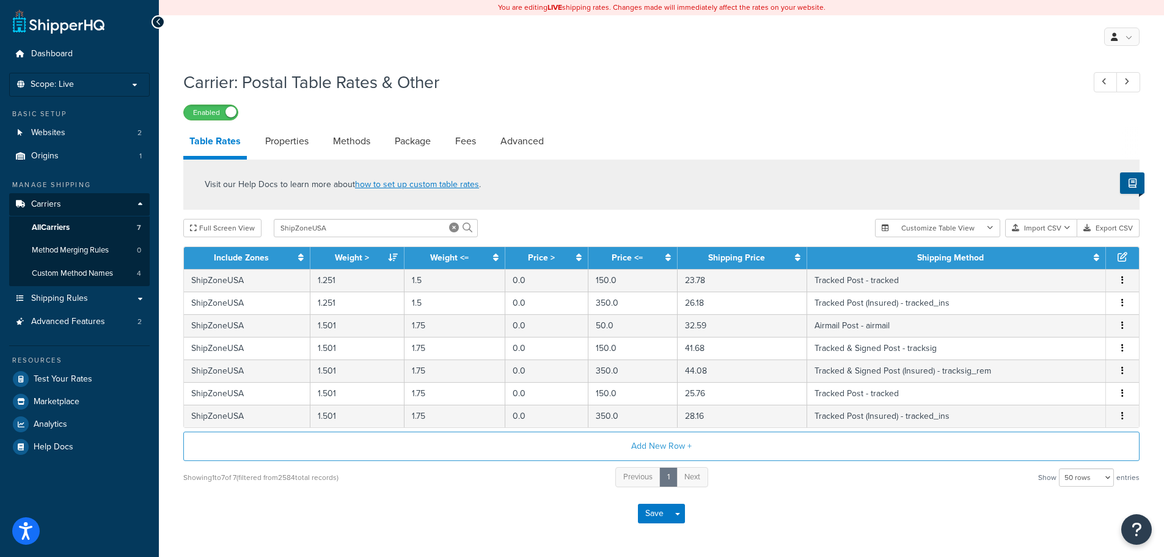
click at [1124, 283] on button "button" at bounding box center [1123, 280] width 10 height 13
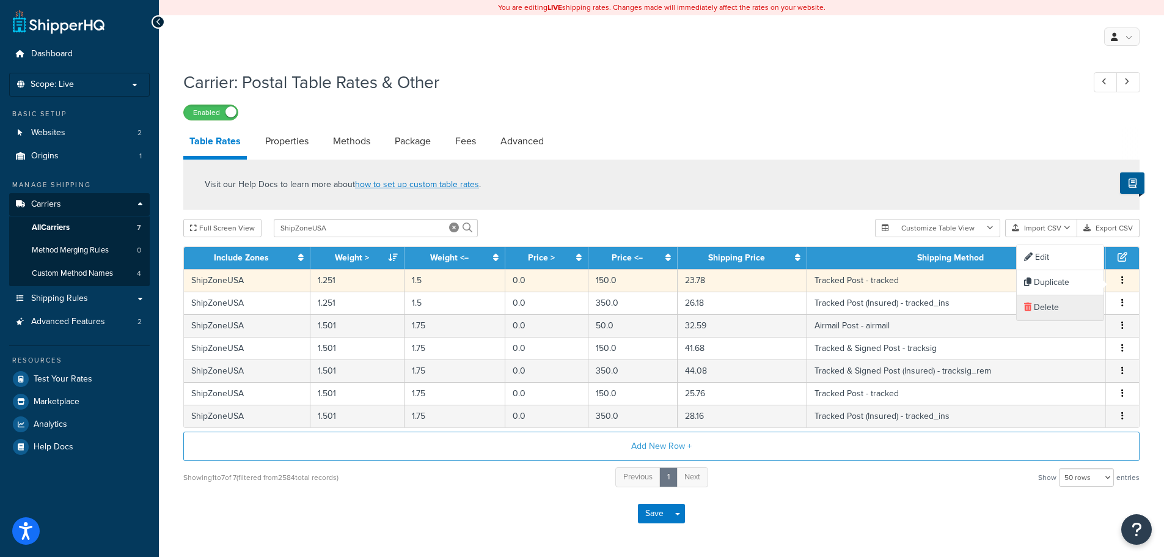
click at [1086, 304] on div "Delete" at bounding box center [1060, 307] width 87 height 25
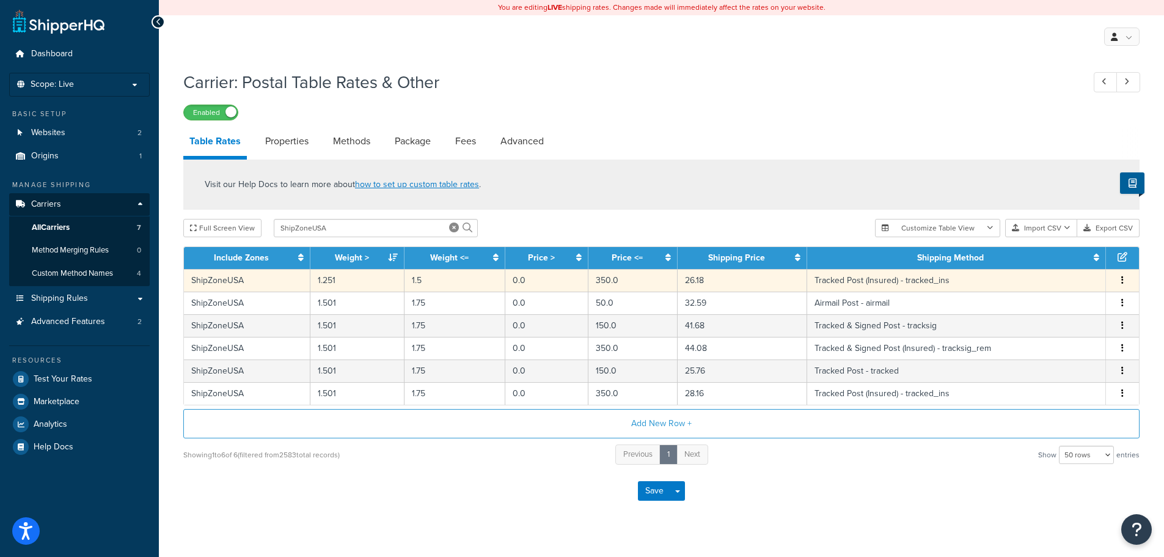
click at [1124, 286] on button "button" at bounding box center [1123, 280] width 10 height 13
click at [1100, 305] on div "Delete" at bounding box center [1060, 307] width 87 height 25
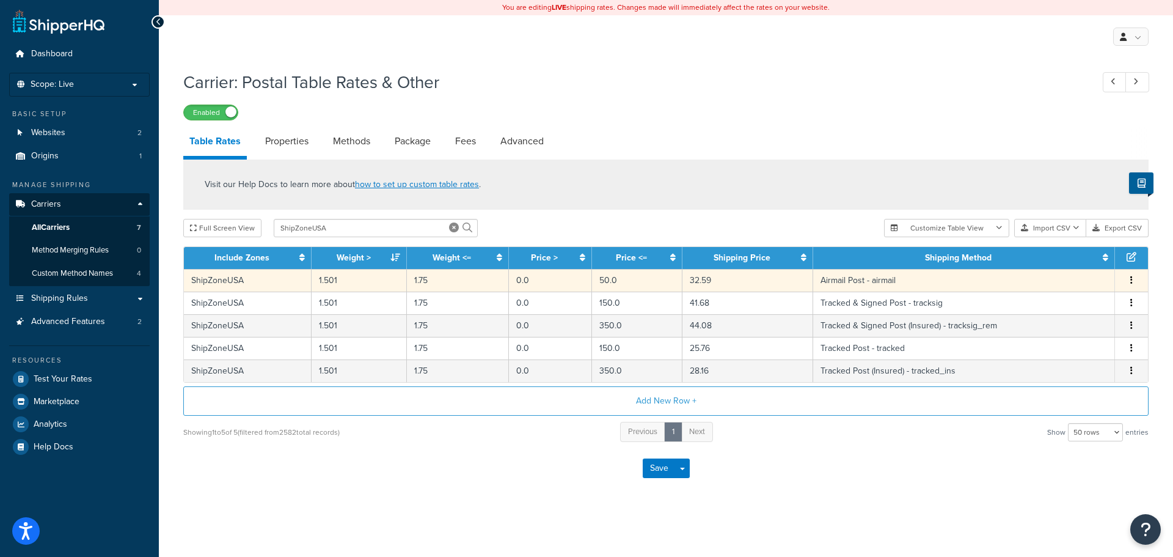
click at [1129, 285] on button "button" at bounding box center [1132, 280] width 10 height 13
click at [1089, 309] on div "Delete" at bounding box center [1069, 307] width 87 height 25
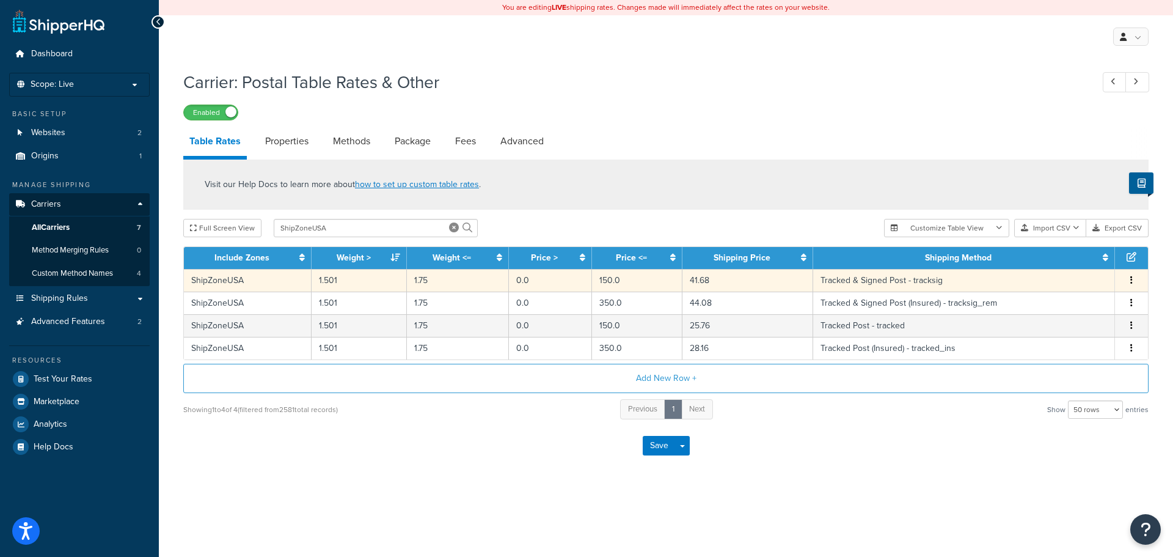
click at [1133, 282] on button "button" at bounding box center [1132, 280] width 10 height 13
click at [1088, 304] on div "Delete" at bounding box center [1069, 307] width 87 height 25
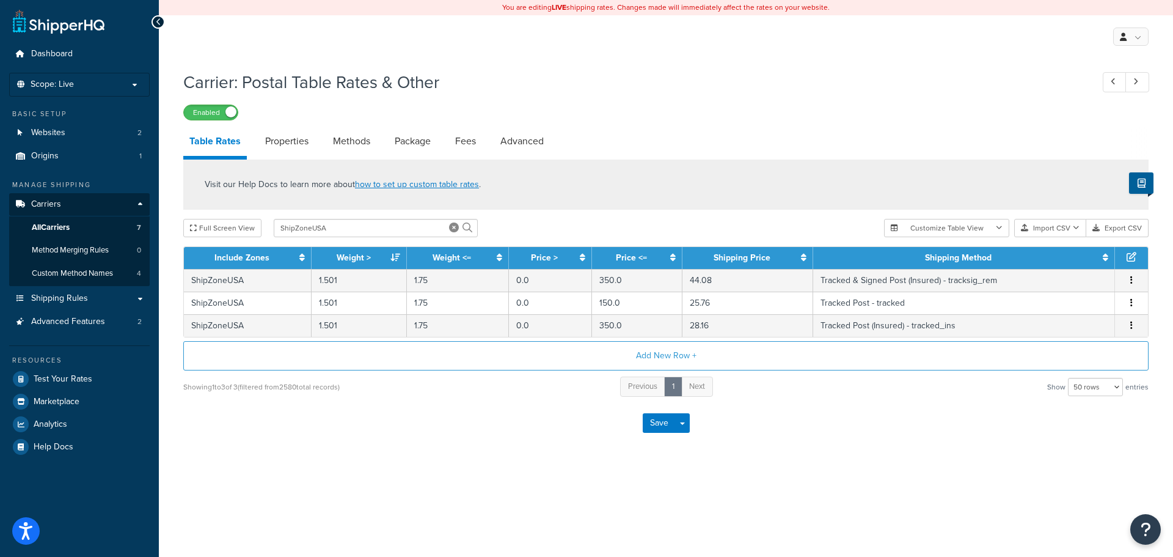
click at [1132, 282] on icon "button" at bounding box center [1131, 280] width 2 height 9
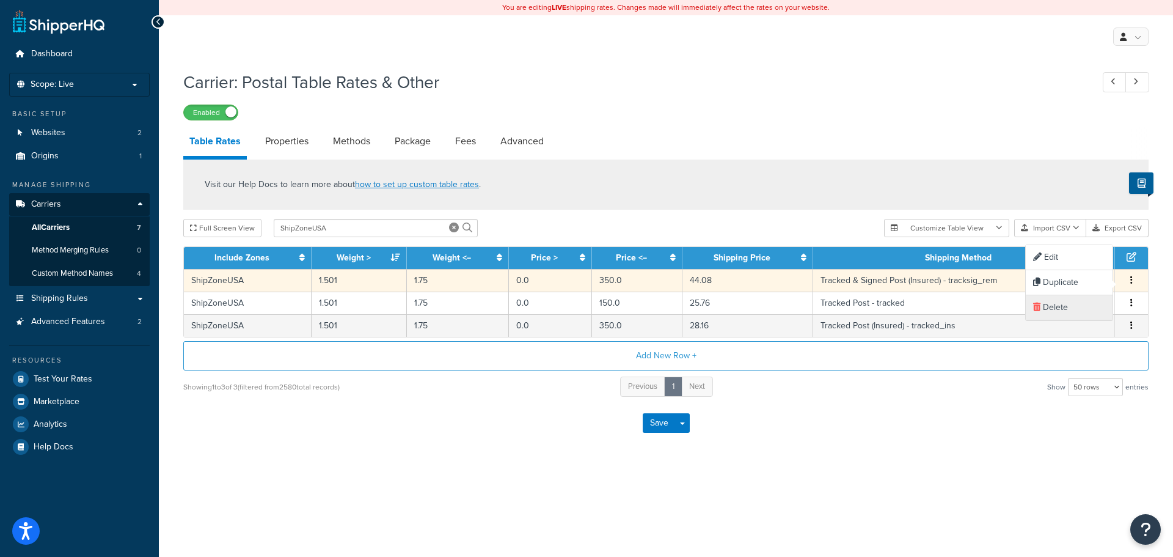
click at [1083, 308] on div "Delete" at bounding box center [1069, 307] width 87 height 25
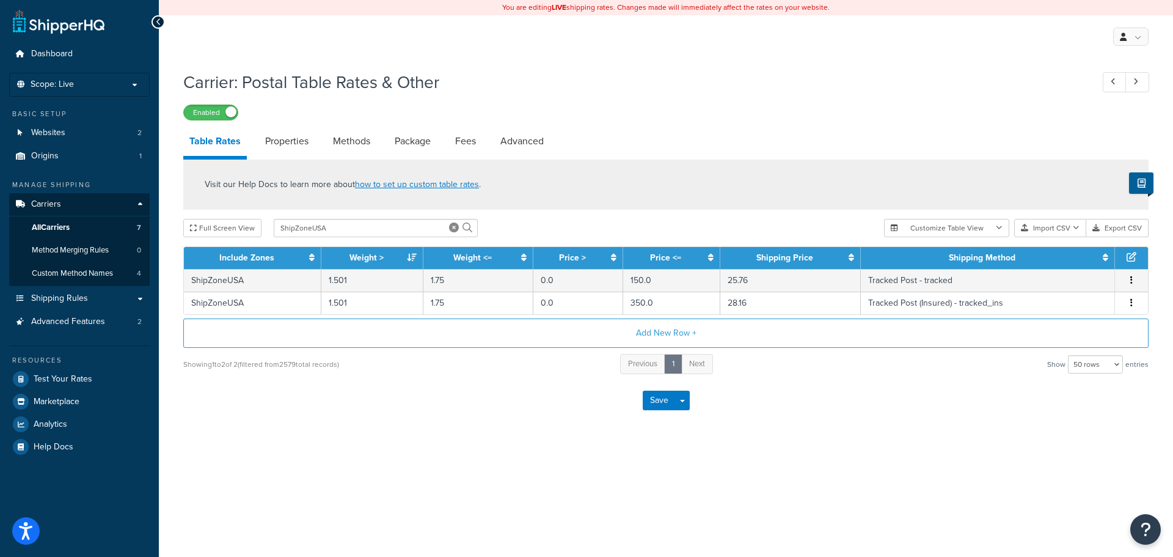
click at [1132, 284] on icon "button" at bounding box center [1131, 280] width 2 height 9
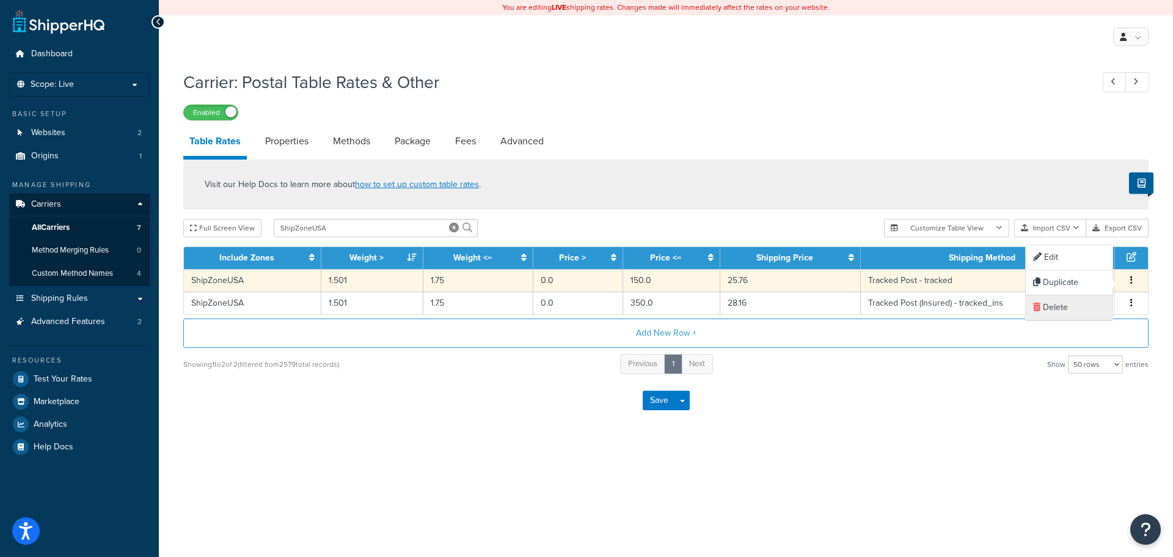
click at [1094, 310] on div "Delete" at bounding box center [1069, 307] width 87 height 25
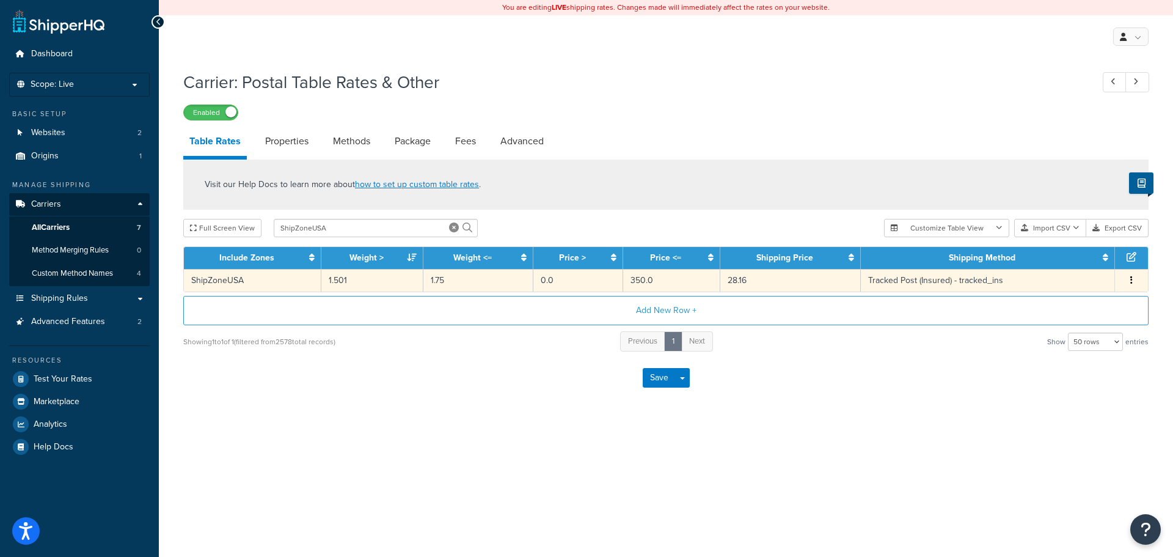
click at [1132, 284] on icon "button" at bounding box center [1131, 280] width 2 height 9
click at [1086, 310] on div "Delete" at bounding box center [1069, 307] width 87 height 25
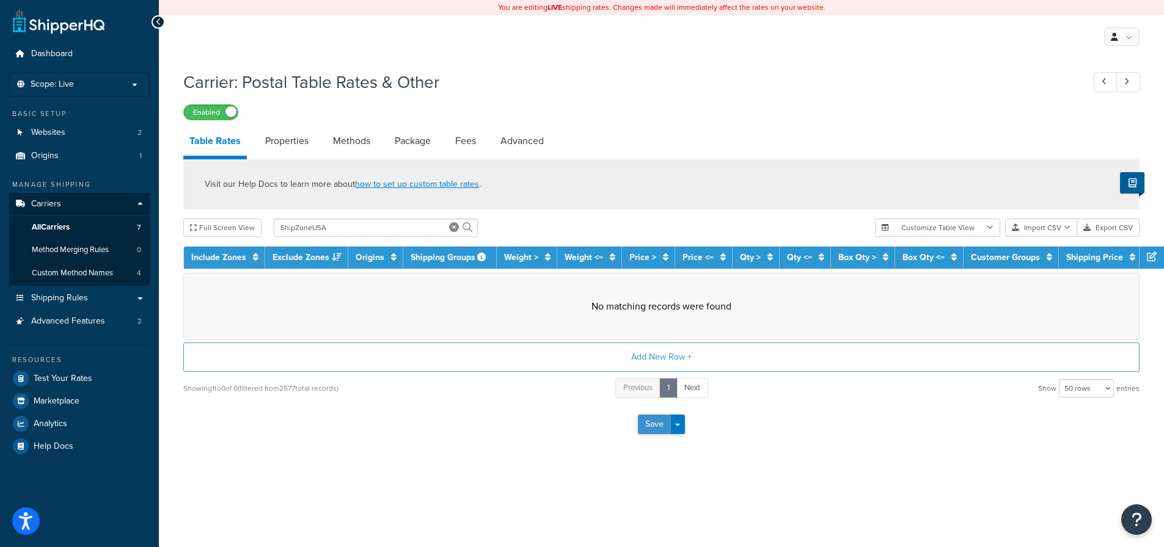
click at [650, 422] on button "Save" at bounding box center [654, 425] width 33 height 20
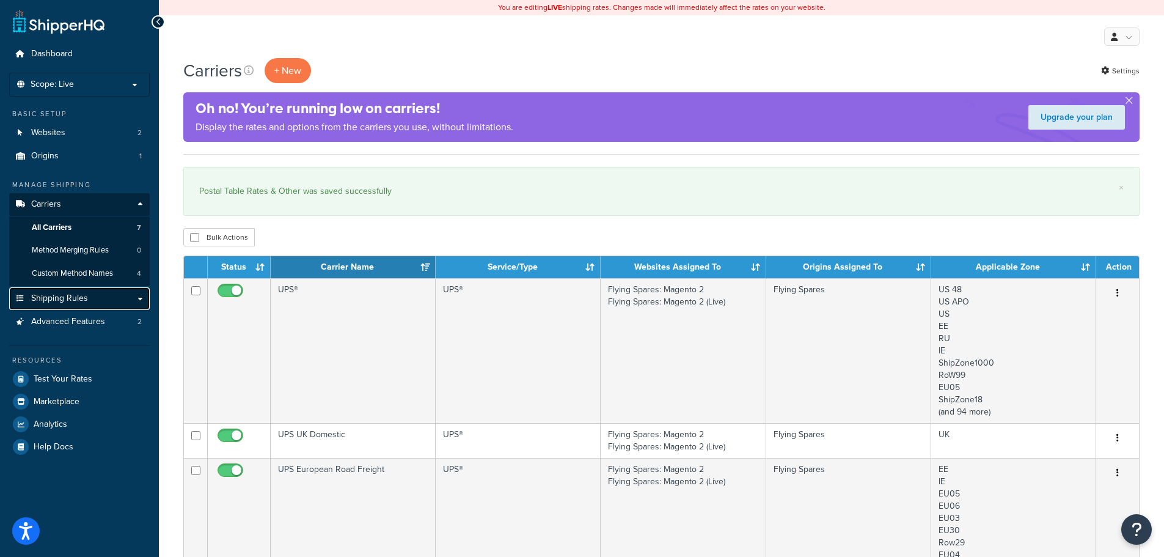
click at [71, 304] on link "Shipping Rules" at bounding box center [79, 298] width 141 height 23
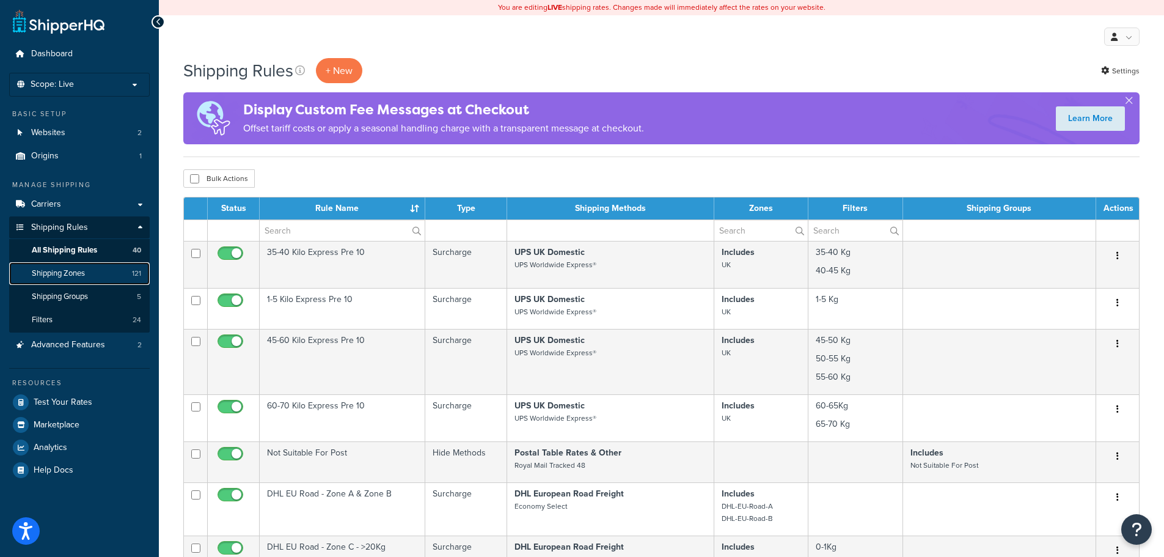
click at [75, 279] on link "Shipping Zones 121" at bounding box center [79, 273] width 141 height 23
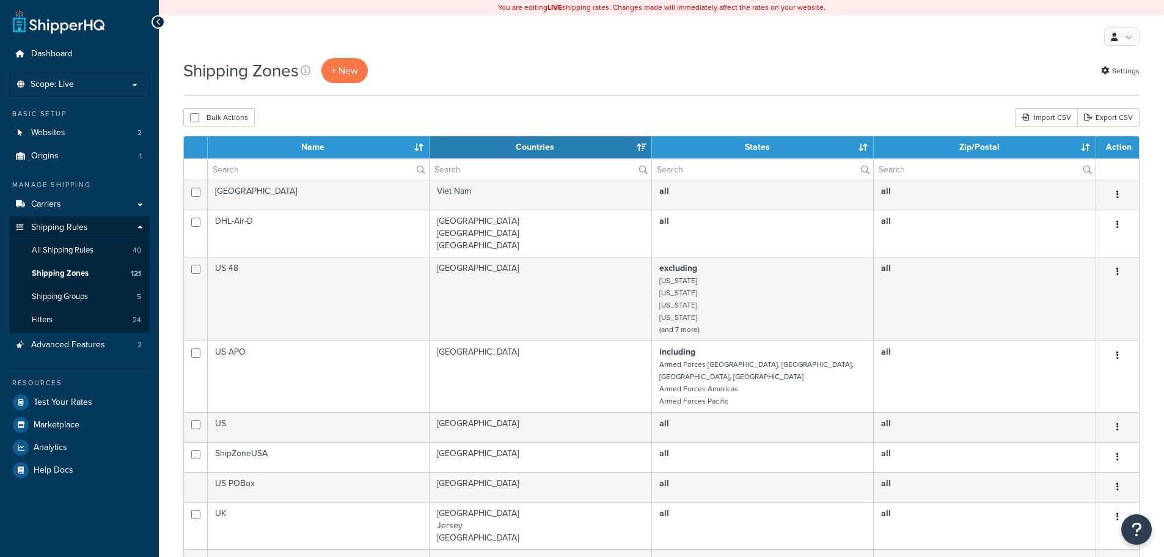
select select "15"
